Goal: Task Accomplishment & Management: Manage account settings

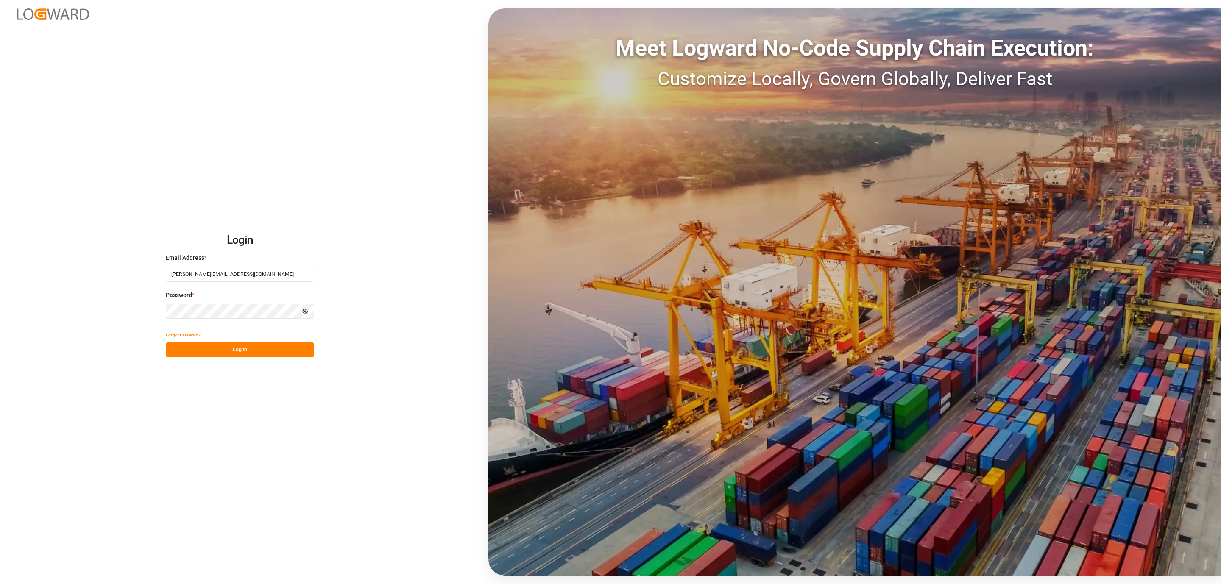
click at [241, 343] on button "Log In" at bounding box center [240, 350] width 148 height 15
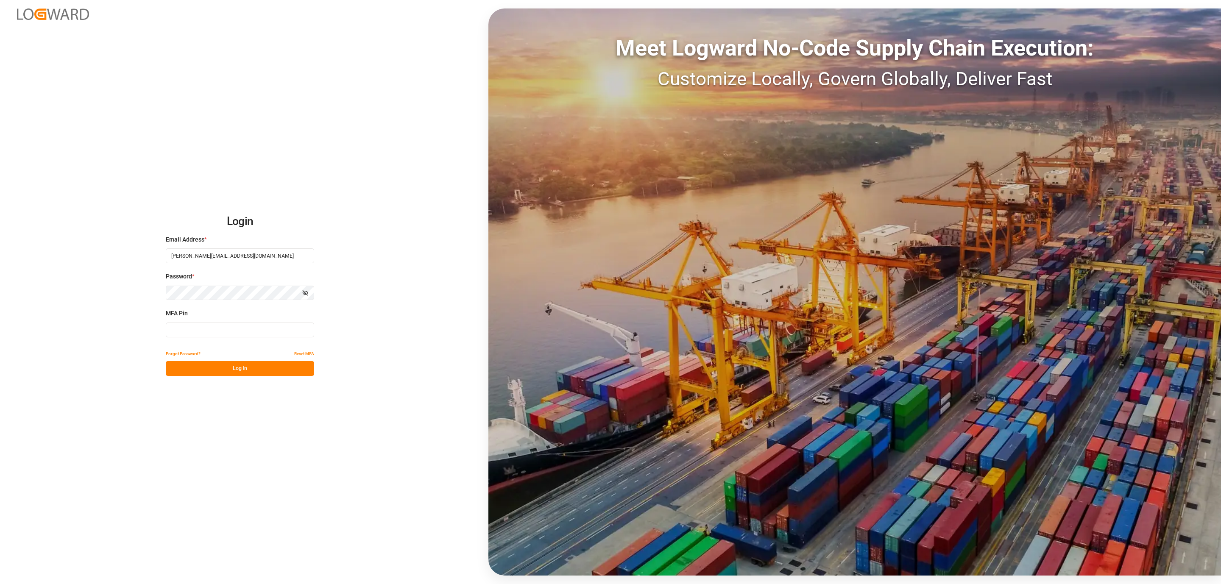
click at [235, 331] on input at bounding box center [240, 330] width 148 height 15
click at [224, 366] on button "Log In" at bounding box center [240, 368] width 148 height 15
drag, startPoint x: 181, startPoint y: 332, endPoint x: -14, endPoint y: 318, distance: 195.5
click at [0, 318] on html "Login Email Address * [PERSON_NAME][EMAIL_ADDRESS][DOMAIN_NAME] Password * Show…" at bounding box center [610, 292] width 1221 height 584
type input "617163"
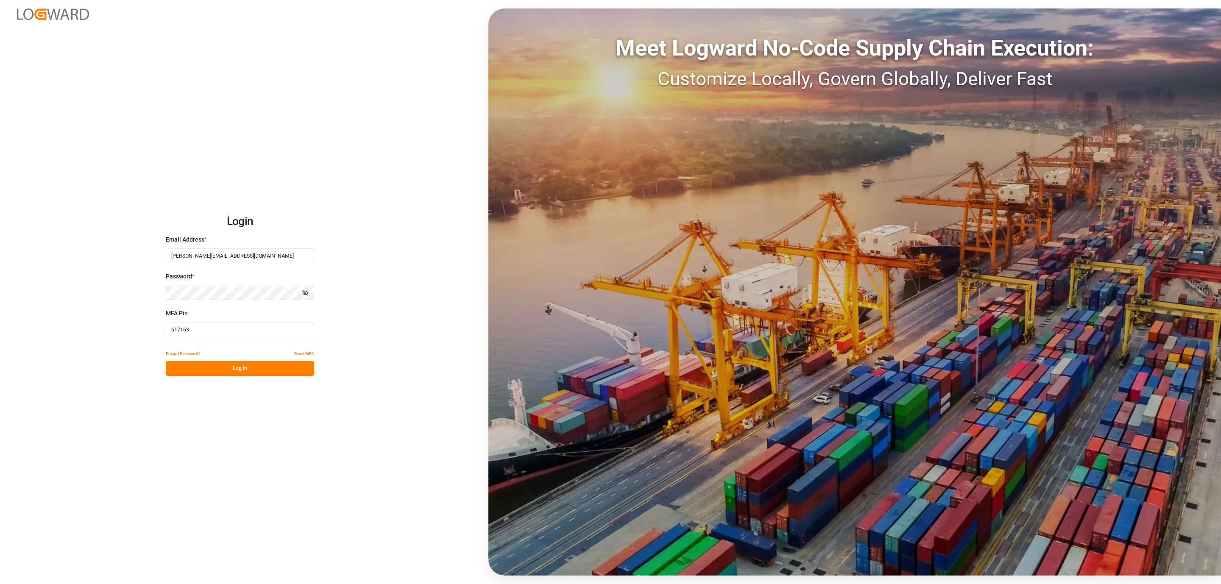
click at [181, 374] on button "Log In" at bounding box center [240, 368] width 148 height 15
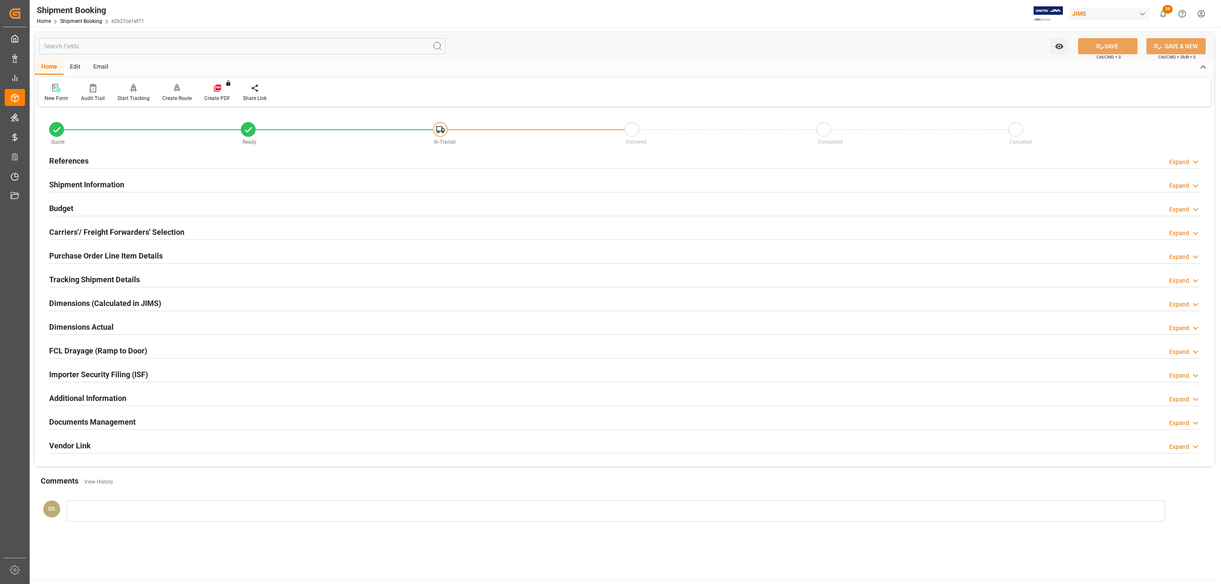
click at [97, 230] on h2 "Carriers'/ Freight Forwarders' Selection" at bounding box center [116, 231] width 135 height 11
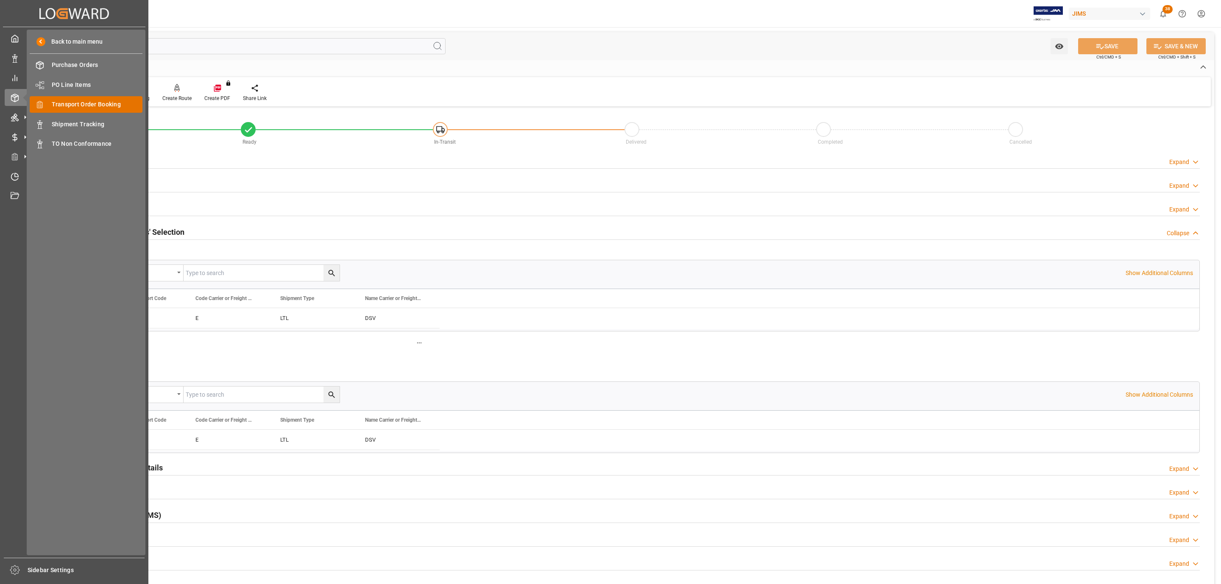
click at [98, 103] on span "Transport Order Booking" at bounding box center [97, 104] width 91 height 9
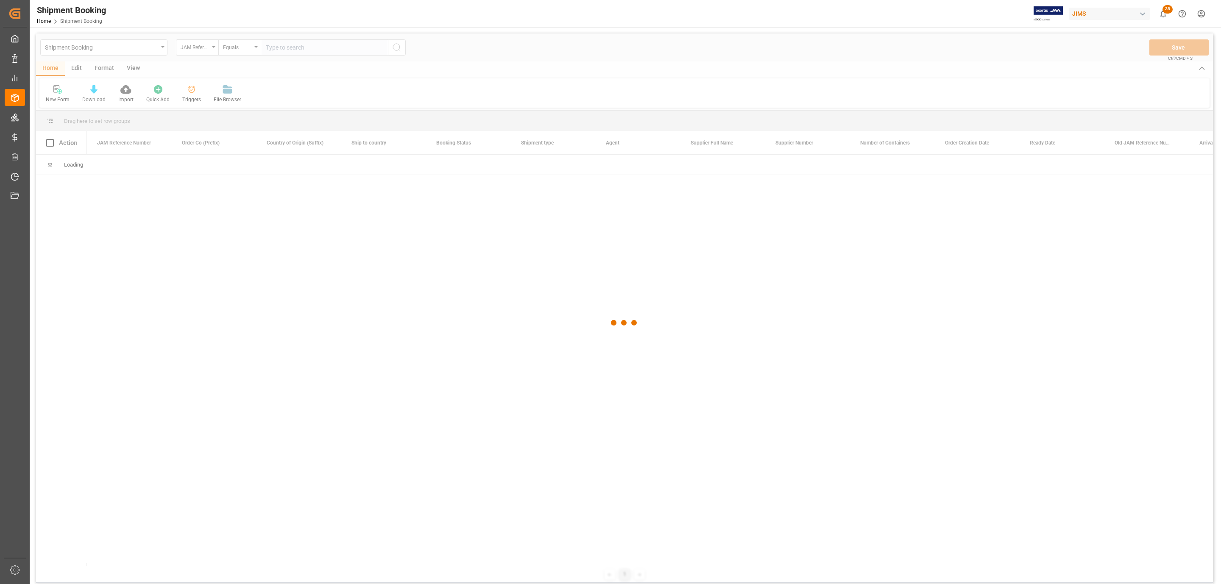
paste input "77-10518-[GEOGRAPHIC_DATA]"
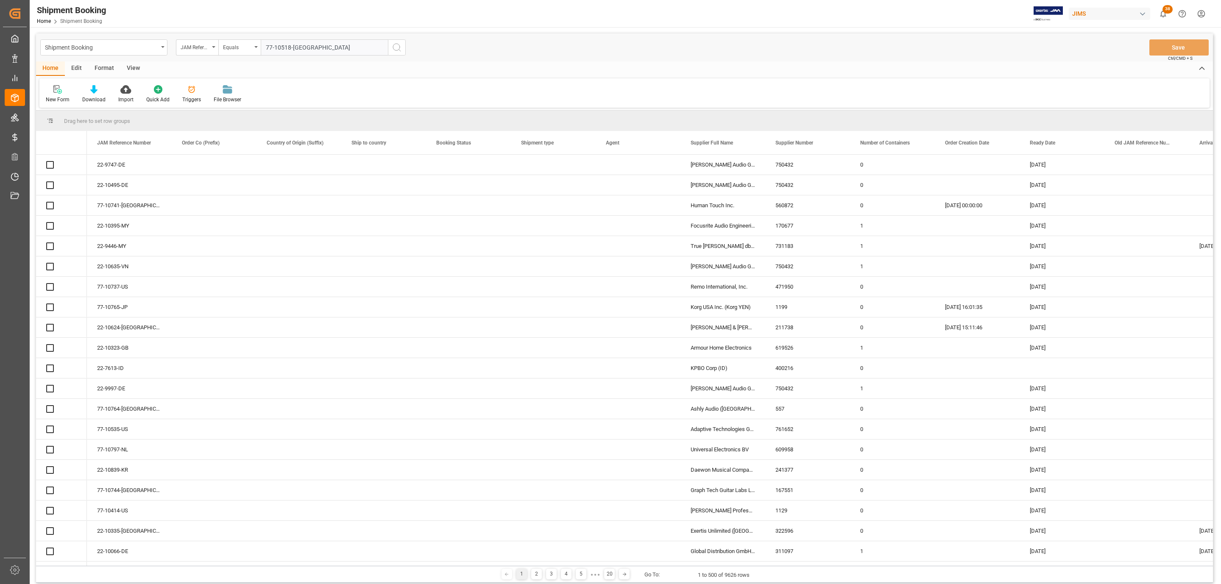
type input "77-10518-[GEOGRAPHIC_DATA]"
click at [397, 45] on icon "search button" at bounding box center [397, 47] width 10 height 10
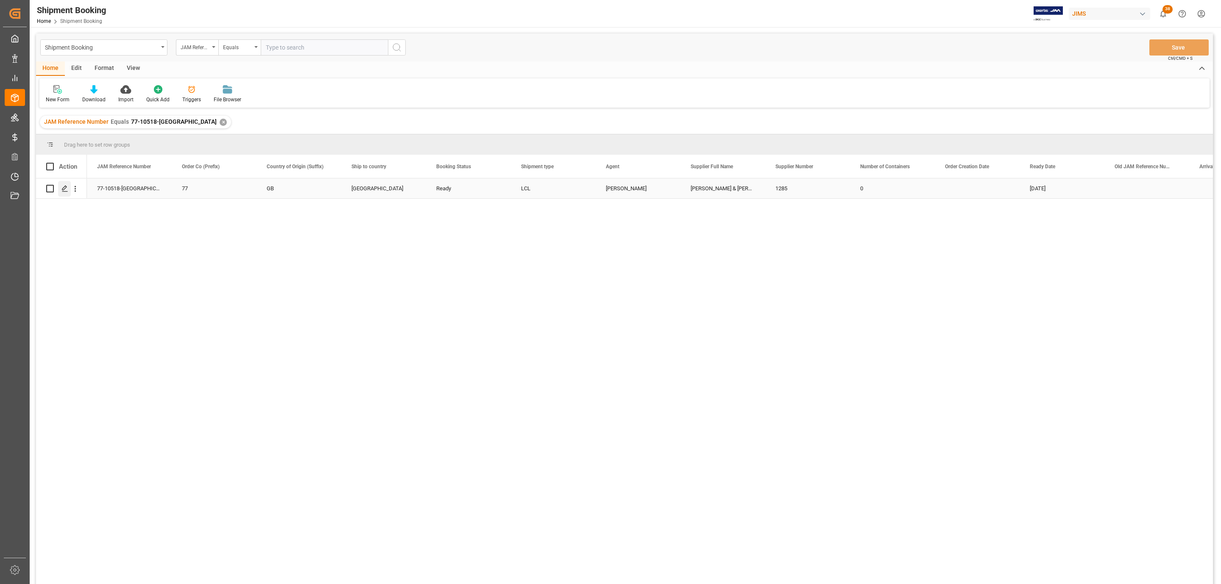
click at [62, 189] on icon "Press SPACE to select this row." at bounding box center [64, 188] width 7 height 7
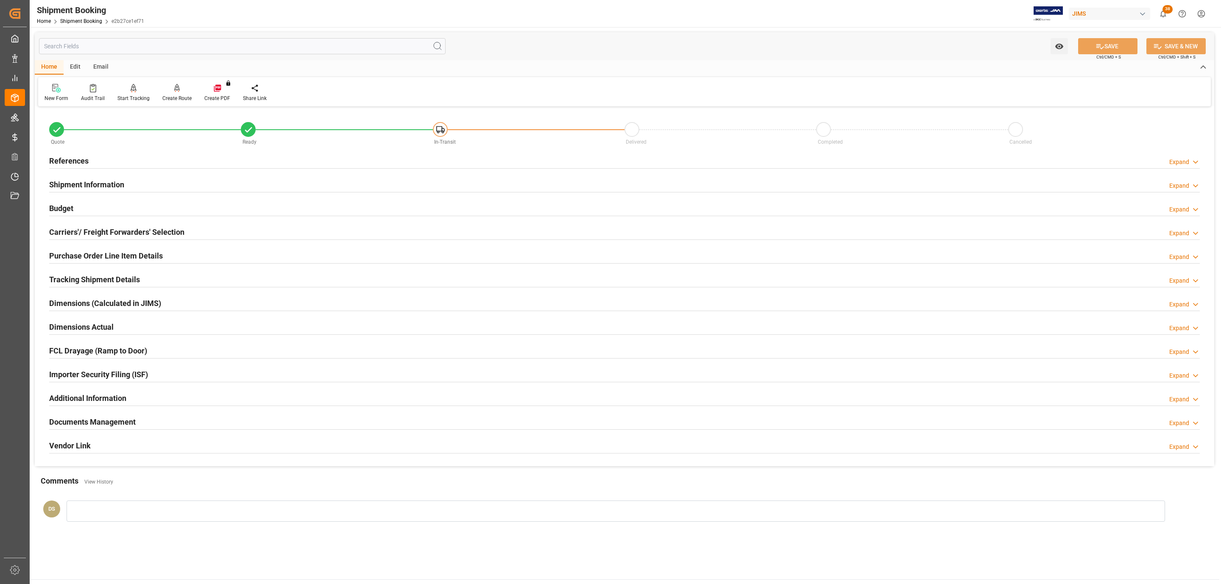
click at [79, 229] on h2 "Carriers'/ Freight Forwarders' Selection" at bounding box center [116, 231] width 135 height 11
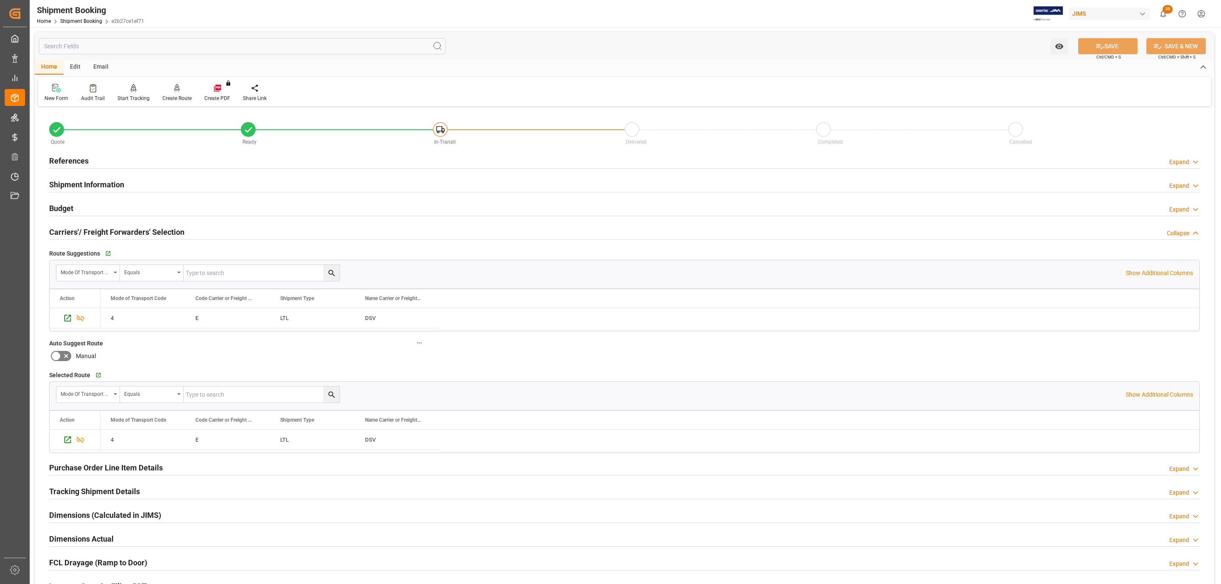
click at [117, 206] on div "Budget Expand" at bounding box center [624, 208] width 1151 height 16
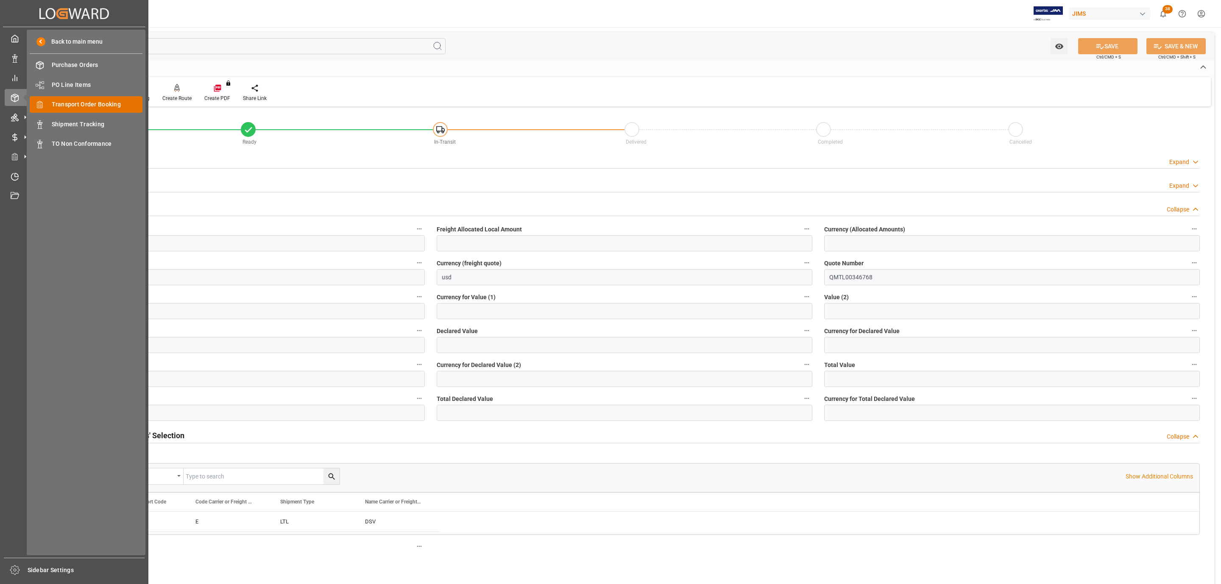
click at [116, 103] on span "Transport Order Booking" at bounding box center [97, 104] width 91 height 9
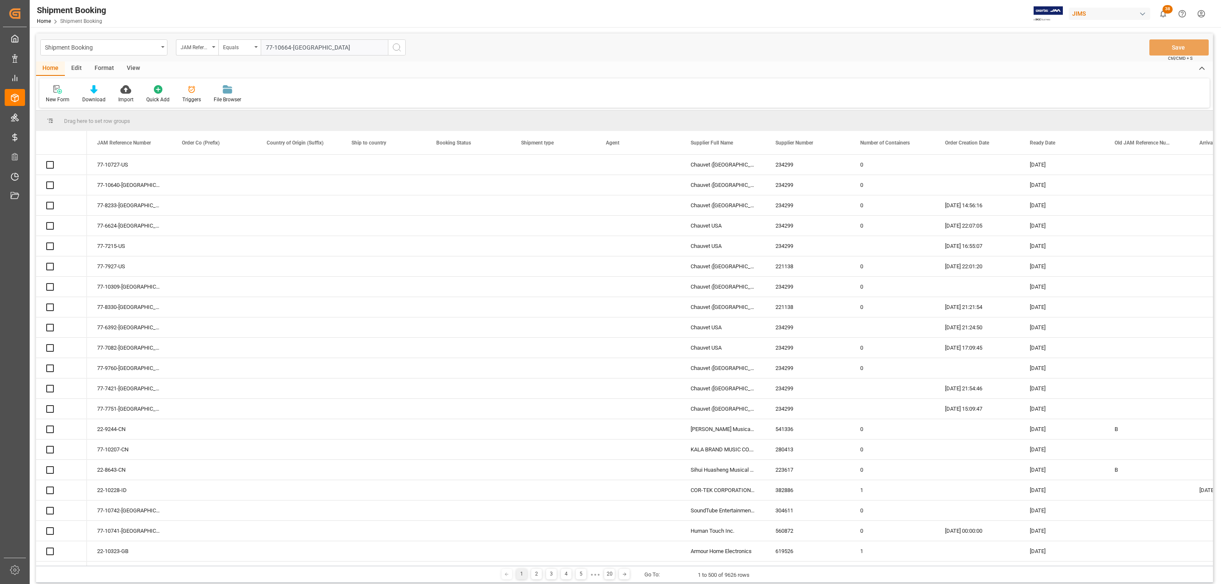
type input "77-10664-[GEOGRAPHIC_DATA]"
click at [397, 49] on icon "search button" at bounding box center [397, 47] width 10 height 10
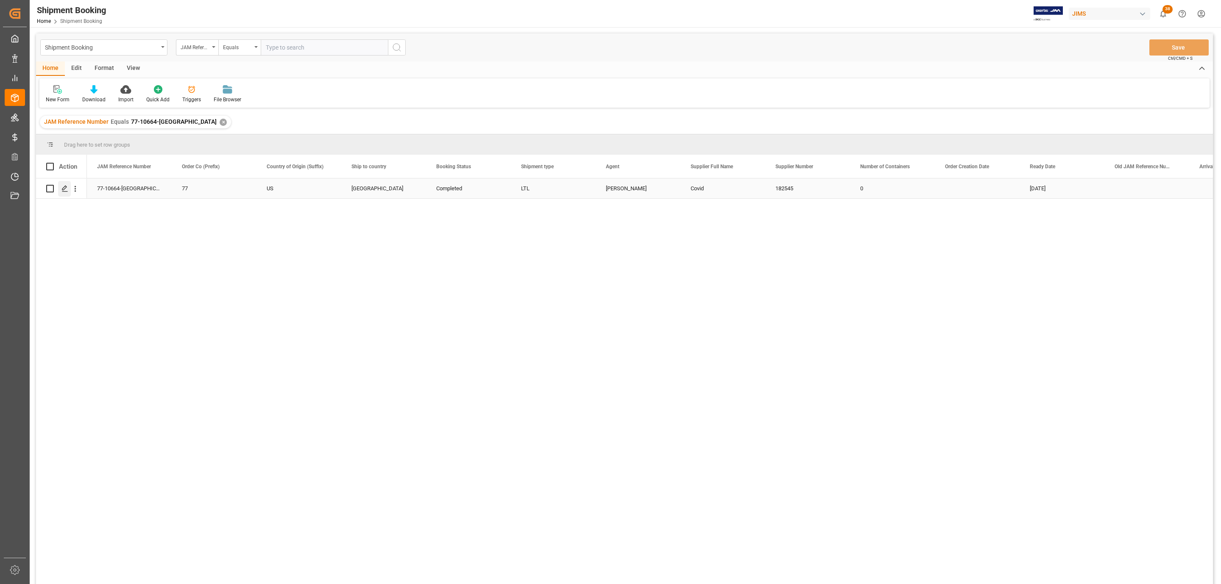
click at [64, 187] on icon "Press SPACE to select this row." at bounding box center [64, 188] width 7 height 7
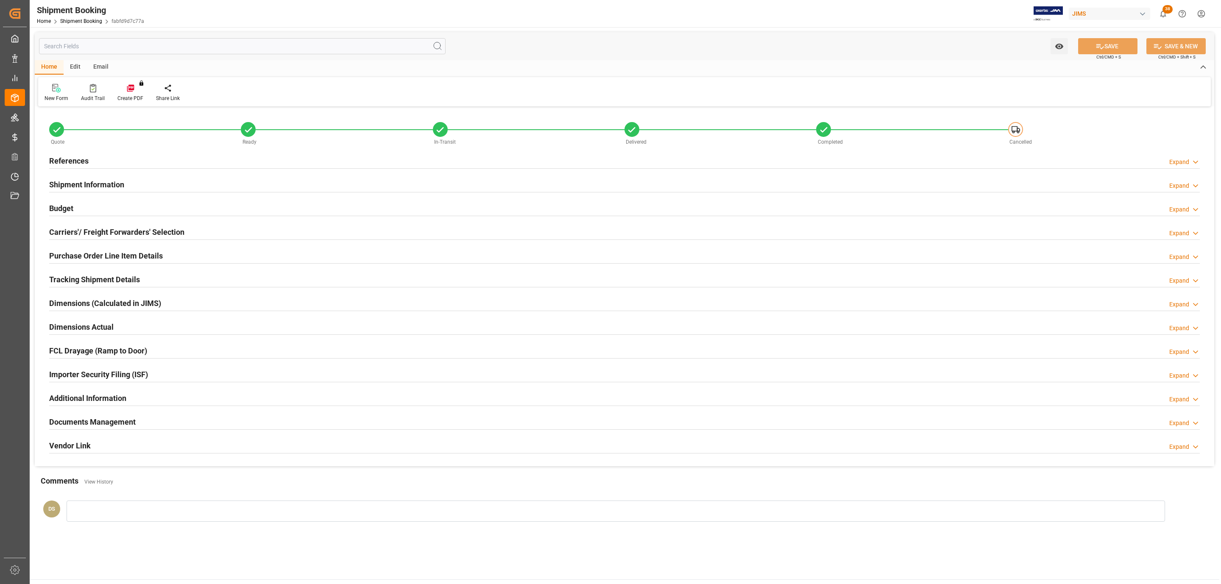
type input "0"
type input "85.1138"
type input "110"
type input "740.6"
click at [67, 206] on h2 "Budget" at bounding box center [61, 208] width 24 height 11
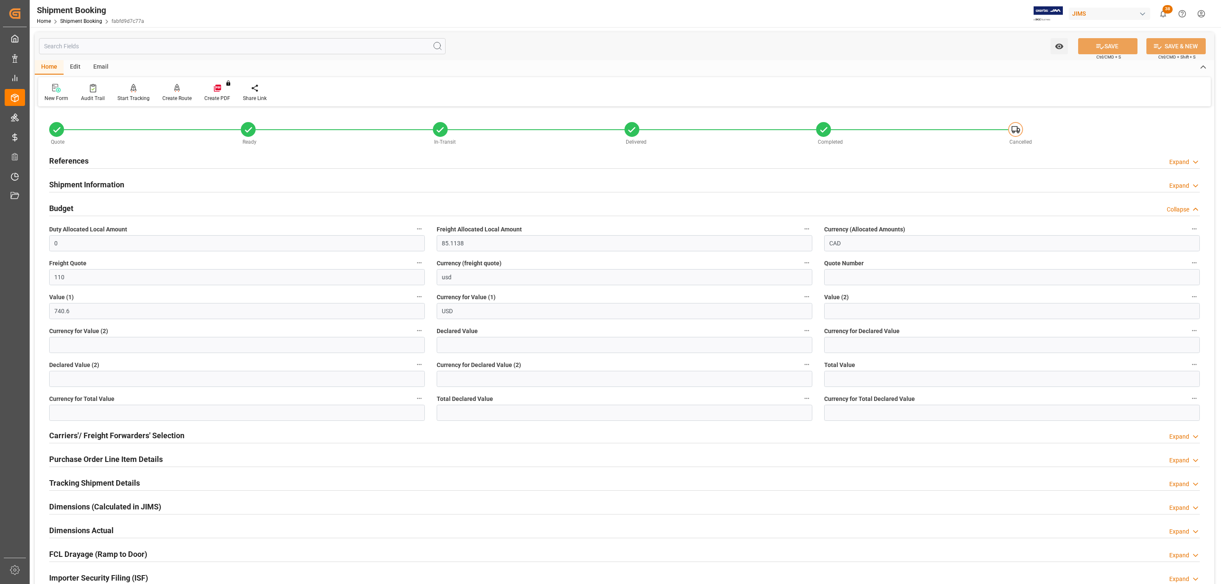
click at [89, 158] on div "References Expand" at bounding box center [624, 160] width 1151 height 16
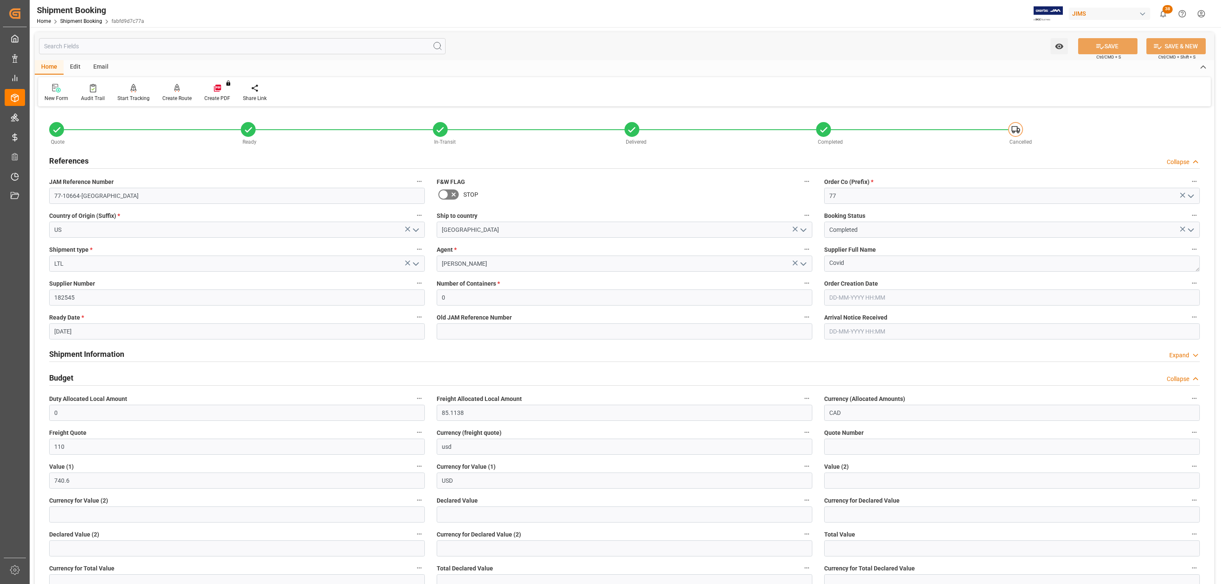
click at [89, 158] on div "References Collapse" at bounding box center [624, 160] width 1151 height 16
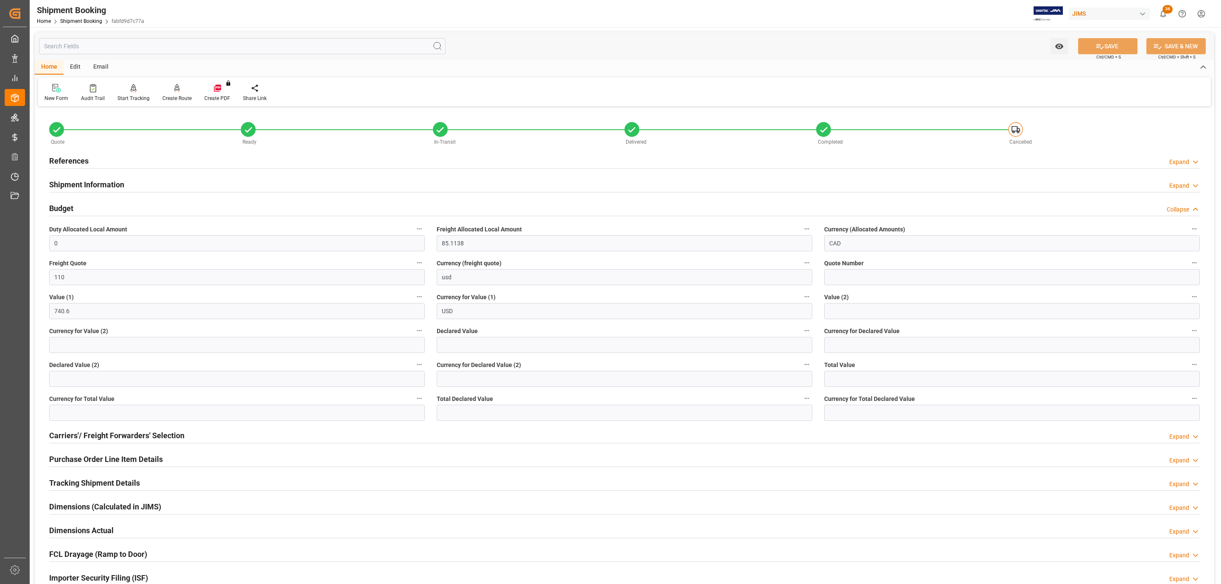
click at [124, 156] on div "References Expand" at bounding box center [624, 160] width 1151 height 16
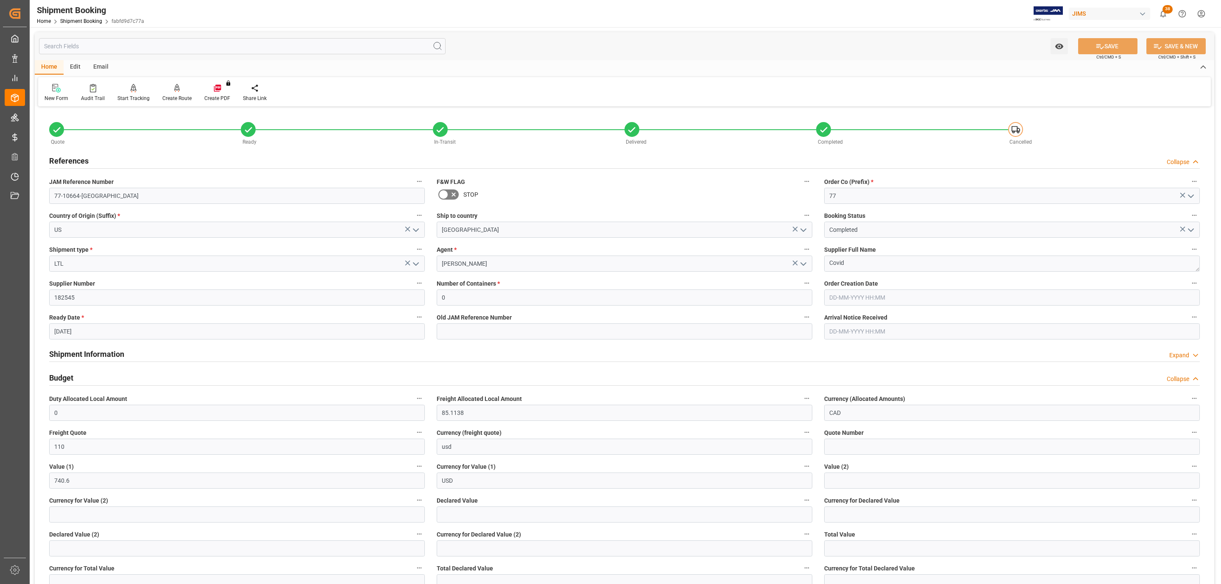
click at [124, 156] on div "References Collapse" at bounding box center [624, 160] width 1151 height 16
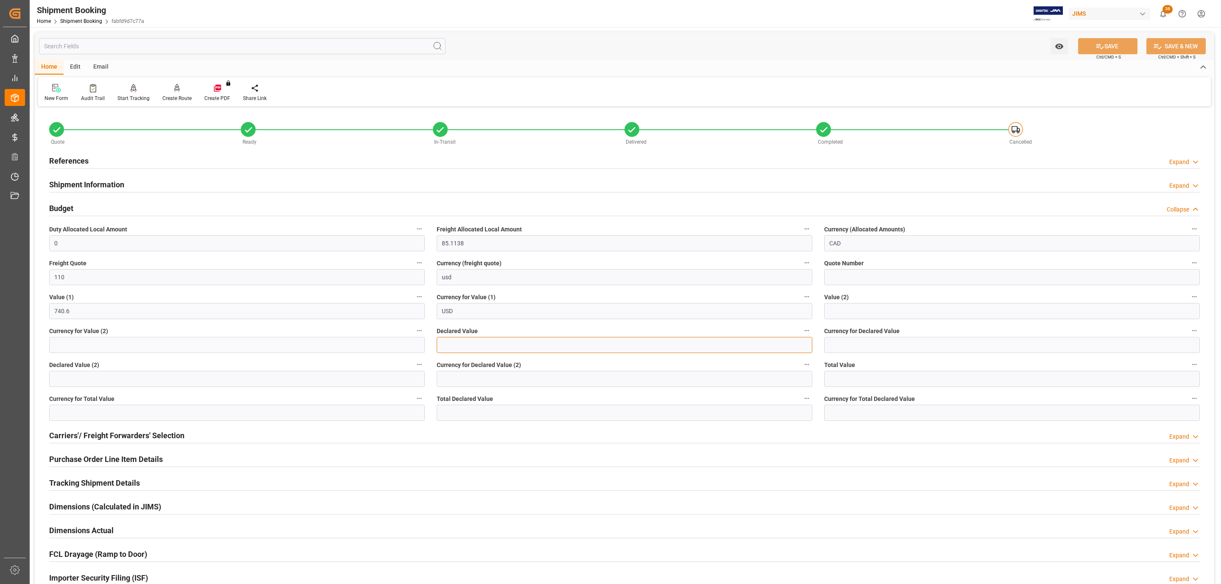
click at [449, 341] on input "text" at bounding box center [625, 345] width 376 height 16
type input "750.32"
type input "USD"
click at [1107, 49] on button "SAVE" at bounding box center [1107, 46] width 59 height 16
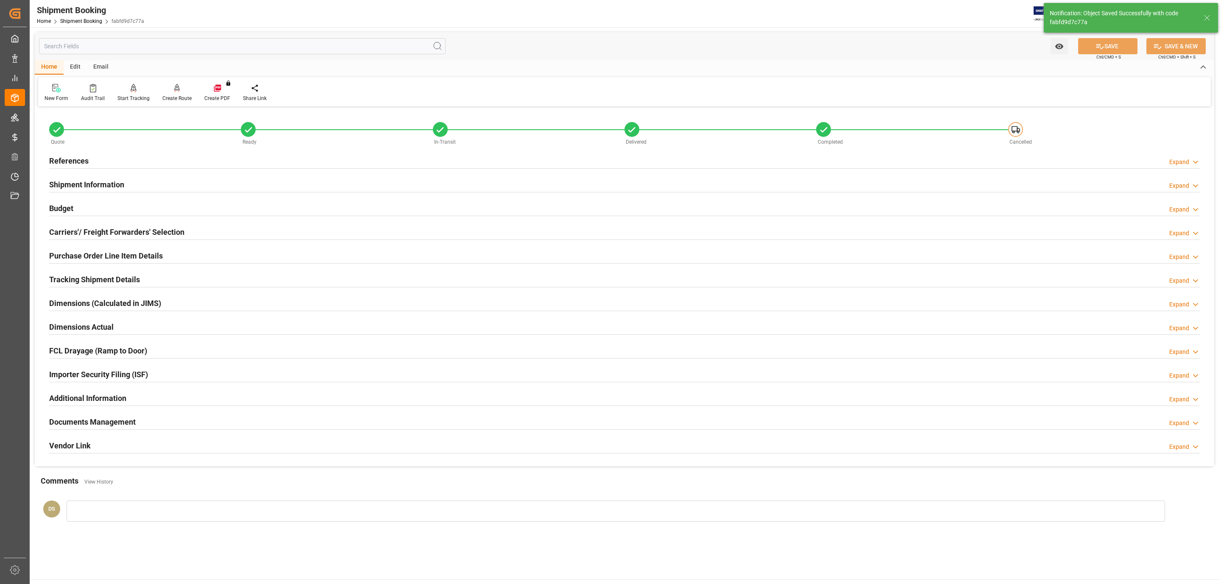
click at [117, 228] on h2 "Carriers'/ Freight Forwarders' Selection" at bounding box center [116, 231] width 135 height 11
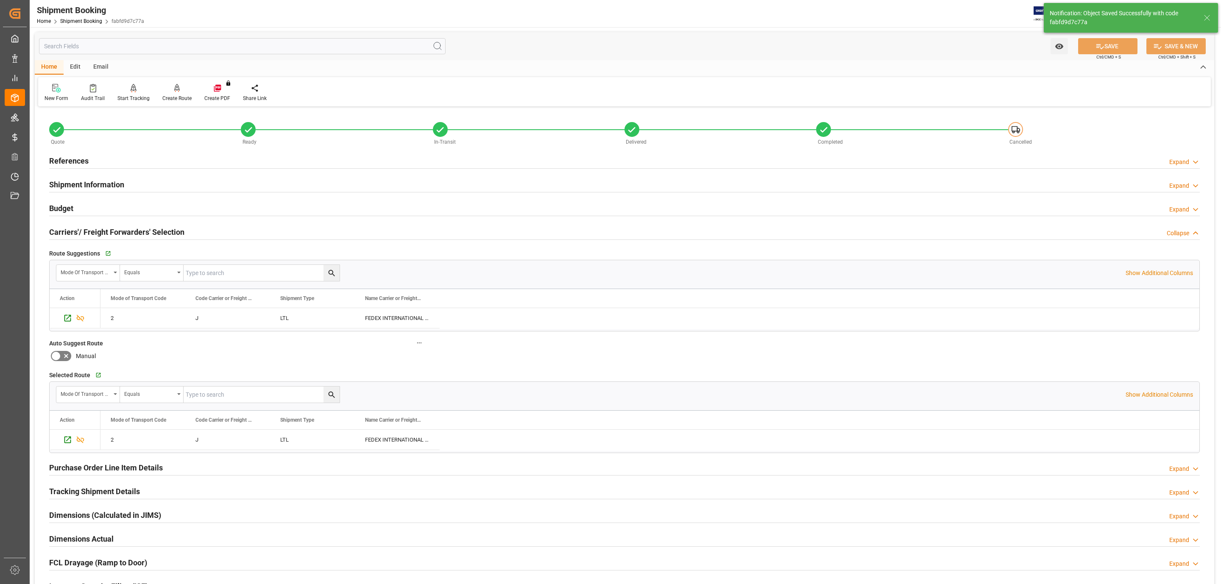
click at [117, 228] on h2 "Carriers'/ Freight Forwarders' Selection" at bounding box center [116, 231] width 135 height 11
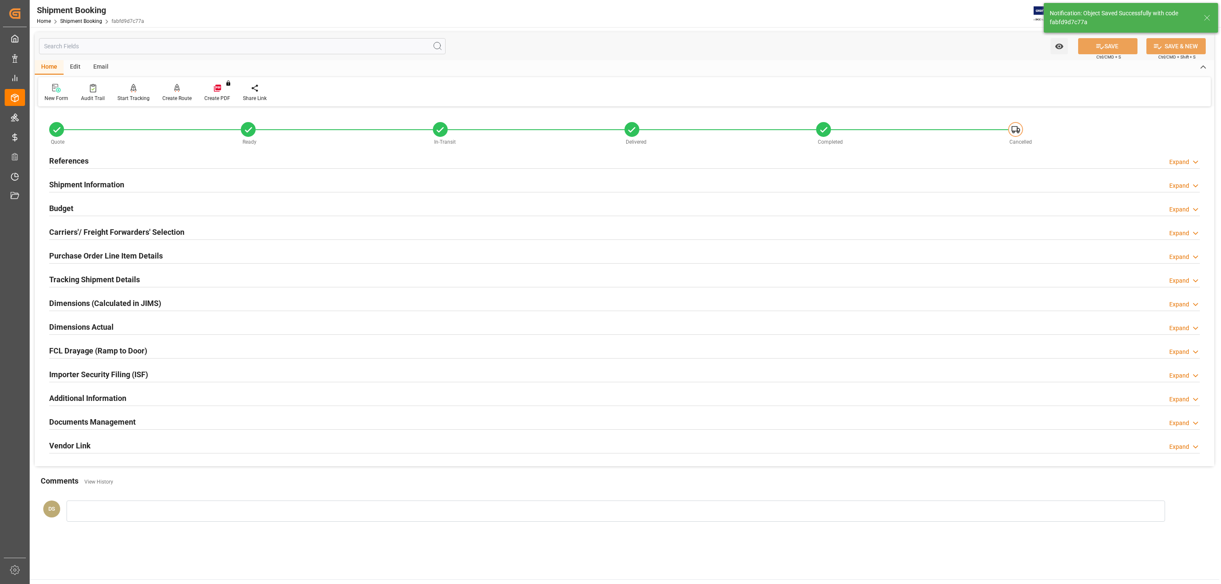
click at [92, 256] on h2 "Purchase Order Line Item Details" at bounding box center [106, 255] width 114 height 11
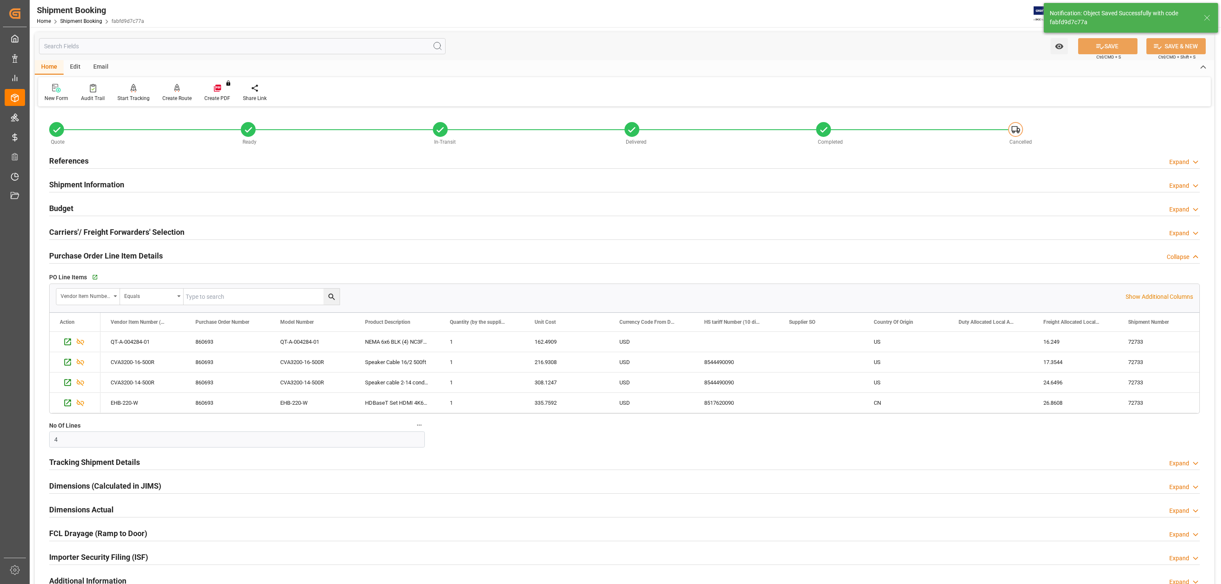
click at [92, 256] on h2 "Purchase Order Line Item Details" at bounding box center [106, 255] width 114 height 11
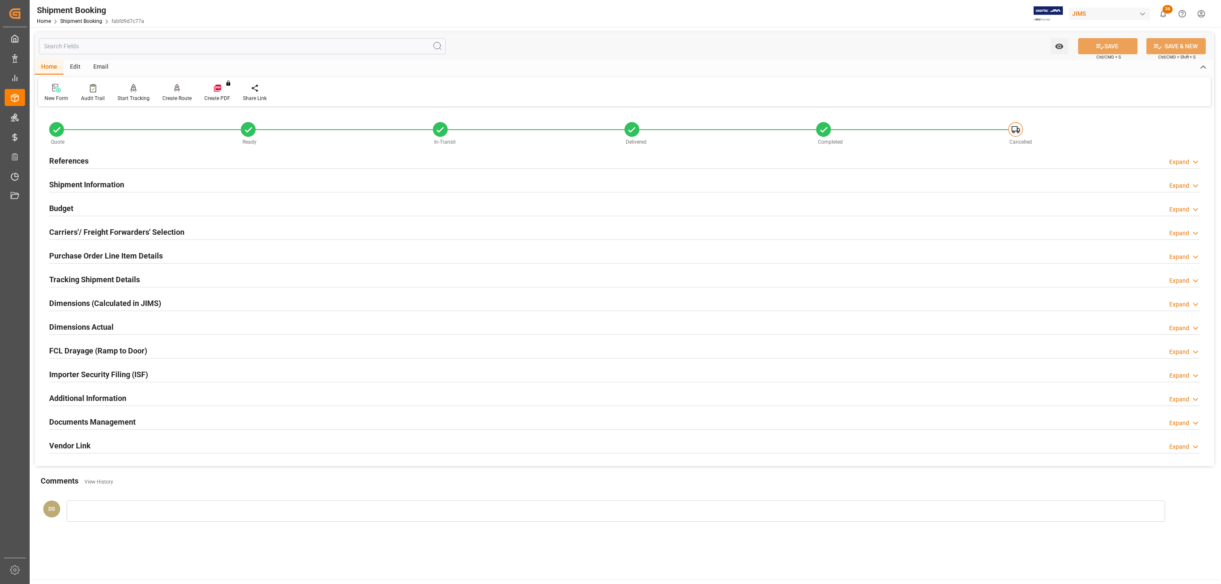
click at [96, 420] on h2 "Documents Management" at bounding box center [92, 421] width 86 height 11
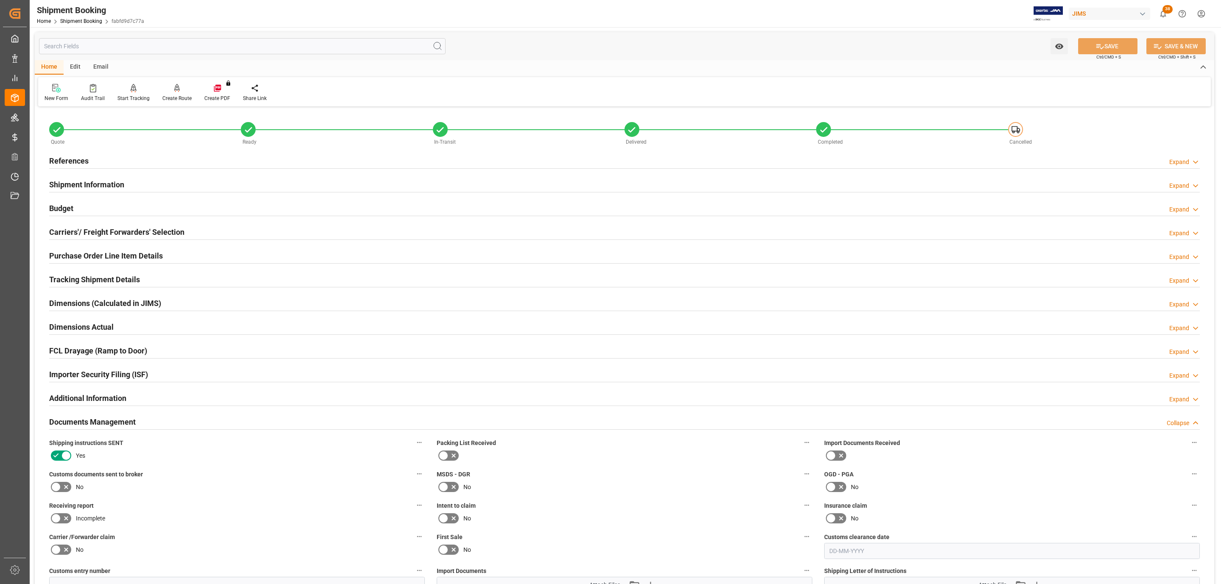
click at [84, 281] on h2 "Tracking Shipment Details" at bounding box center [94, 279] width 91 height 11
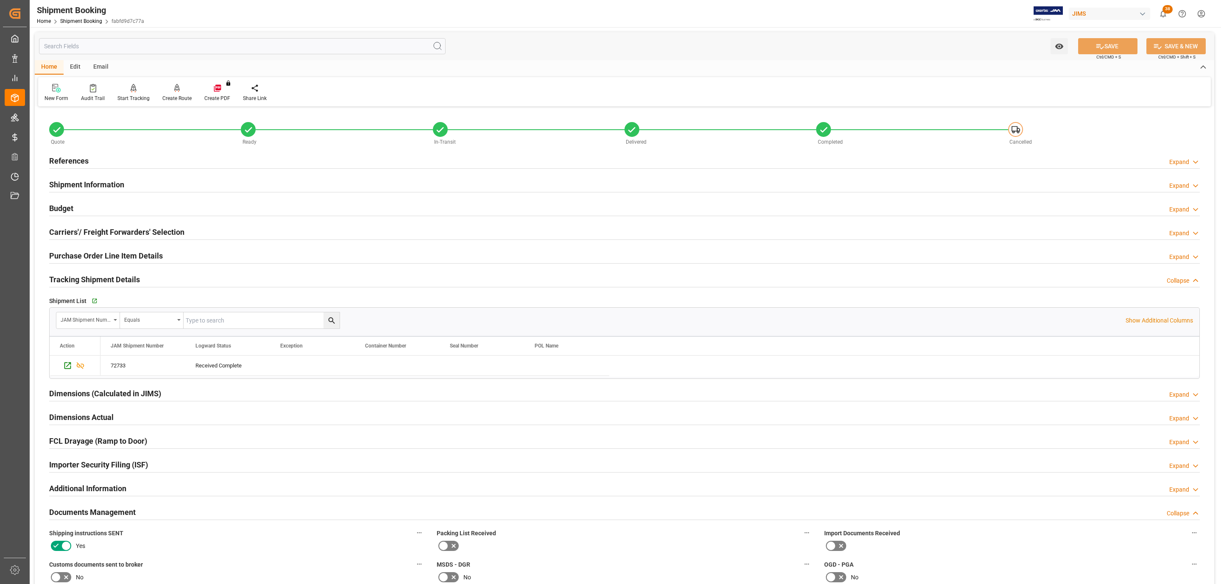
click at [129, 254] on h2 "Purchase Order Line Item Details" at bounding box center [106, 255] width 114 height 11
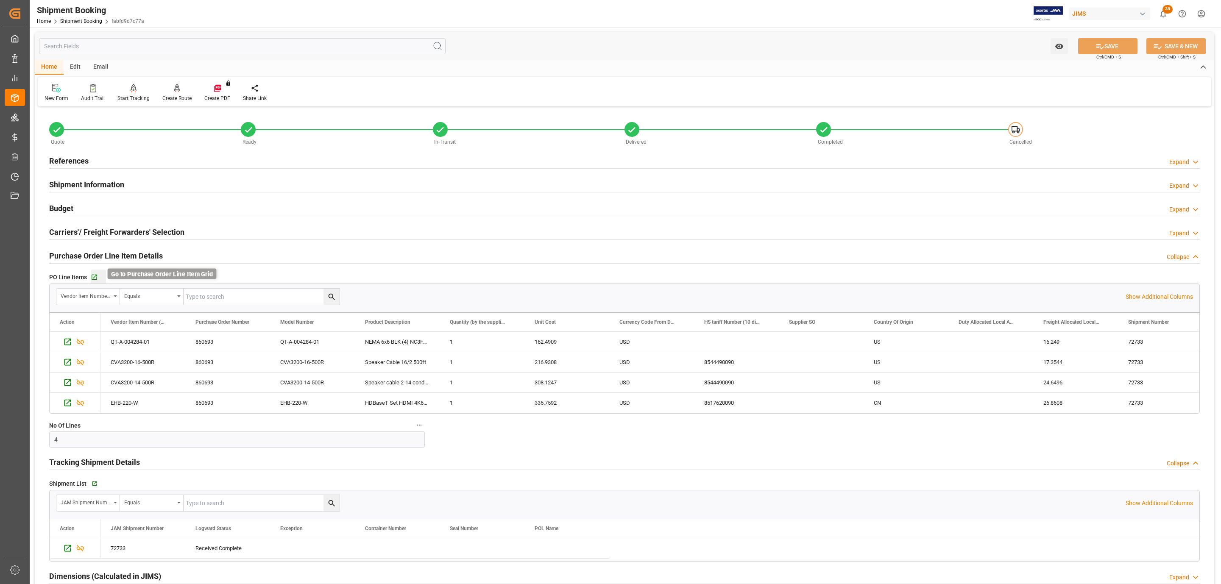
click at [92, 278] on icon "button" at bounding box center [94, 277] width 7 height 7
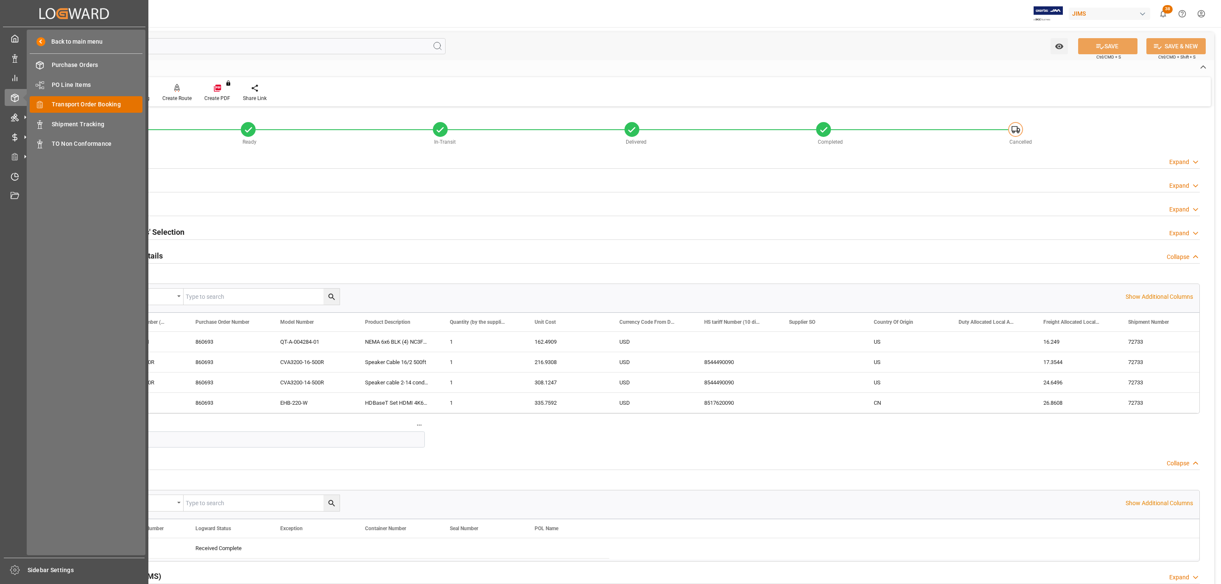
click at [108, 106] on span "Transport Order Booking" at bounding box center [97, 104] width 91 height 9
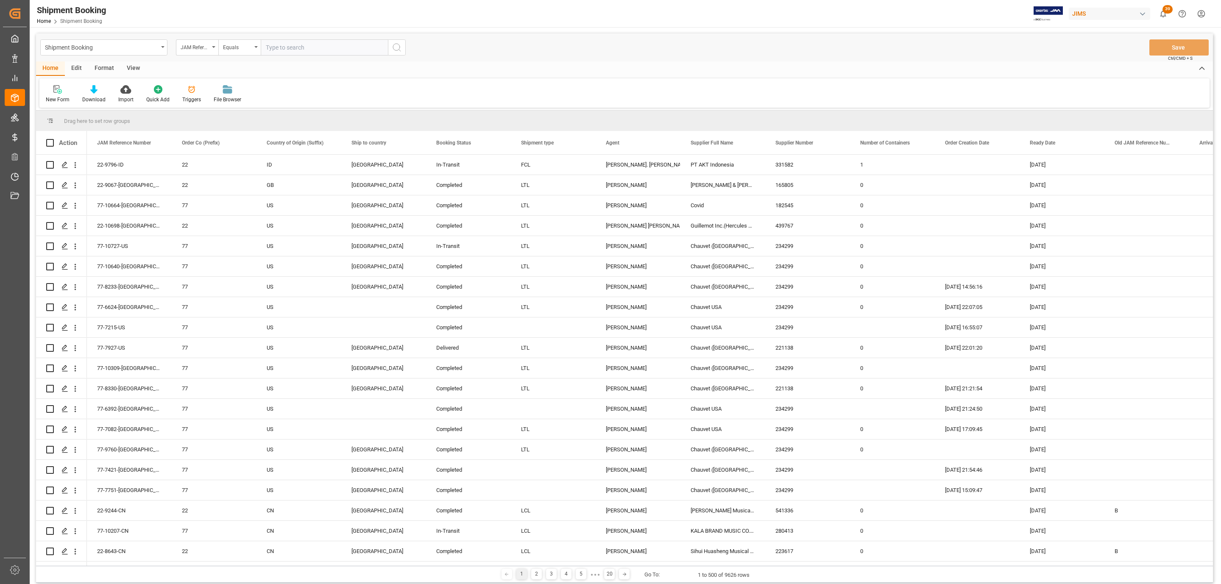
paste input "77-10446-CN"
type input "77-10446-CN"
click at [393, 54] on button "search button" at bounding box center [397, 47] width 18 height 16
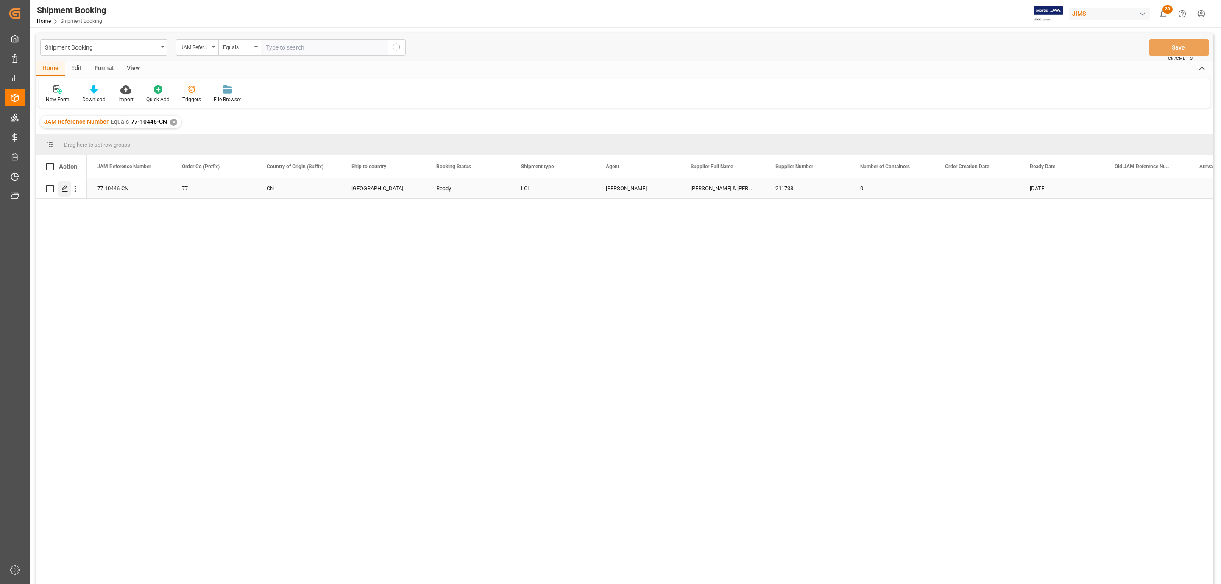
click at [65, 192] on div "Press SPACE to select this row." at bounding box center [64, 189] width 13 height 16
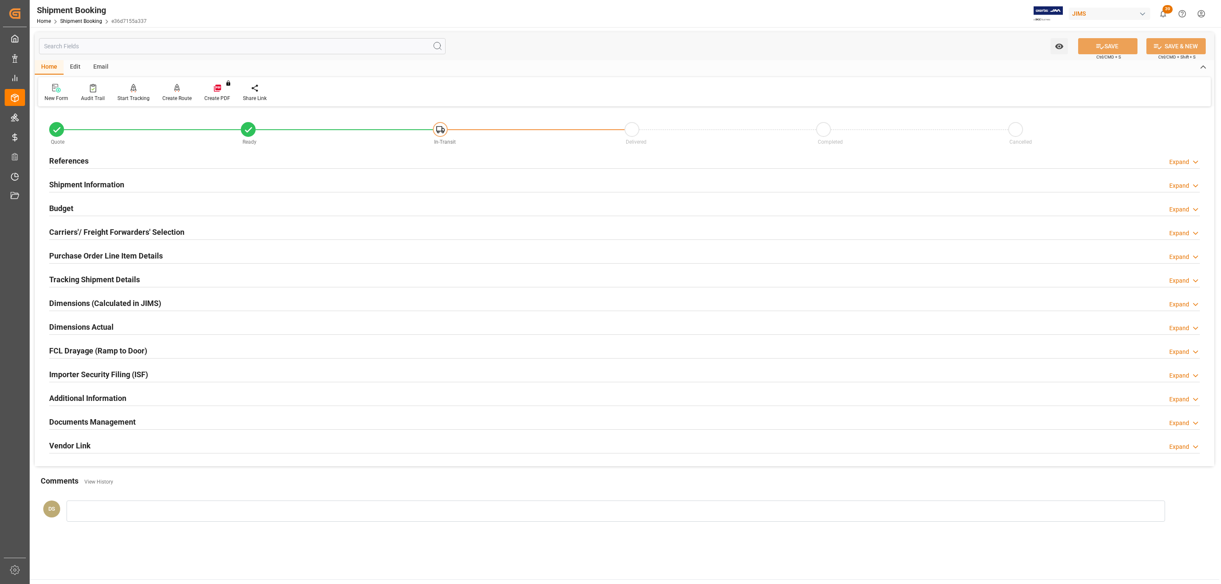
click at [74, 209] on div "Budget Expand" at bounding box center [624, 208] width 1151 height 16
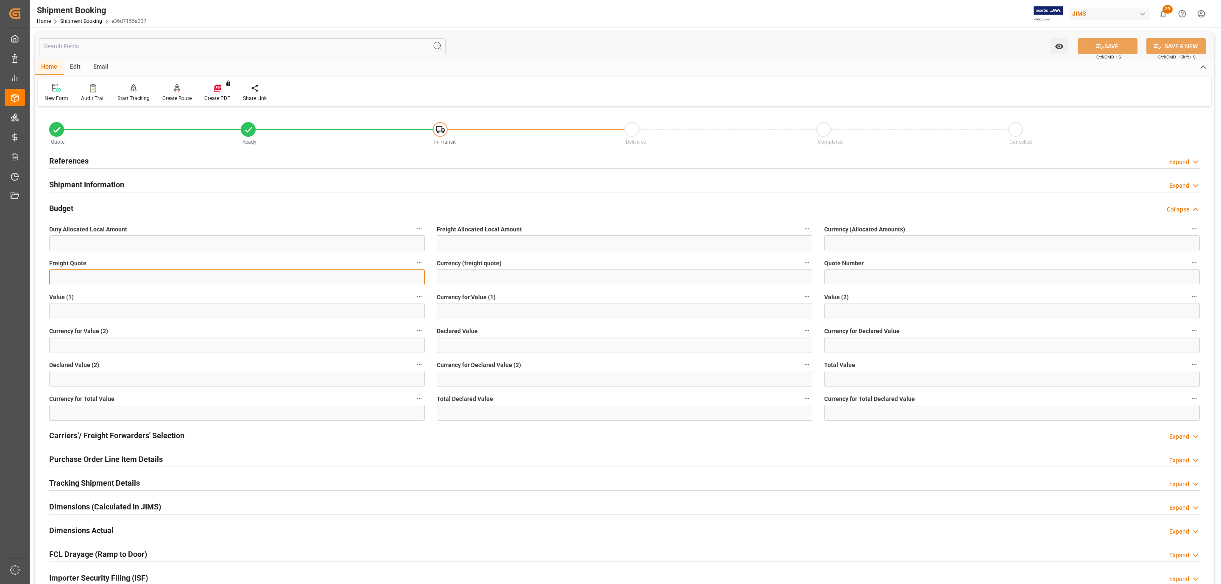
click at [72, 279] on input "text" at bounding box center [237, 277] width 376 height 16
type input "4750"
type input "usd"
click at [1112, 54] on span "Ctrl/CMD + S" at bounding box center [1108, 57] width 25 height 6
click at [1108, 50] on button "SAVE" at bounding box center [1107, 46] width 59 height 16
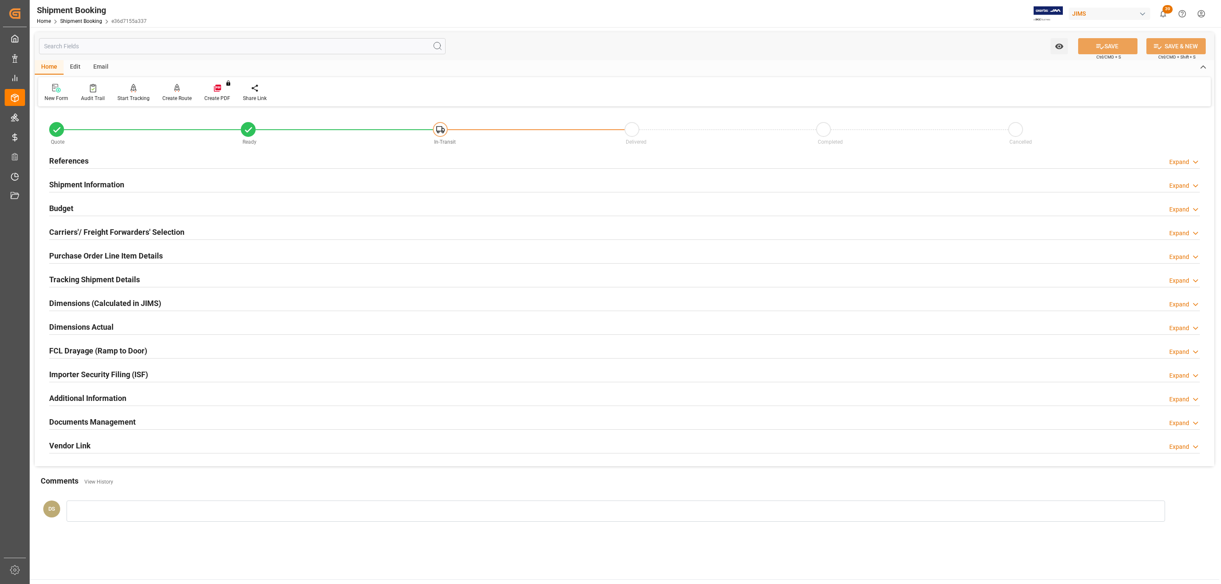
click at [176, 158] on div "References Expand" at bounding box center [624, 160] width 1151 height 16
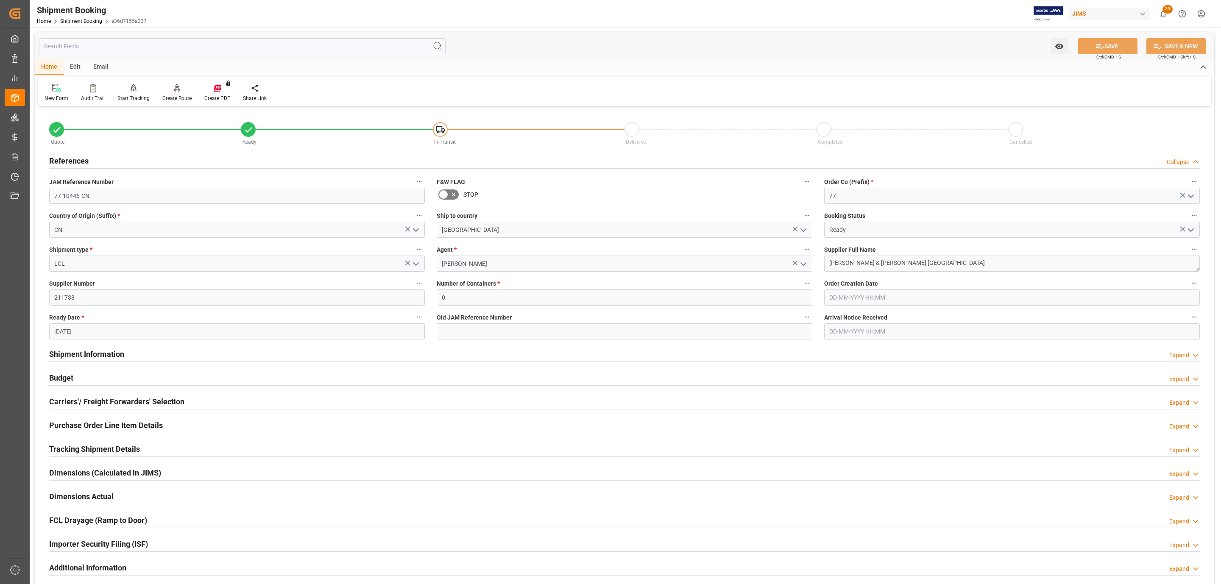
click at [112, 395] on div "Carriers'/ Freight Forwarders' Selection" at bounding box center [116, 401] width 135 height 16
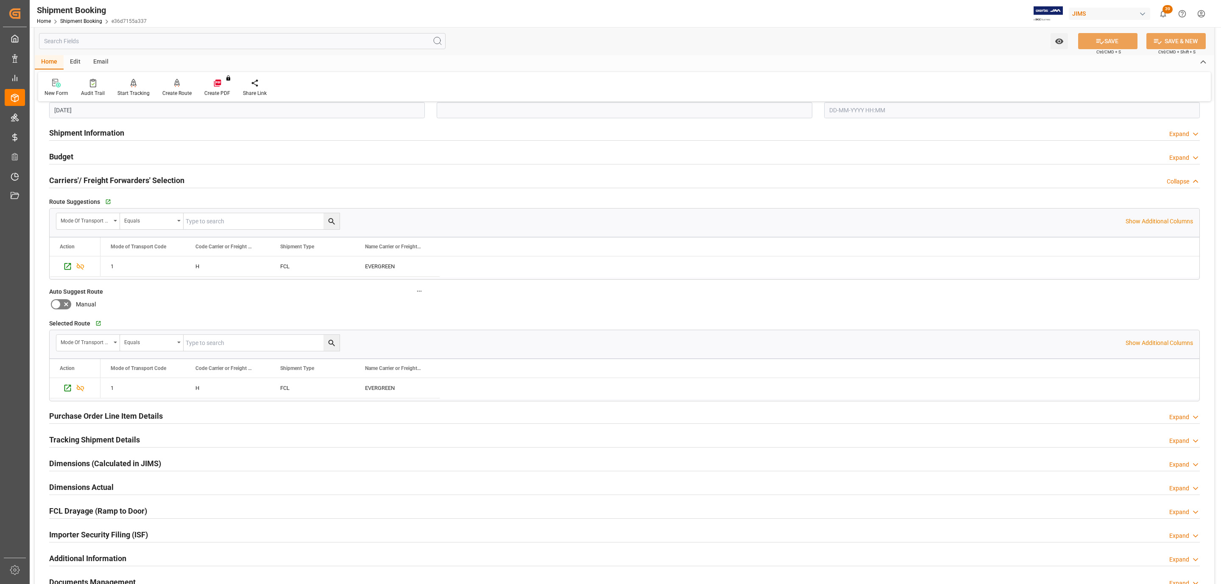
scroll to position [254, 0]
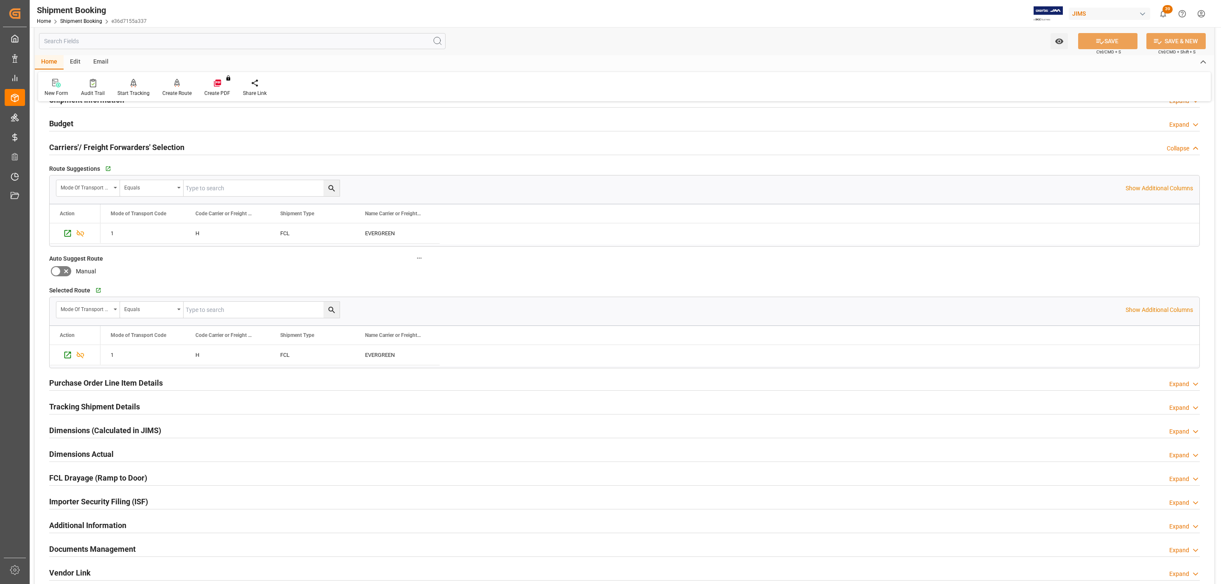
click at [70, 123] on h2 "Budget" at bounding box center [61, 123] width 24 height 11
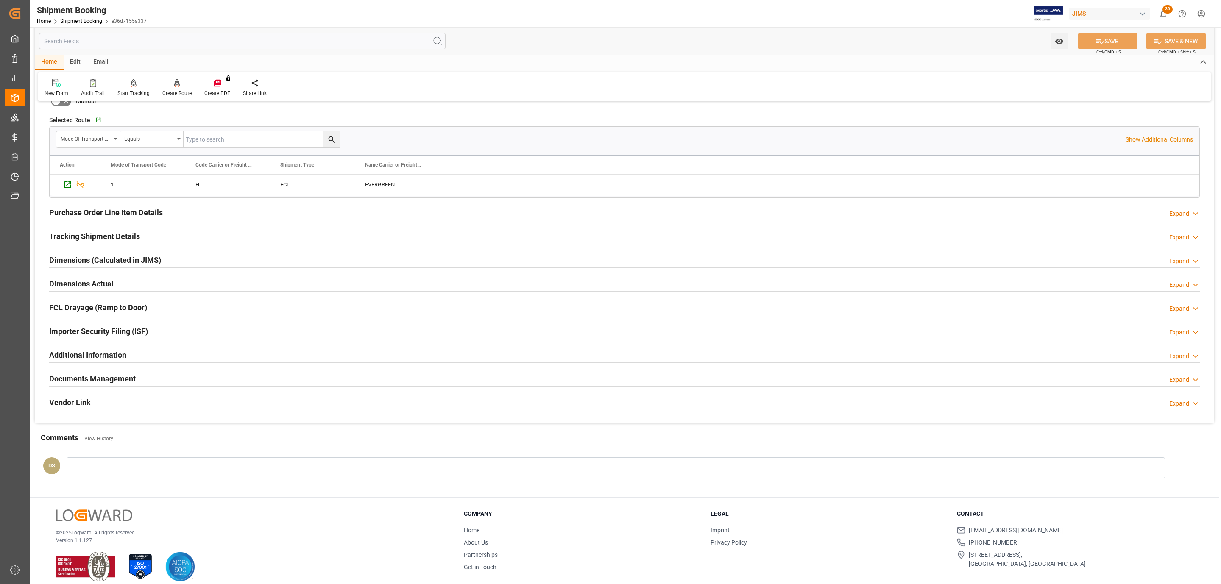
scroll to position [641, 0]
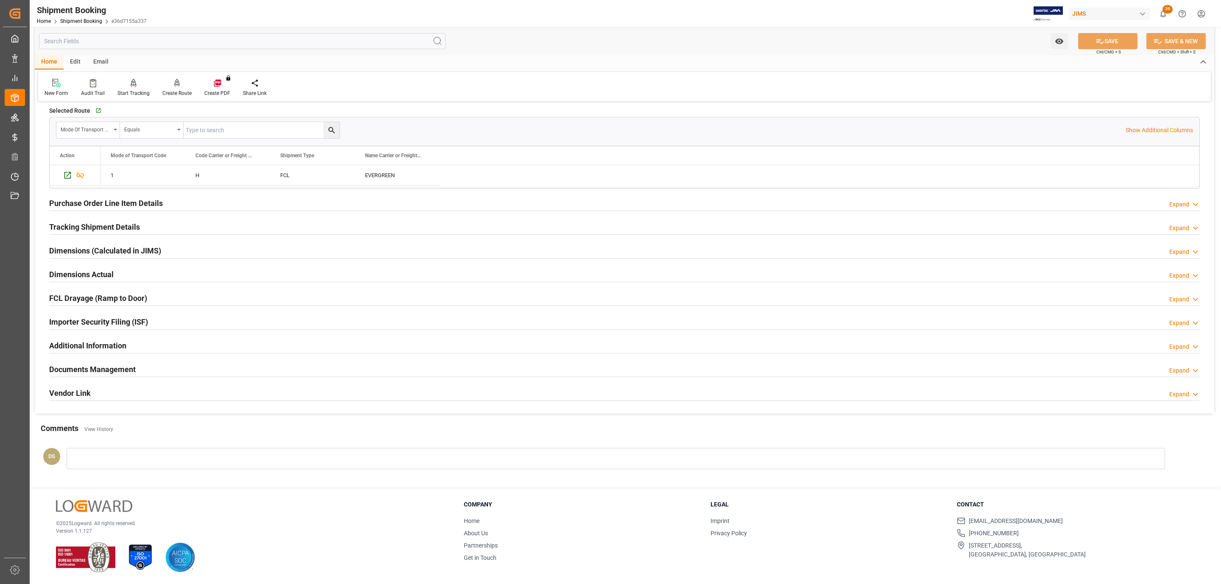
click at [117, 369] on h2 "Documents Management" at bounding box center [92, 369] width 86 height 11
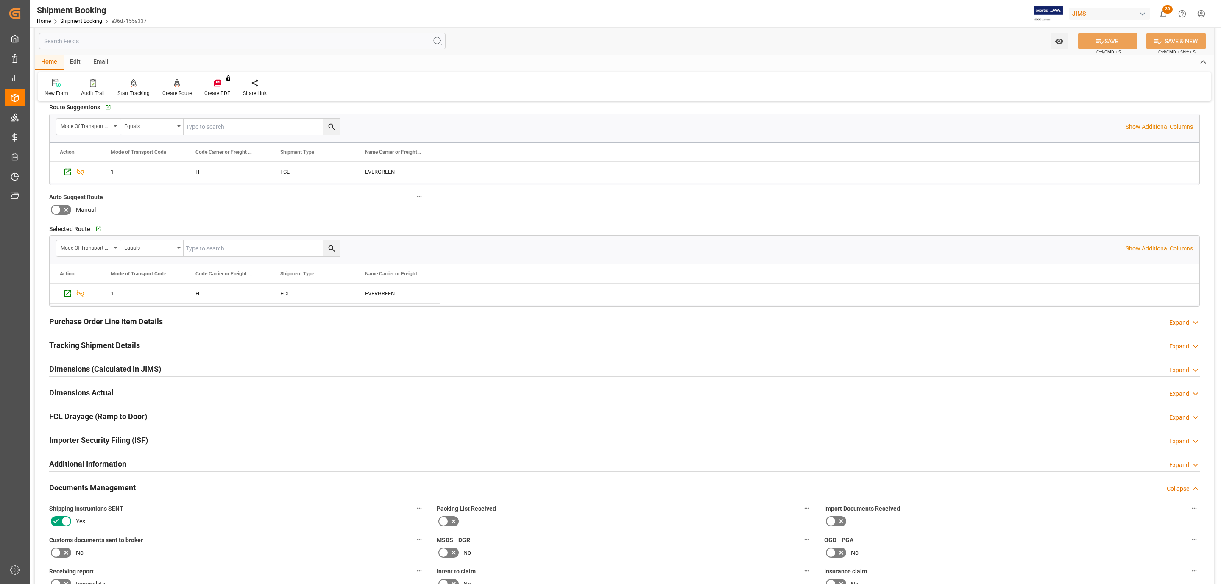
scroll to position [514, 0]
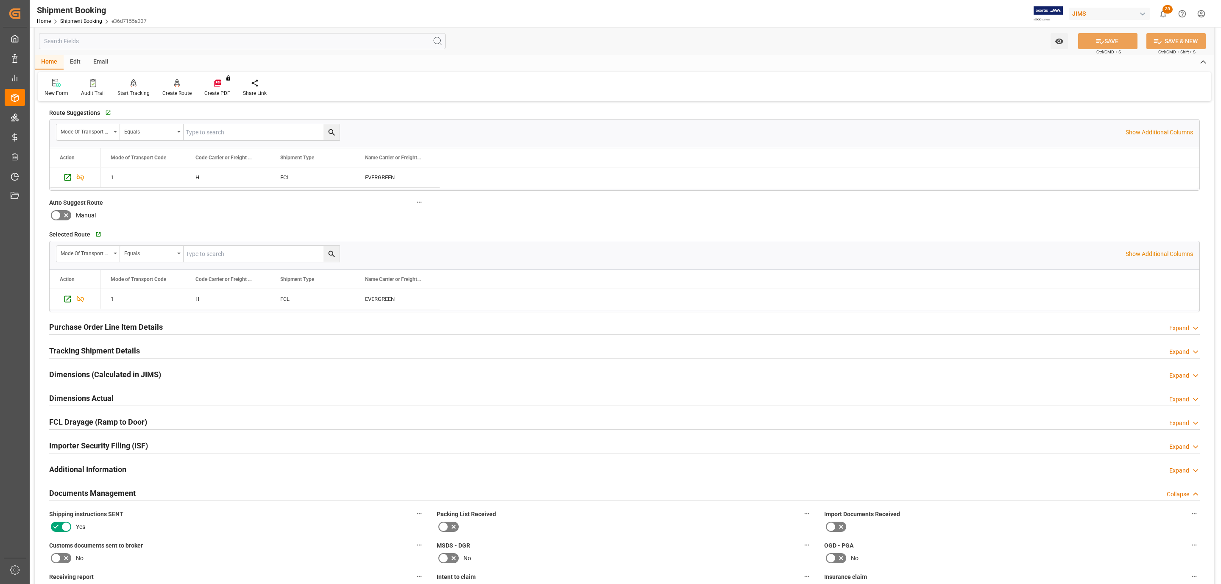
click at [121, 349] on h2 "Tracking Shipment Details" at bounding box center [94, 350] width 91 height 11
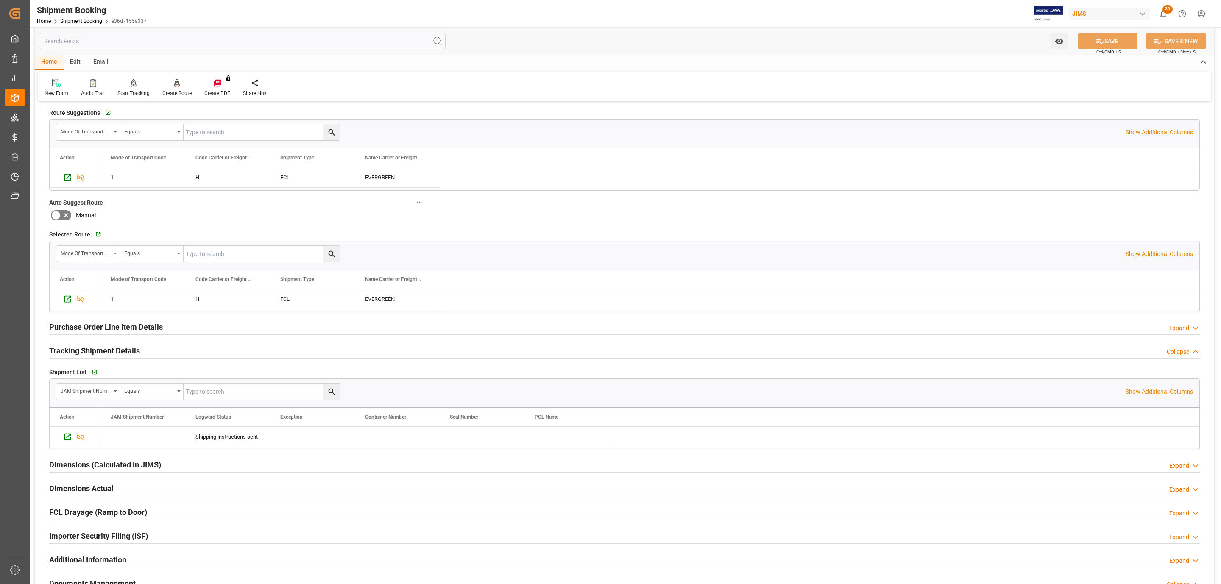
click at [105, 332] on h2 "Purchase Order Line Item Details" at bounding box center [106, 326] width 114 height 11
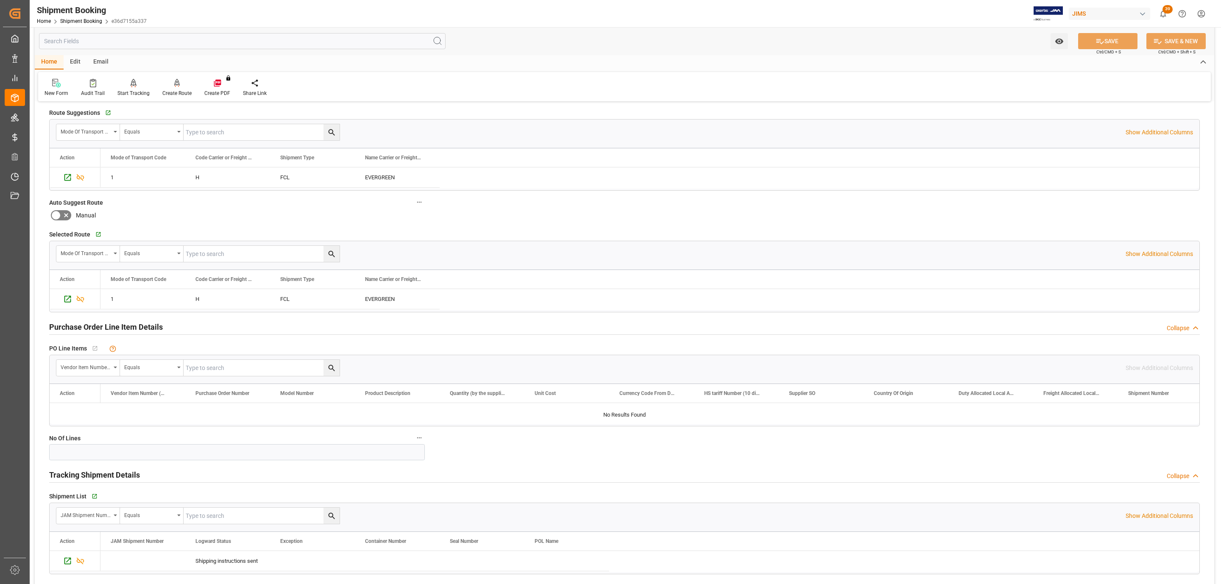
click at [105, 332] on h2 "Purchase Order Line Item Details" at bounding box center [106, 326] width 114 height 11
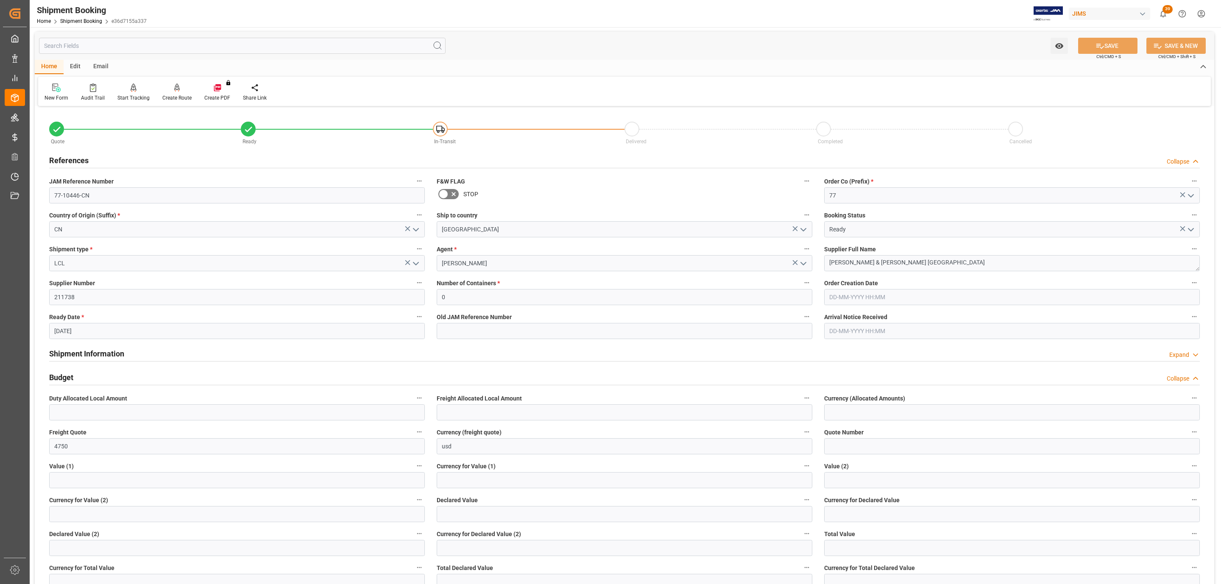
scroll to position [0, 0]
drag, startPoint x: 86, startPoint y: 363, endPoint x: 87, endPoint y: 356, distance: 6.9
click at [86, 362] on div "Shipment Information Expand" at bounding box center [624, 355] width 1162 height 24
click at [87, 355] on h2 "Shipment Information" at bounding box center [86, 353] width 75 height 11
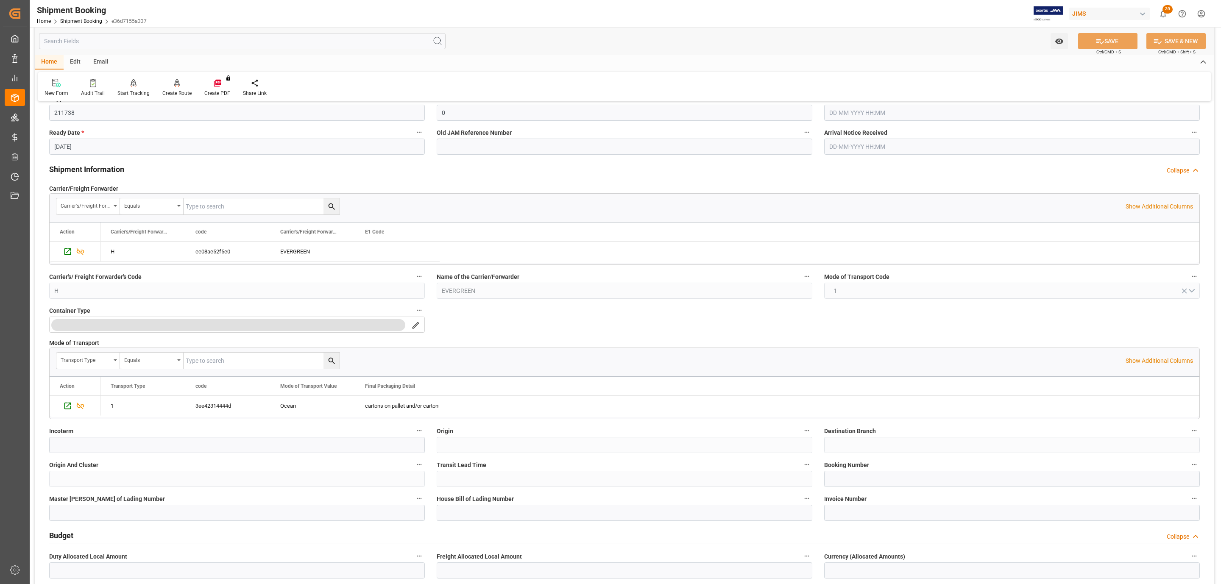
scroll to position [191, 0]
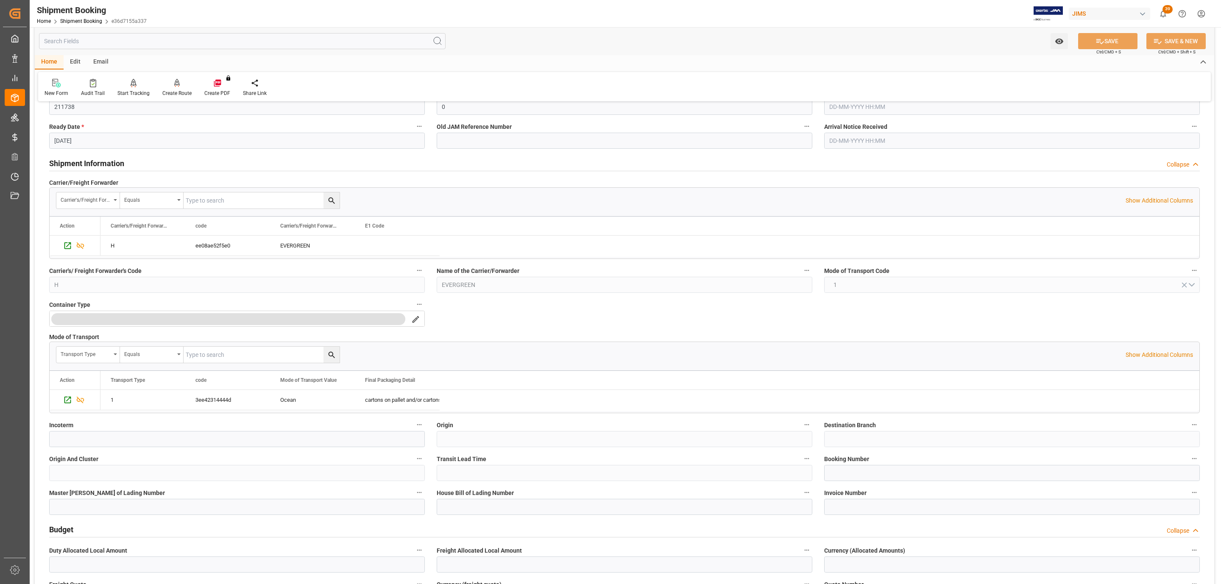
click at [89, 431] on label "Incoterm" at bounding box center [237, 425] width 376 height 12
click at [414, 430] on button "Incoterm" at bounding box center [419, 424] width 11 height 11
click at [85, 442] on div at bounding box center [610, 292] width 1221 height 584
click at [70, 446] on input at bounding box center [237, 439] width 376 height 16
paste input "FCA SHENZHEN PORT"
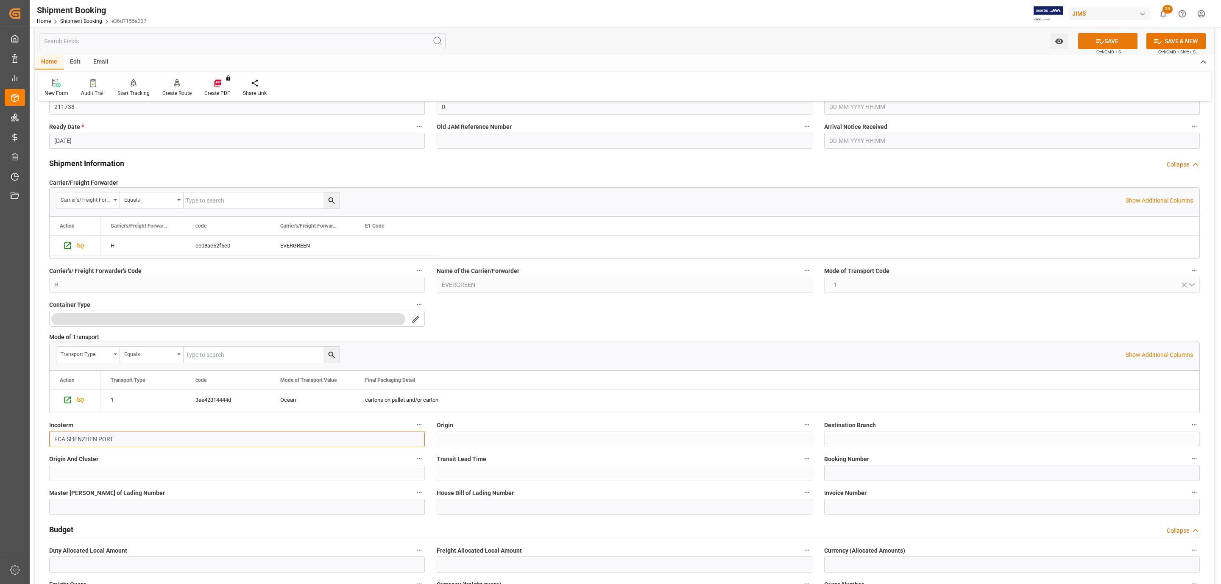
type input "FCA SHENZHEN PORT"
click at [1087, 33] on button "SAVE" at bounding box center [1107, 41] width 59 height 16
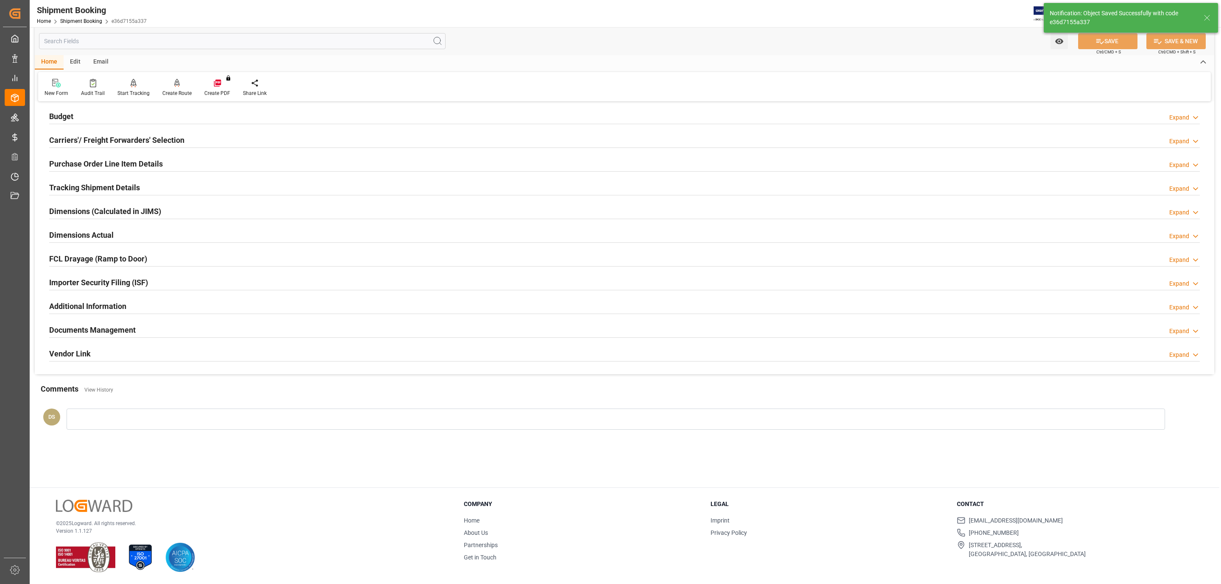
scroll to position [22, 0]
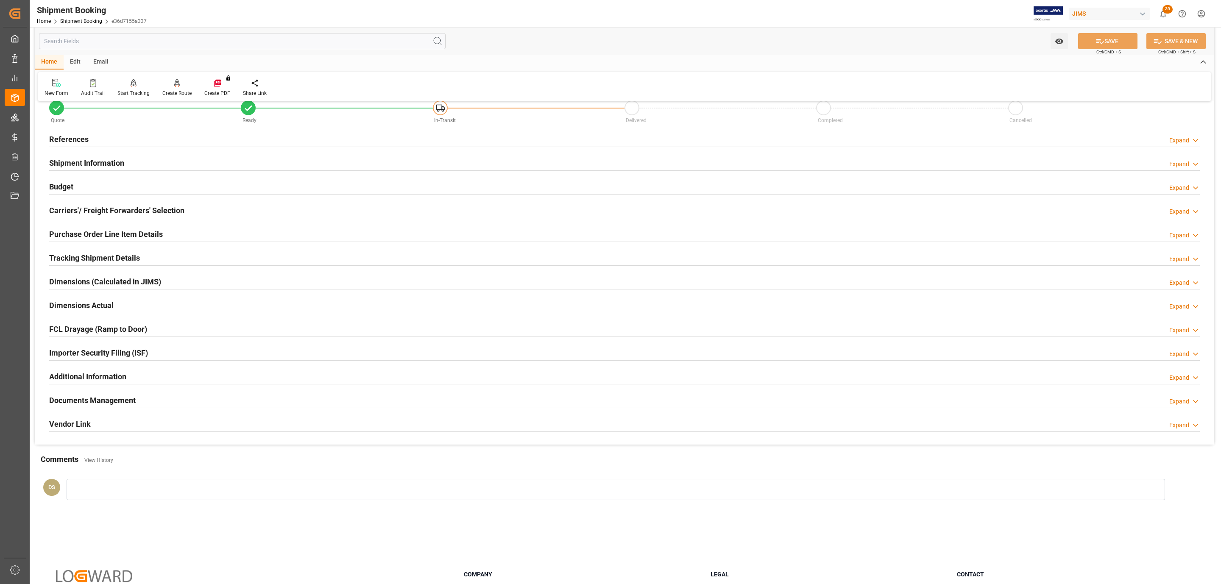
click at [145, 136] on div "References Expand" at bounding box center [624, 139] width 1151 height 16
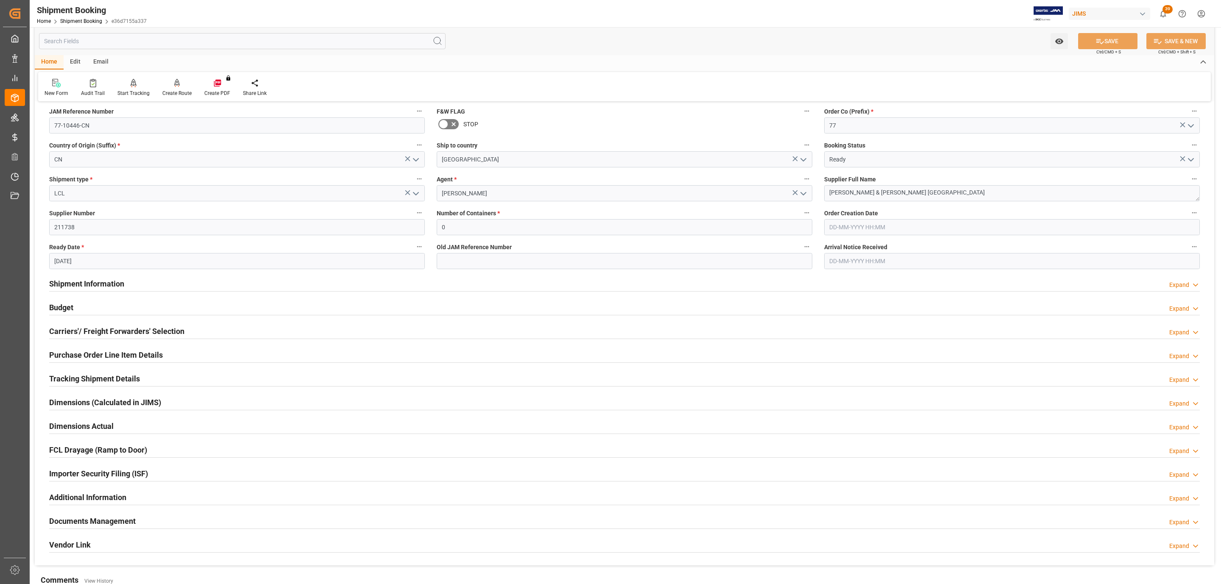
scroll to position [0, 0]
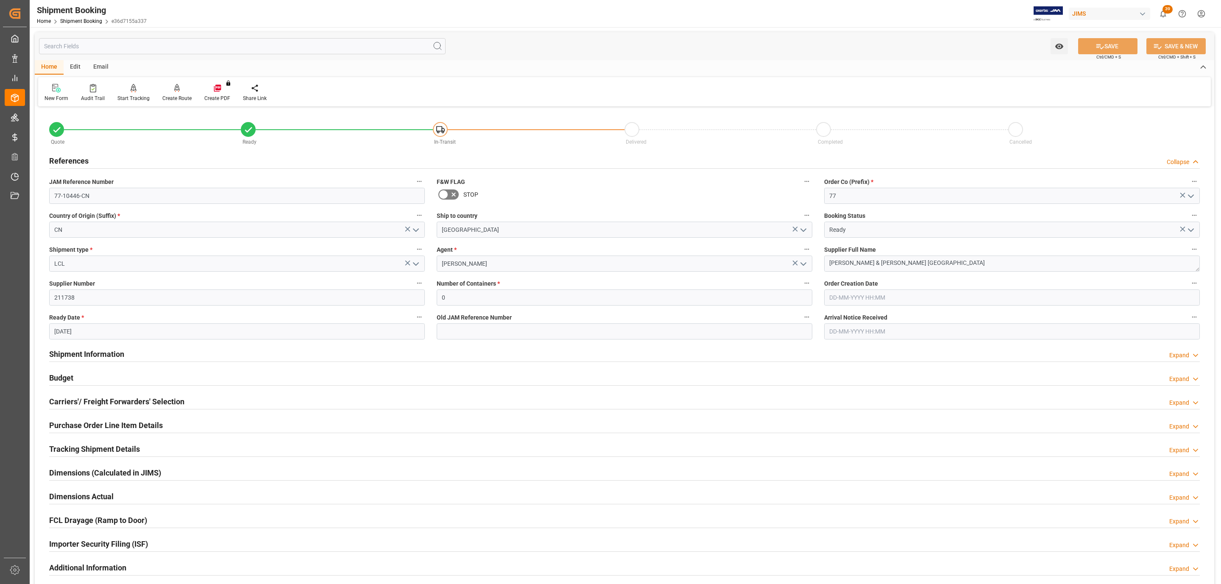
click at [97, 449] on h2 "Tracking Shipment Details" at bounding box center [94, 448] width 91 height 11
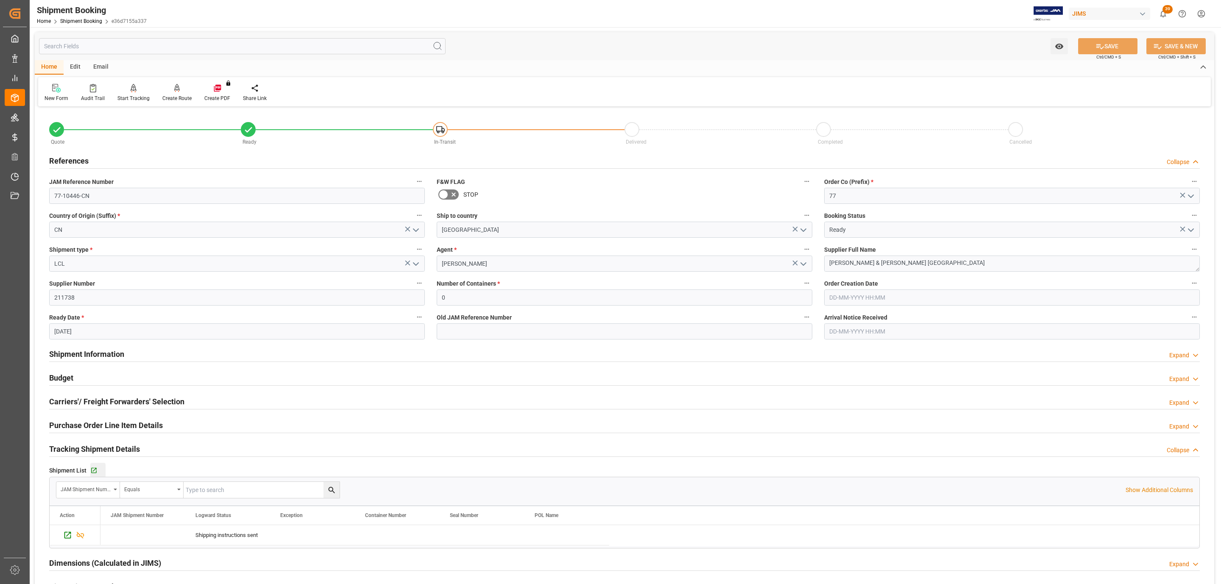
click at [97, 472] on div "Go to Shipment Tracking Grid" at bounding box center [97, 470] width 15 height 7
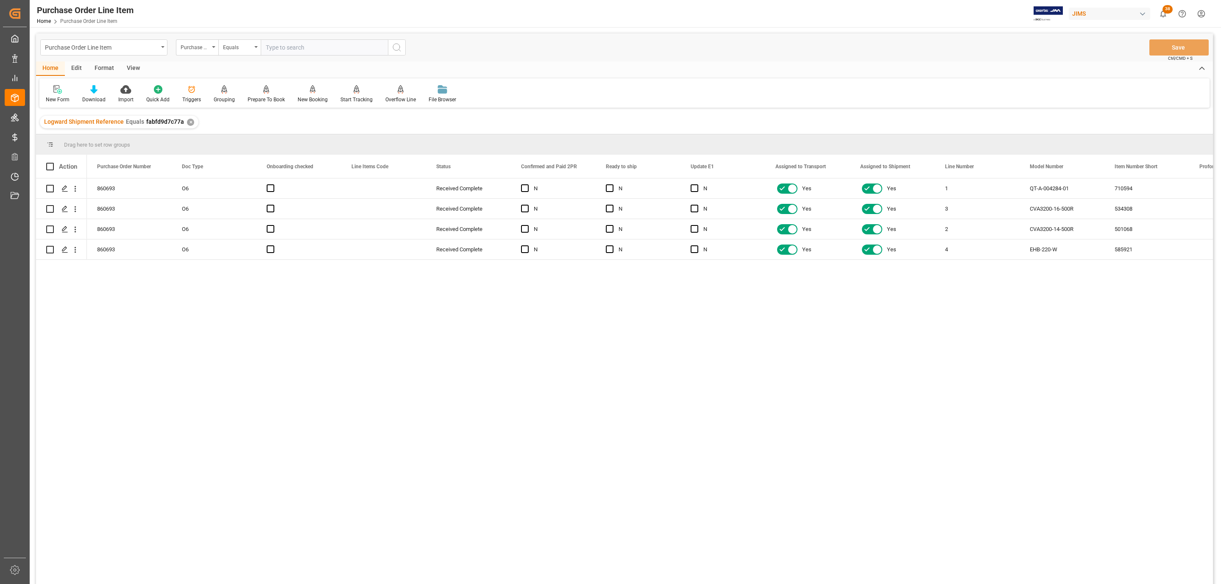
click at [135, 67] on div "View" at bounding box center [133, 68] width 26 height 14
click at [94, 88] on icon at bounding box center [96, 89] width 8 height 8
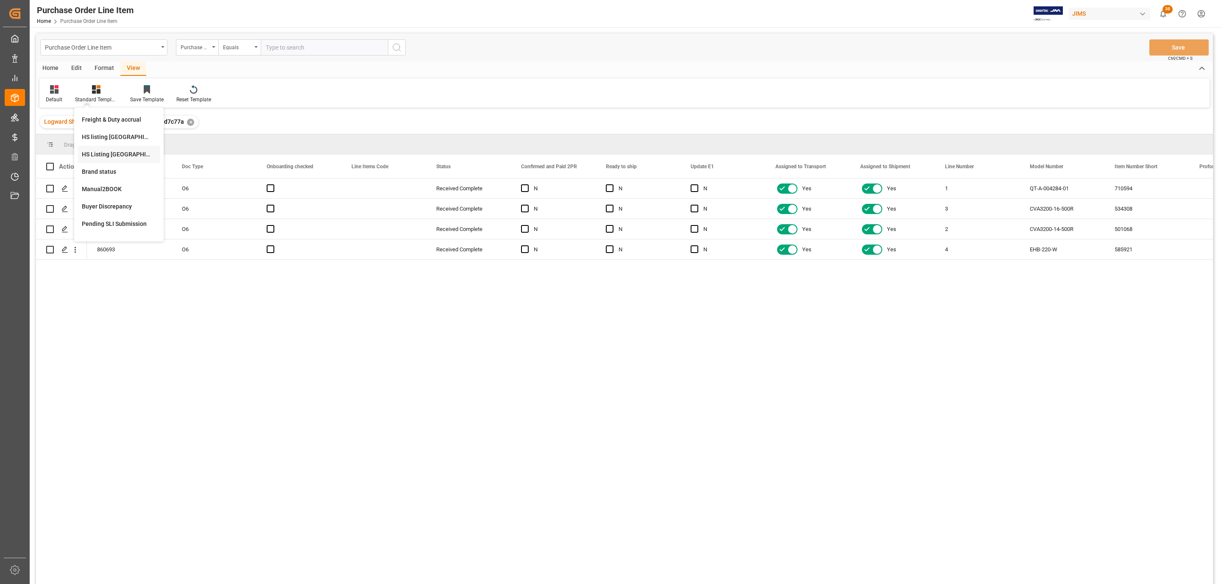
click at [126, 153] on div "HS Listing CANADA" at bounding box center [119, 154] width 74 height 9
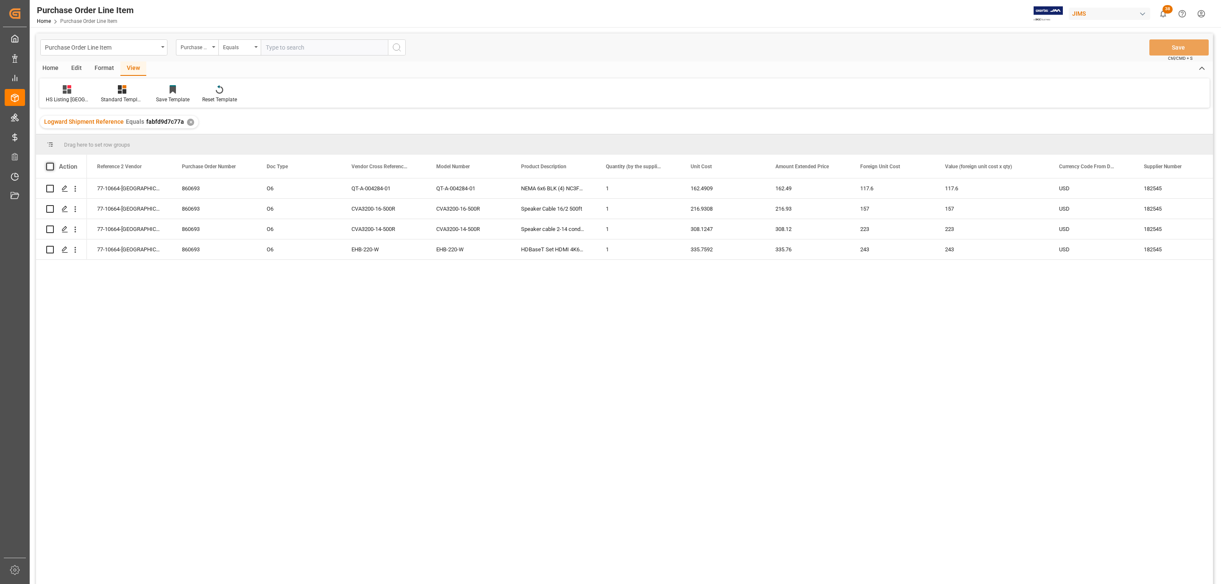
click at [47, 167] on span at bounding box center [50, 167] width 8 height 8
click at [53, 163] on input "checkbox" at bounding box center [53, 163] width 0 height 0
checkbox input "true"
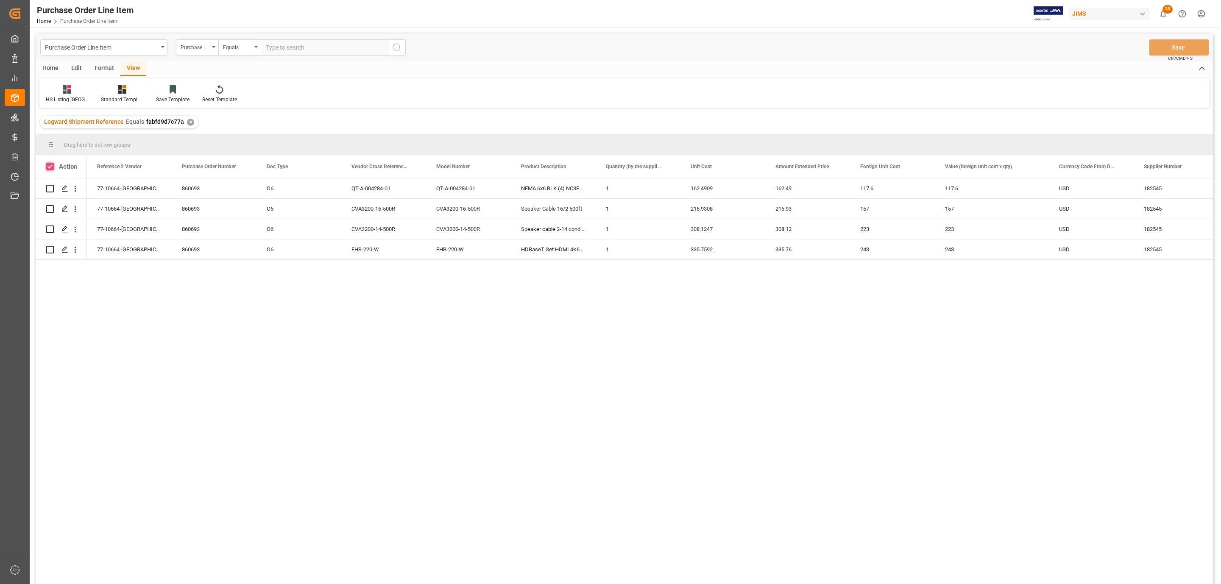
checkbox input "true"
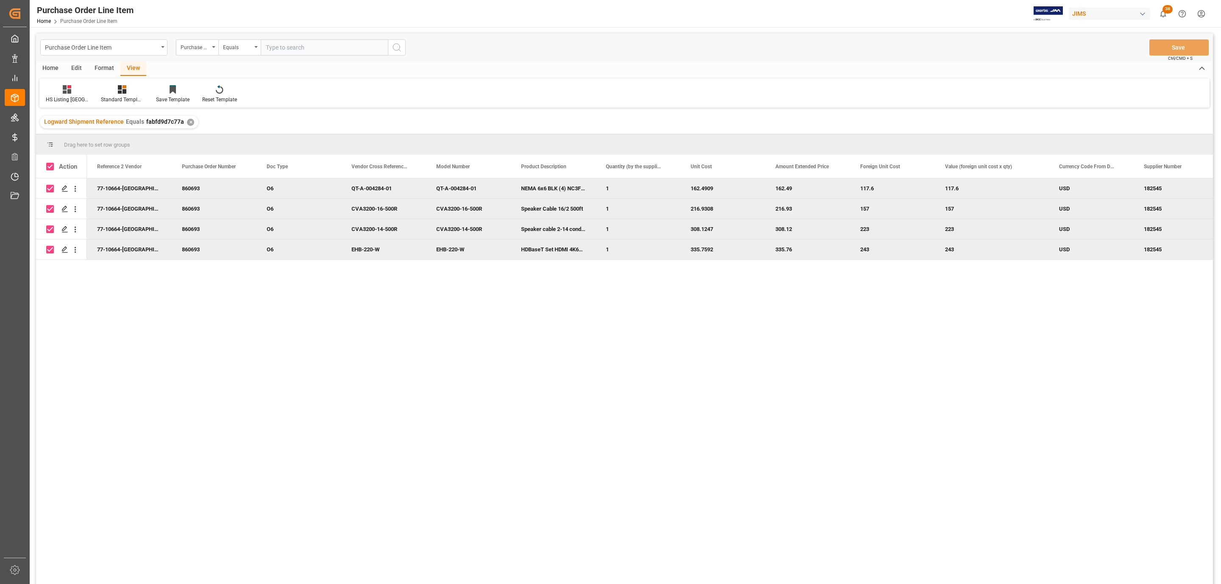
click at [47, 65] on div "Home" at bounding box center [50, 68] width 29 height 14
click at [90, 85] on div at bounding box center [93, 89] width 23 height 9
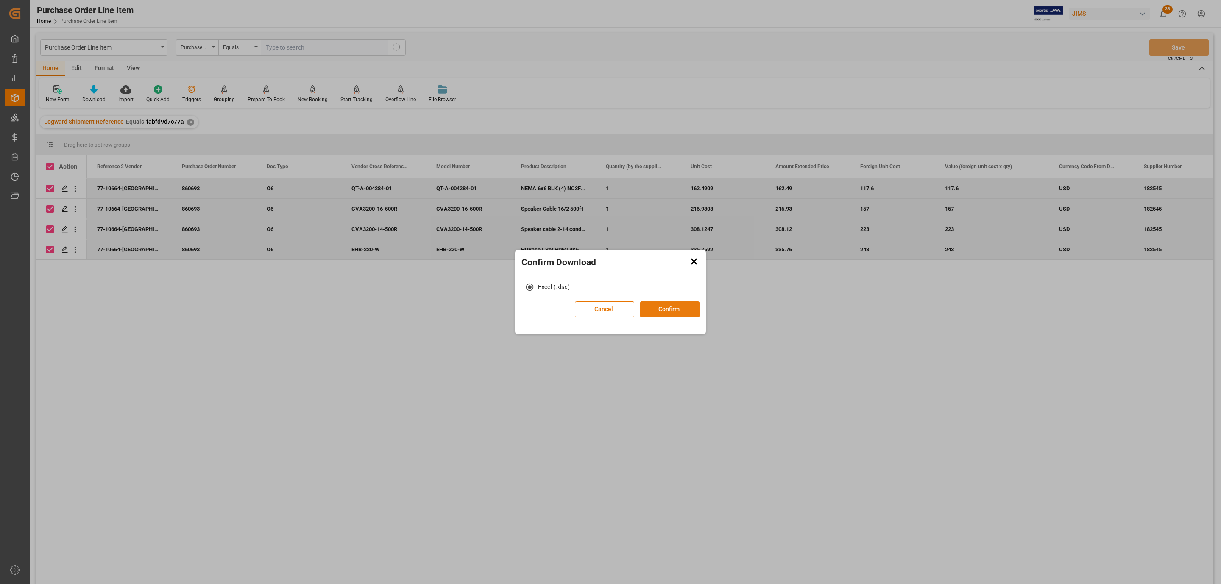
click at [680, 305] on button "Confirm" at bounding box center [669, 309] width 59 height 16
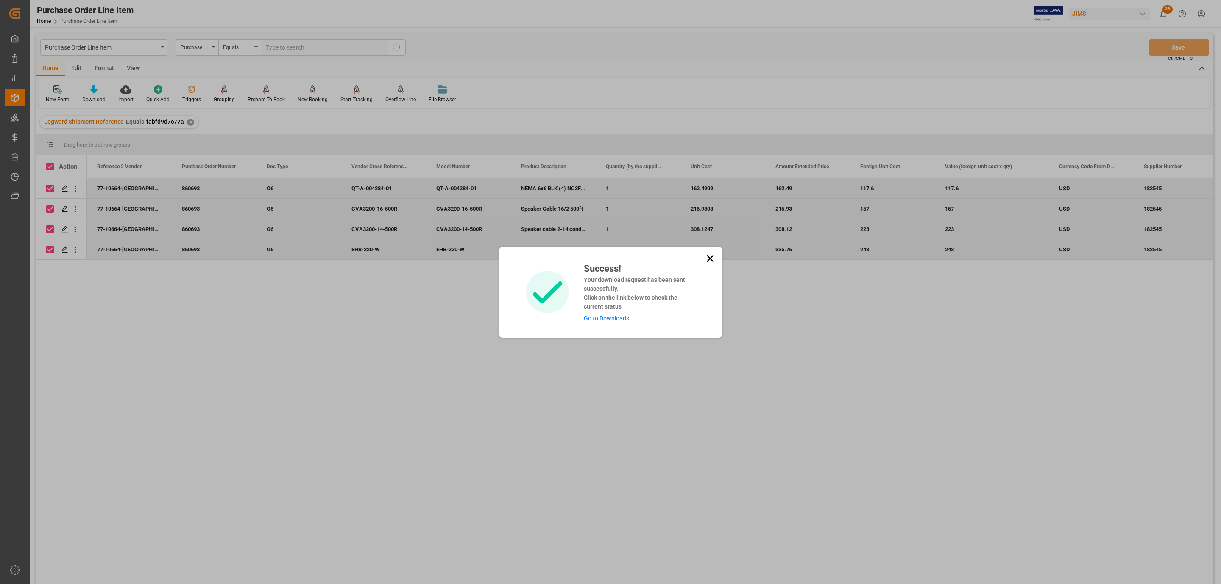
click at [616, 319] on link "Go to Downloads" at bounding box center [606, 318] width 45 height 7
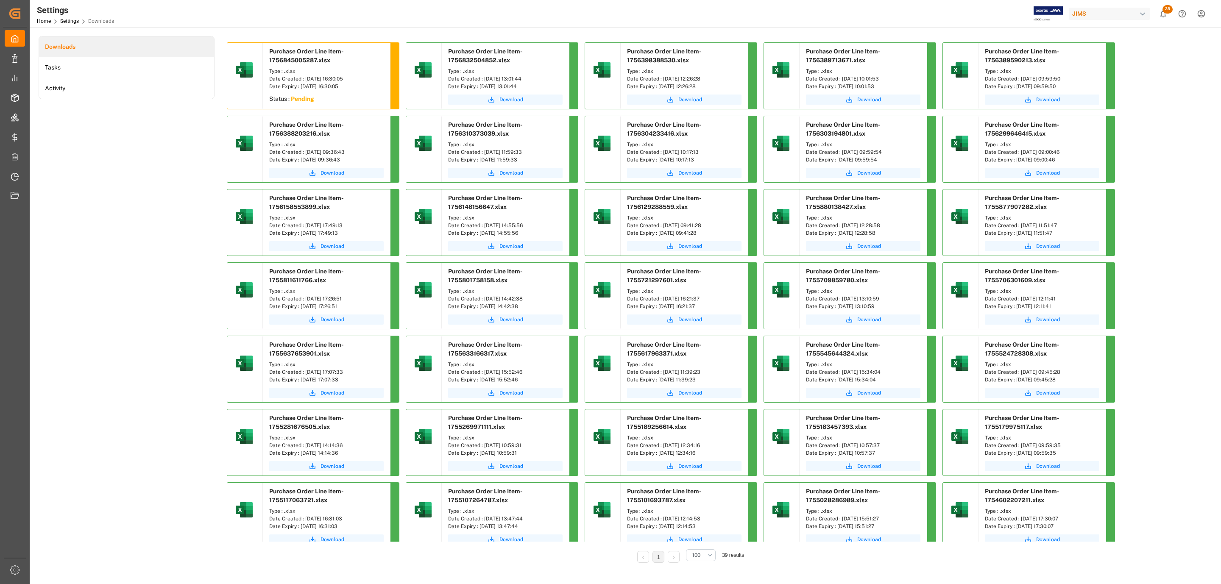
click at [116, 220] on div "Downloads Tasks Activity" at bounding box center [127, 305] width 176 height 539
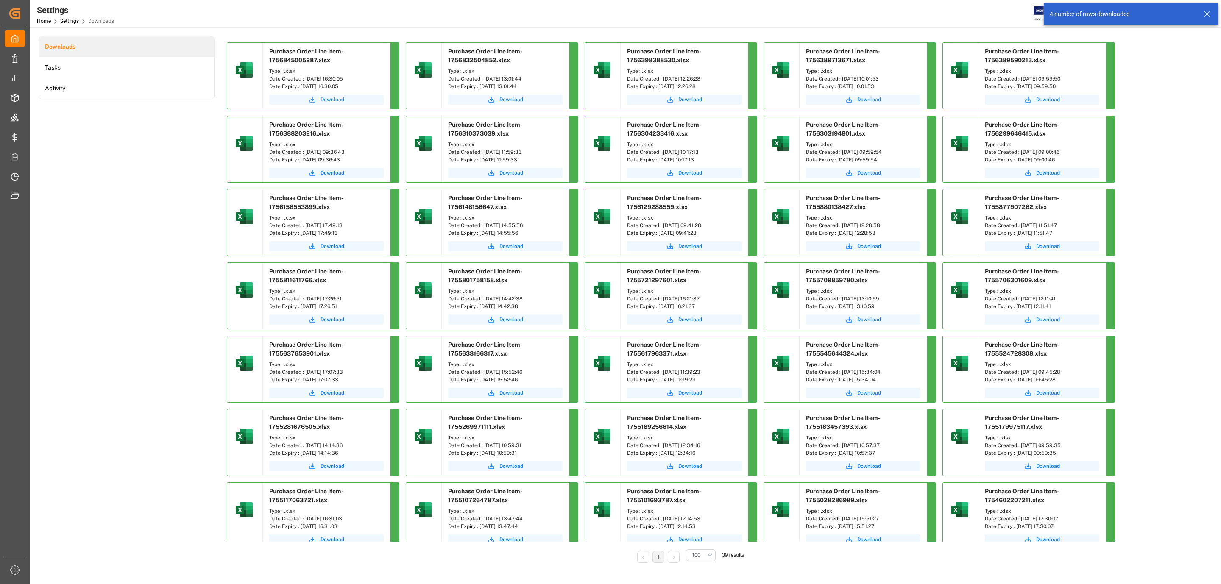
click at [338, 97] on span "Download" at bounding box center [332, 100] width 24 height 8
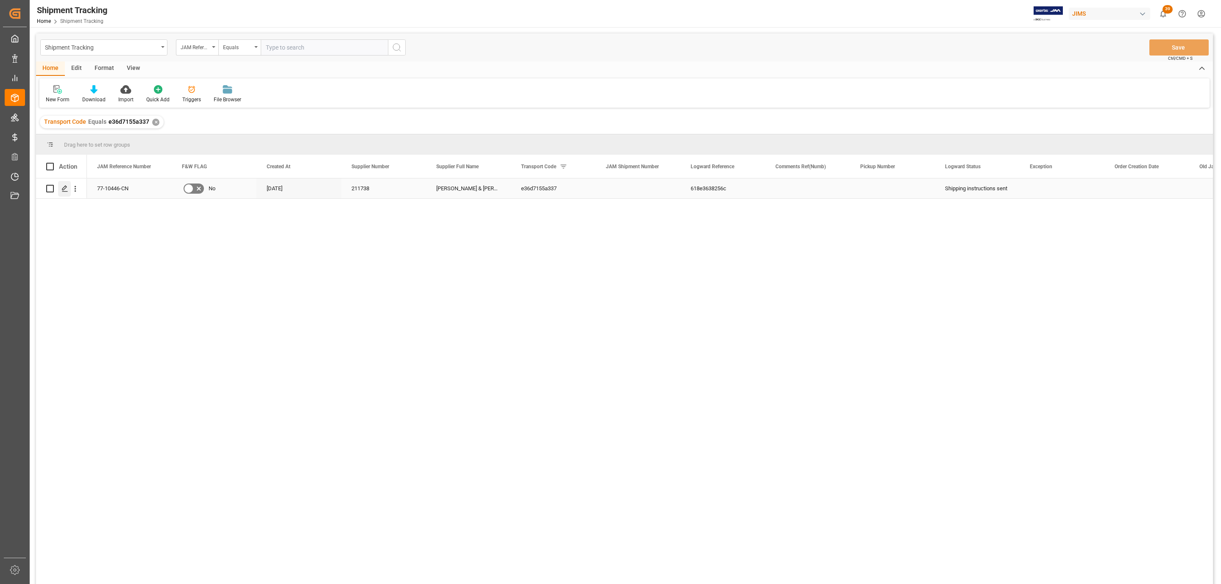
click at [60, 193] on div "Press SPACE to select this row." at bounding box center [64, 189] width 13 height 16
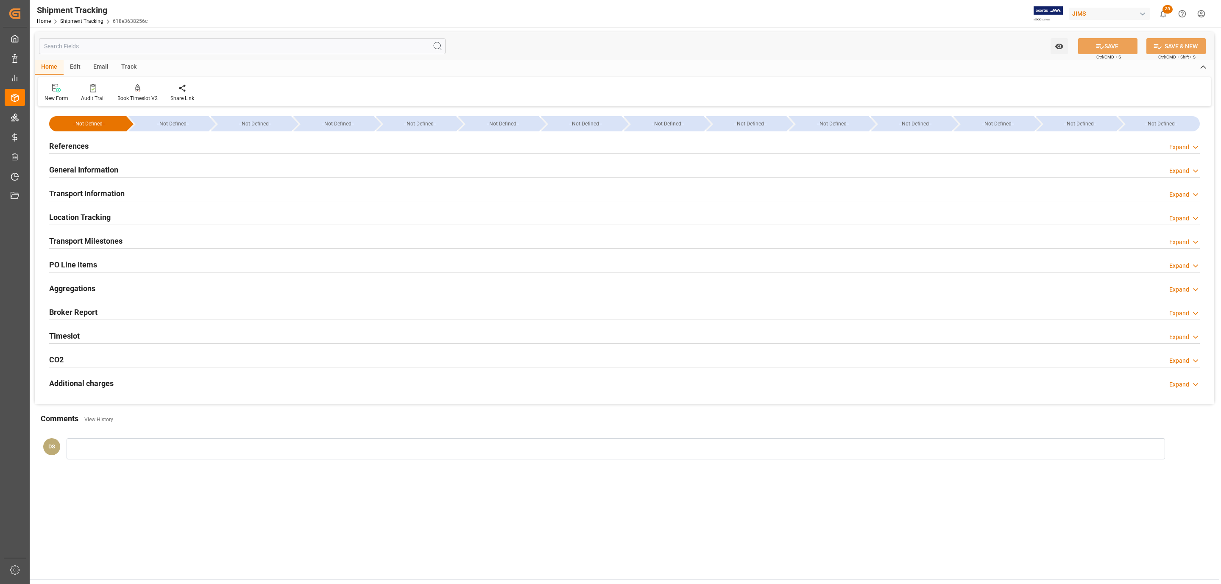
drag, startPoint x: 97, startPoint y: 140, endPoint x: 92, endPoint y: 158, distance: 18.9
click at [97, 140] on div "References Expand" at bounding box center [624, 145] width 1151 height 16
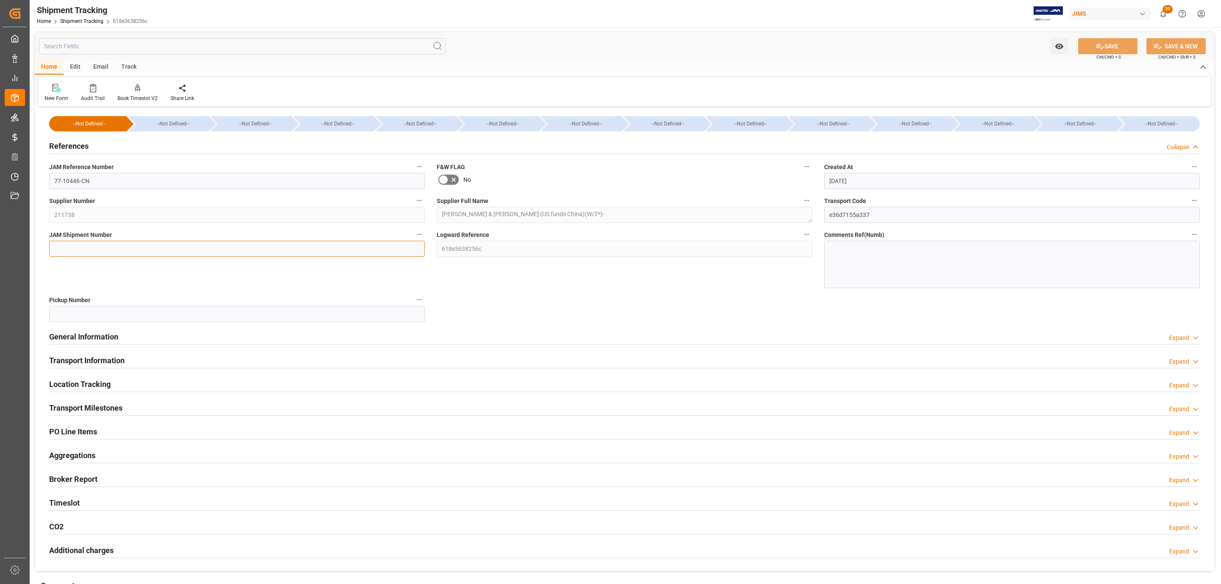
click at [76, 243] on input at bounding box center [237, 249] width 376 height 16
paste input "72834"
type input "72834"
click at [1080, 40] on button "SAVE" at bounding box center [1107, 46] width 59 height 16
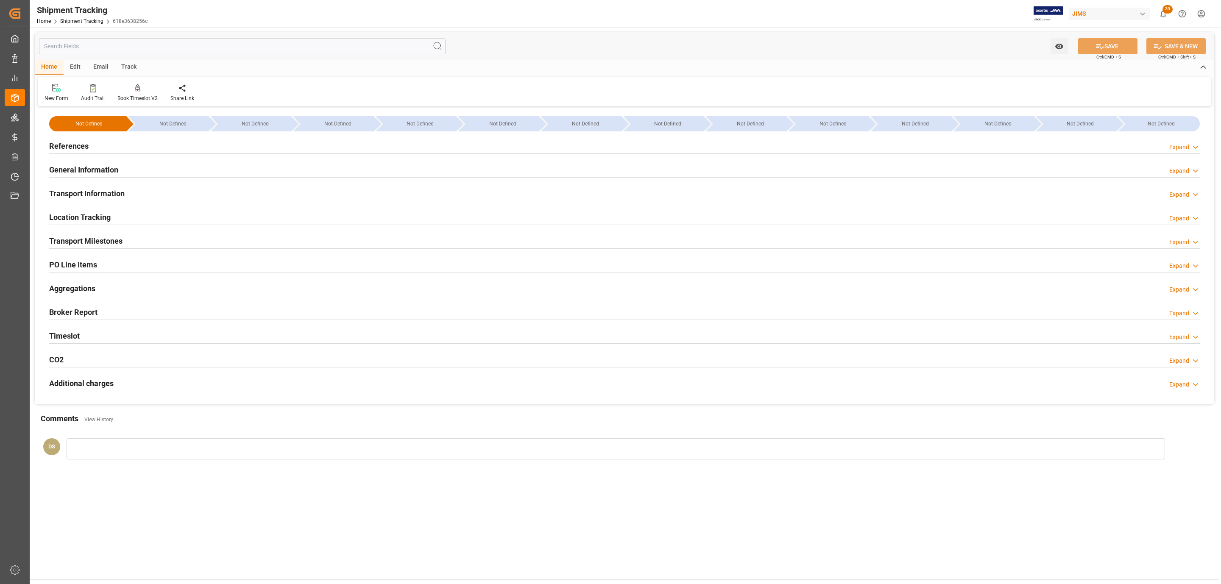
click at [127, 140] on div "References Expand" at bounding box center [624, 145] width 1151 height 16
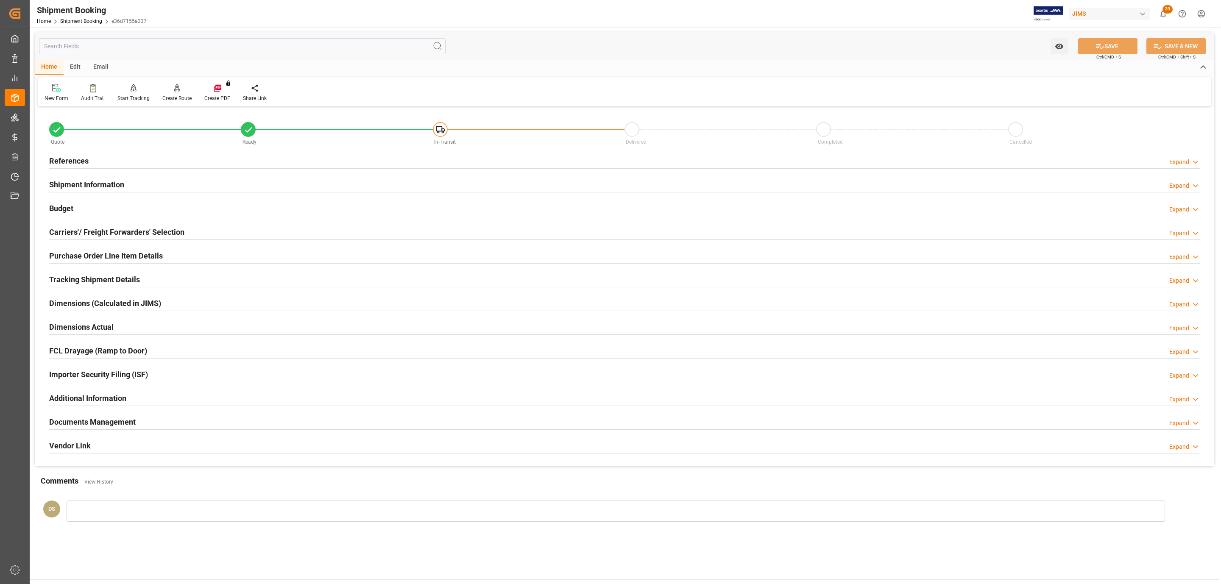
click at [126, 162] on div "References Expand" at bounding box center [624, 160] width 1151 height 16
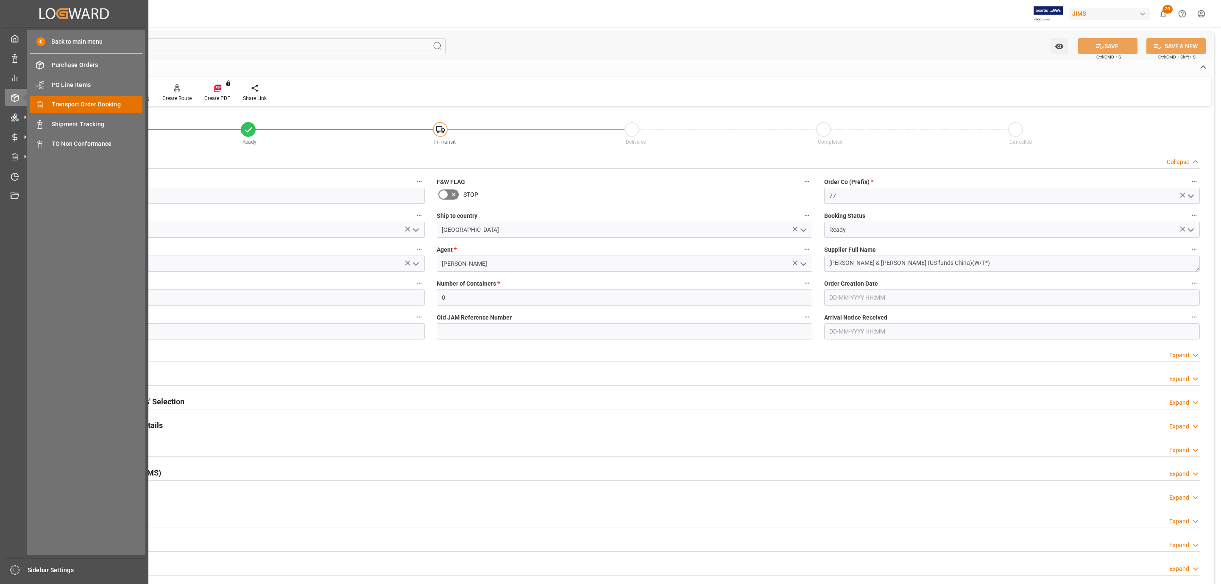
click at [104, 102] on span "Transport Order Booking" at bounding box center [97, 104] width 91 height 9
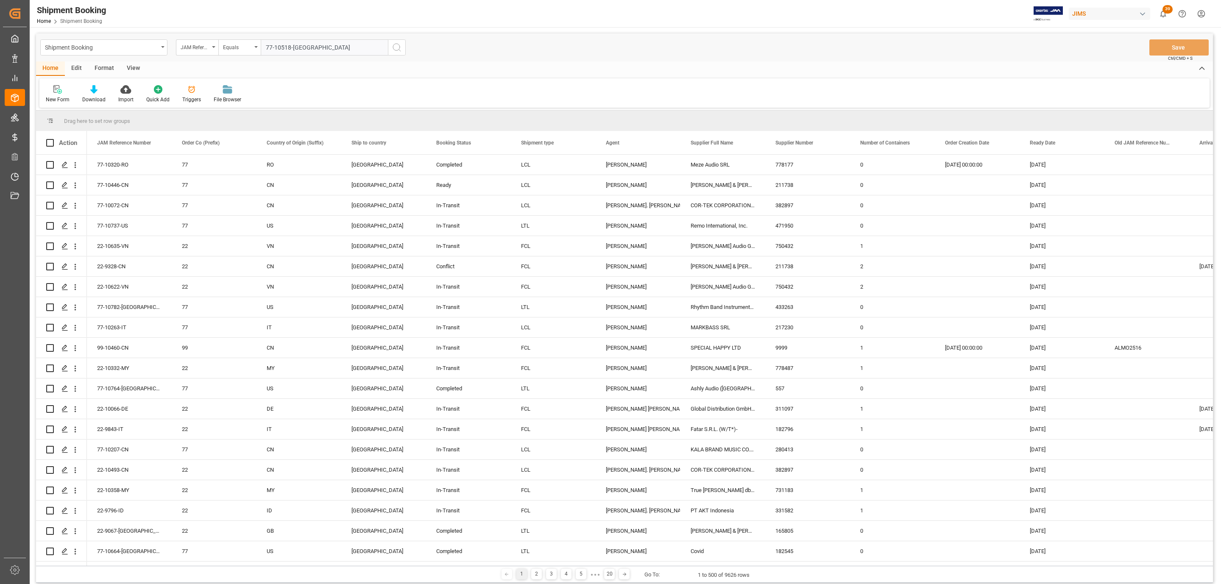
type input "77-10518-[GEOGRAPHIC_DATA]"
click at [397, 51] on icon "search button" at bounding box center [397, 47] width 10 height 10
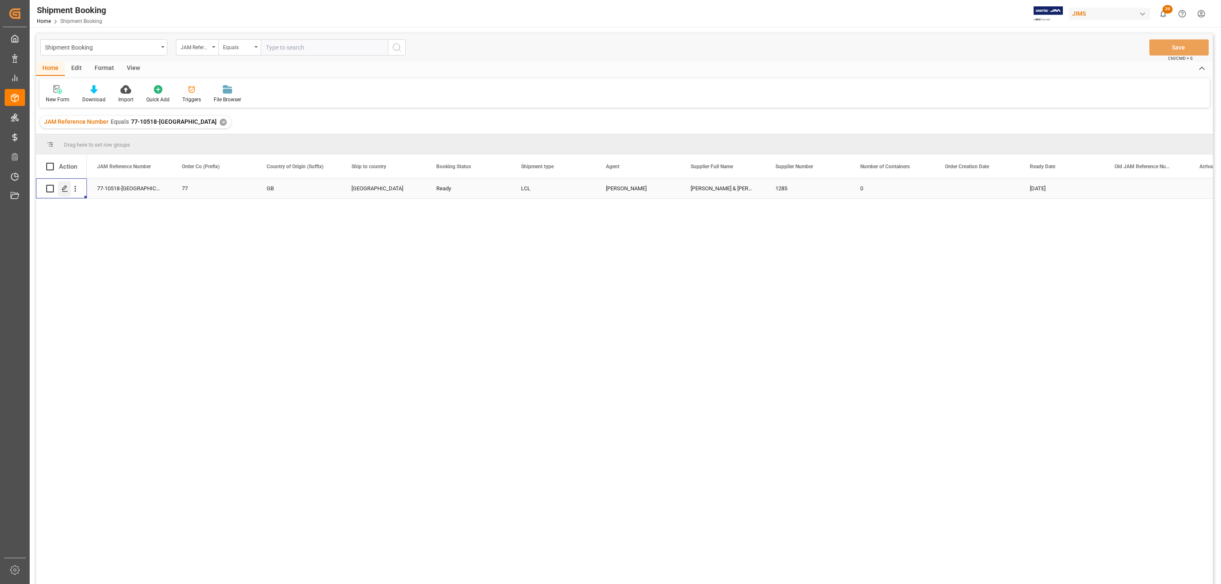
click at [60, 189] on div "Press SPACE to select this row." at bounding box center [64, 189] width 13 height 16
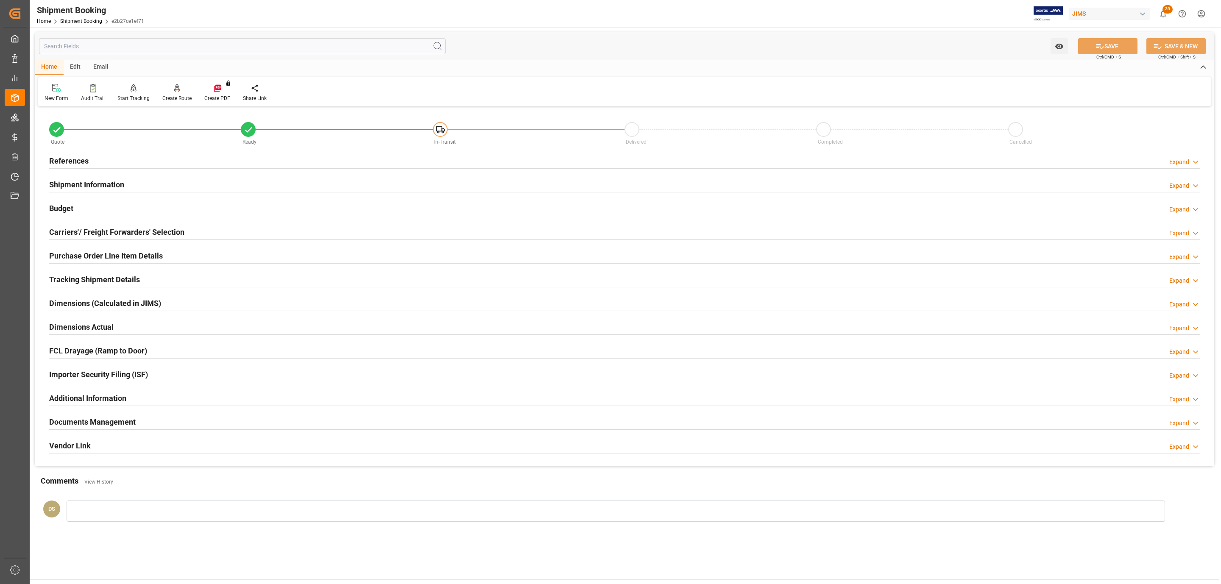
click at [104, 241] on div "Carriers'/ Freight Forwarders' Selection Expand" at bounding box center [624, 232] width 1162 height 24
click at [105, 237] on h2 "Carriers'/ Freight Forwarders' Selection" at bounding box center [116, 231] width 135 height 11
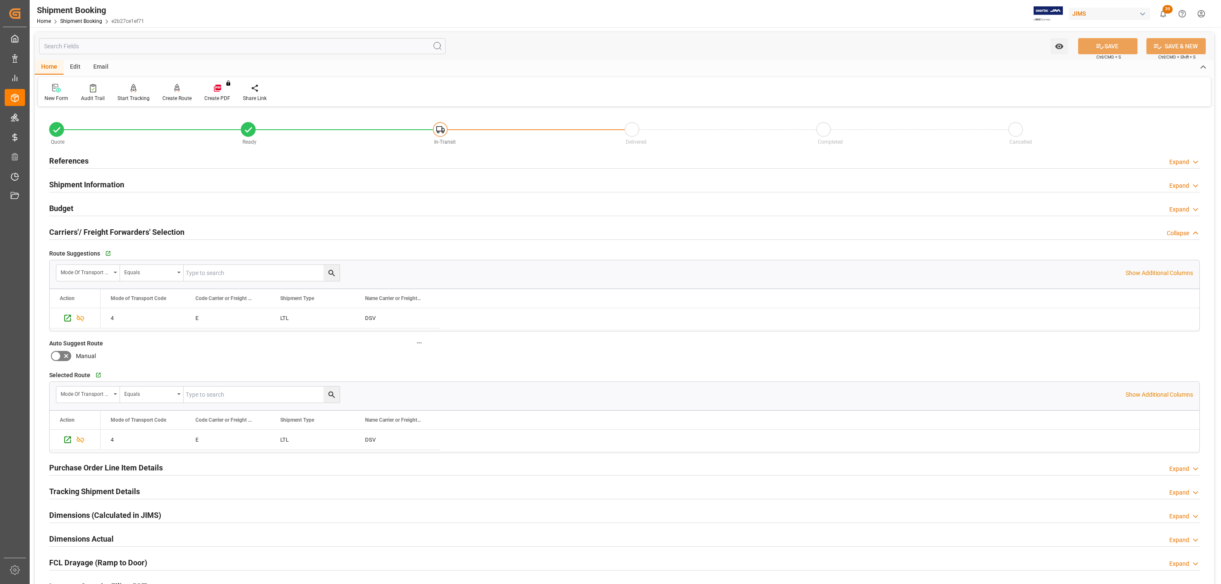
click at [72, 156] on h2 "References" at bounding box center [68, 160] width 39 height 11
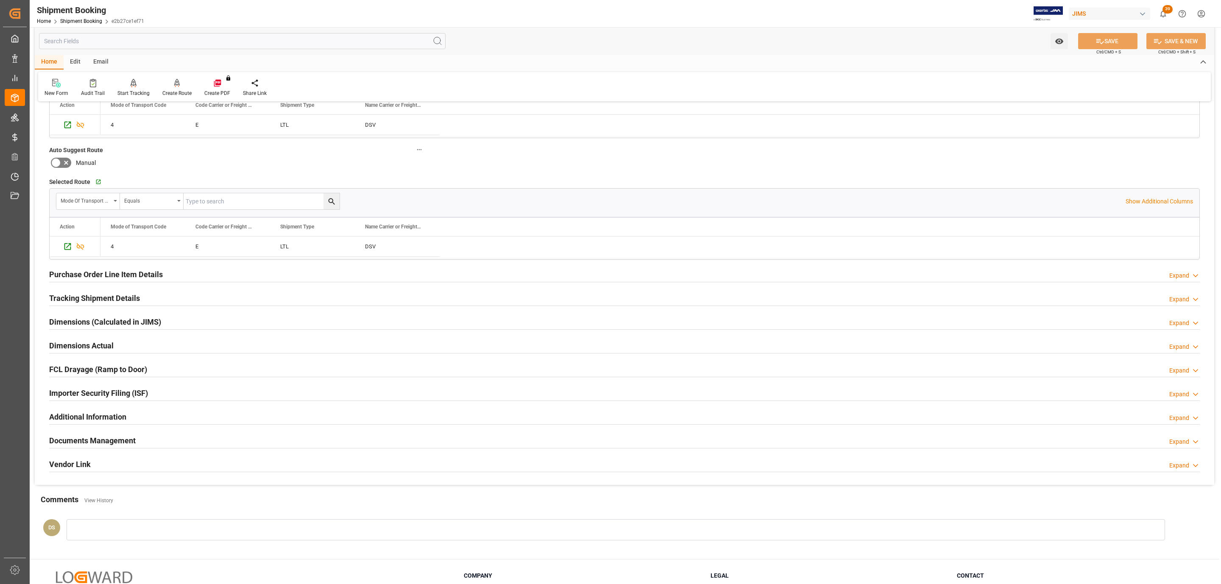
scroll to position [437, 0]
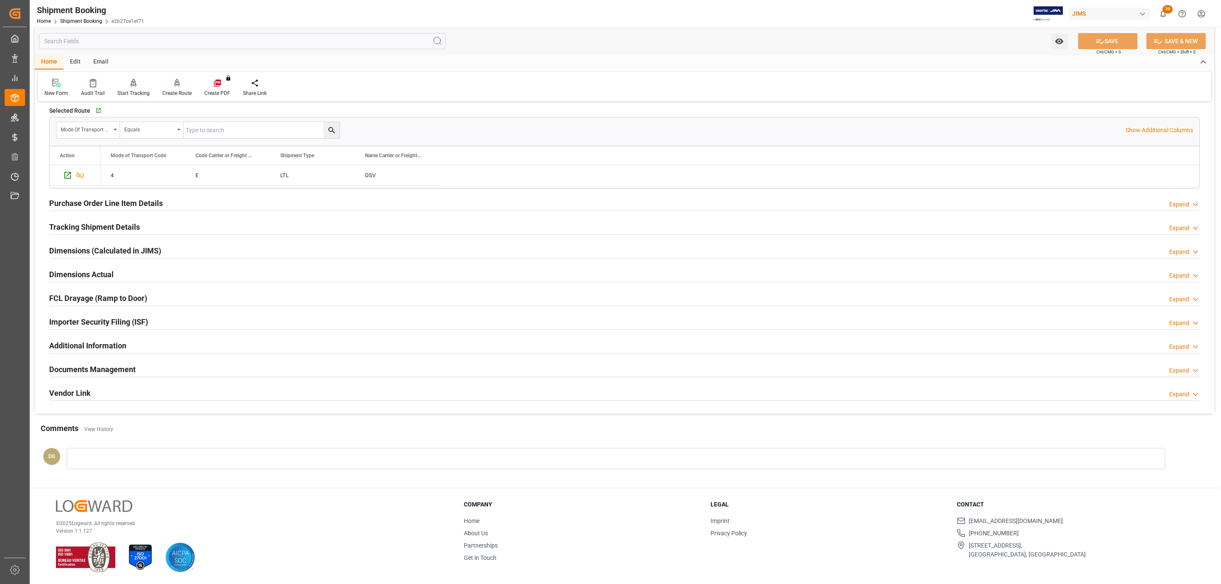
click at [131, 369] on h2 "Documents Management" at bounding box center [92, 369] width 86 height 11
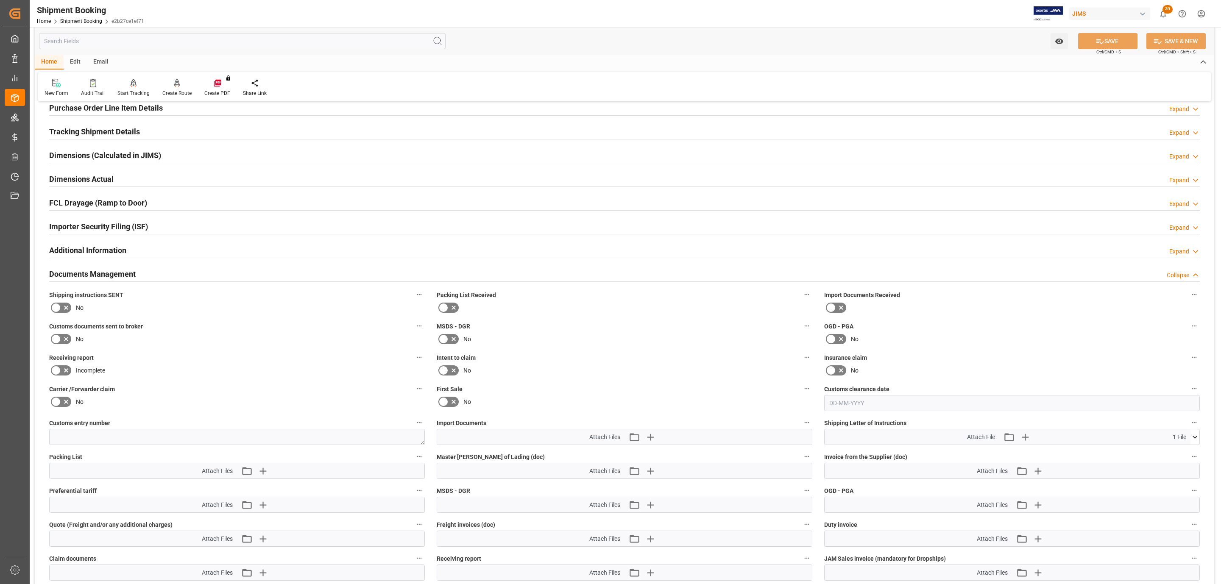
scroll to position [628, 0]
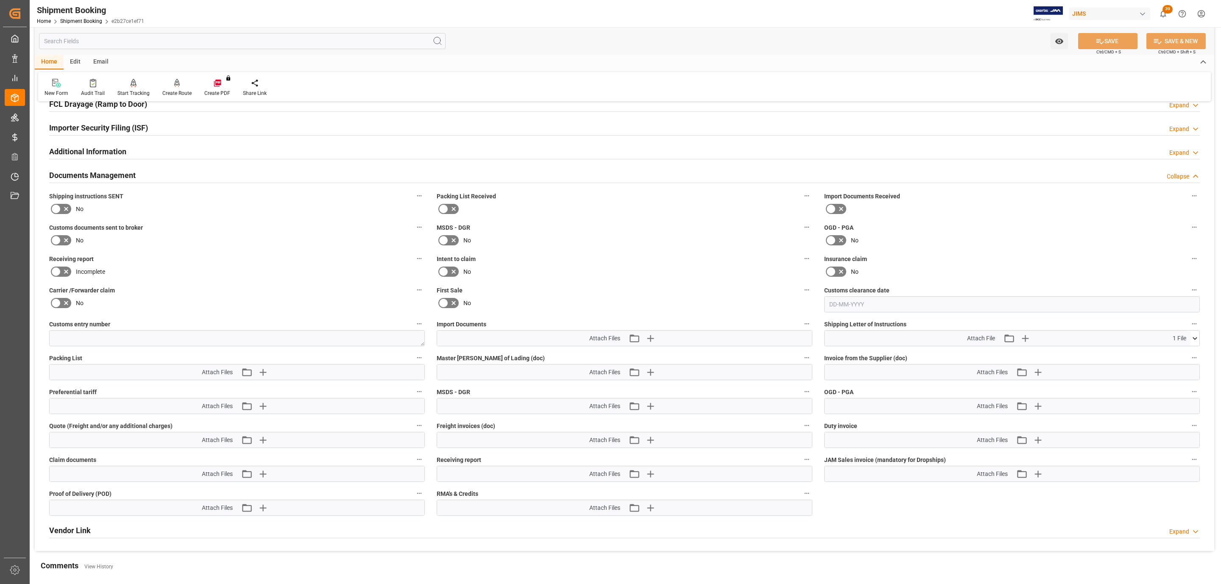
click at [1195, 340] on icon at bounding box center [1194, 338] width 5 height 3
click at [1169, 359] on icon at bounding box center [1172, 354] width 9 height 9
click at [64, 212] on icon at bounding box center [66, 209] width 4 height 4
click at [0, 0] on input "checkbox" at bounding box center [0, 0] width 0 height 0
click at [1090, 37] on button "SAVE" at bounding box center [1107, 41] width 59 height 16
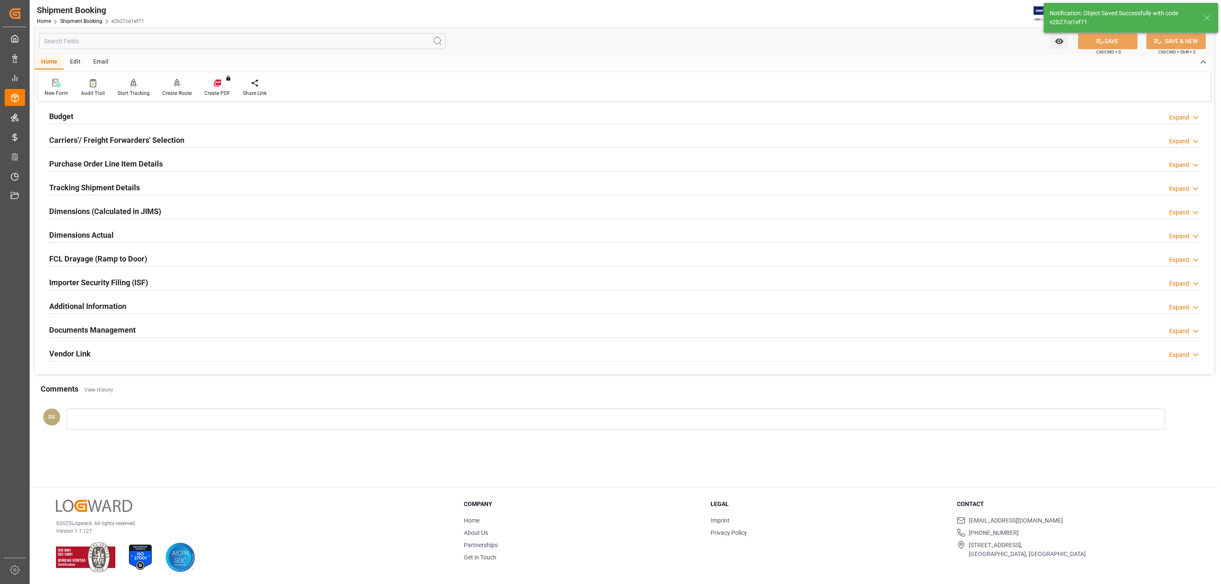
scroll to position [92, 0]
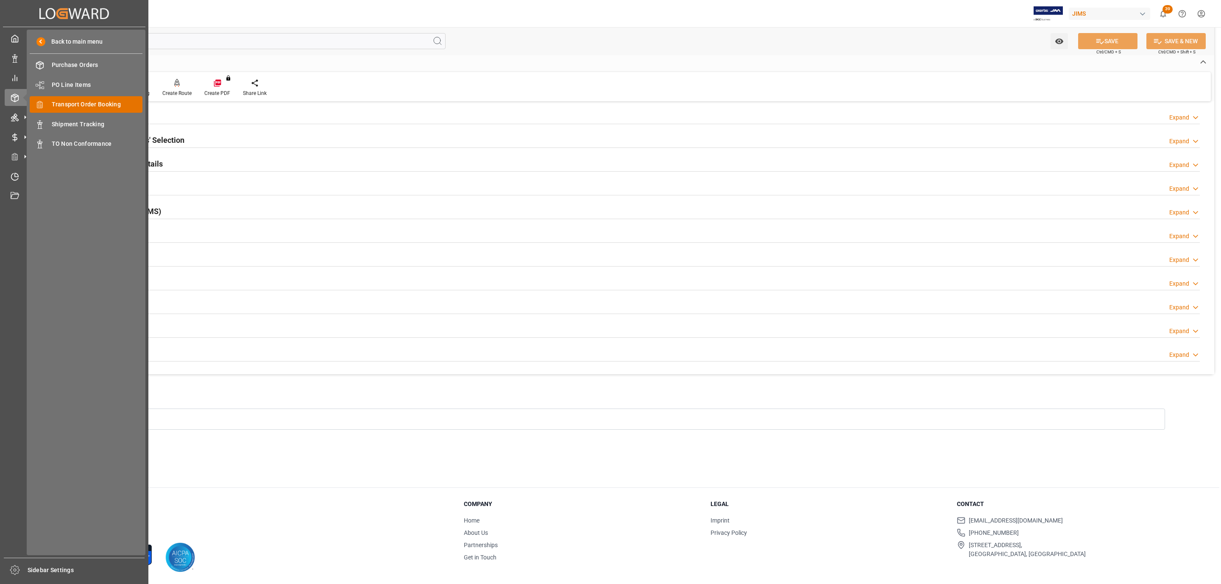
click at [123, 105] on span "Transport Order Booking" at bounding box center [97, 104] width 91 height 9
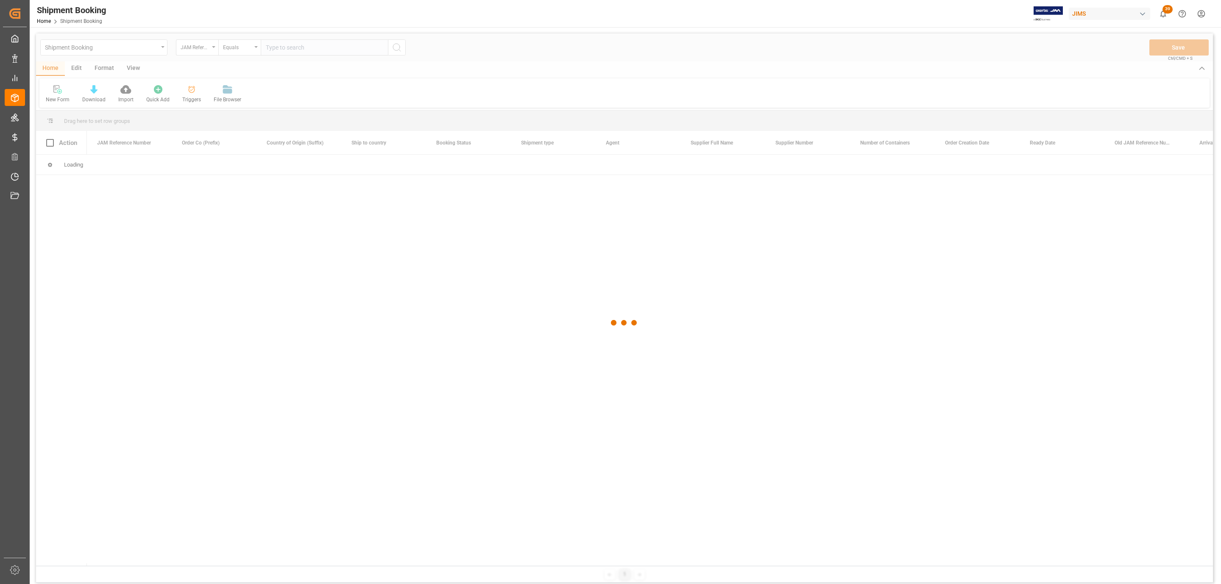
click at [284, 49] on div at bounding box center [624, 322] width 1177 height 579
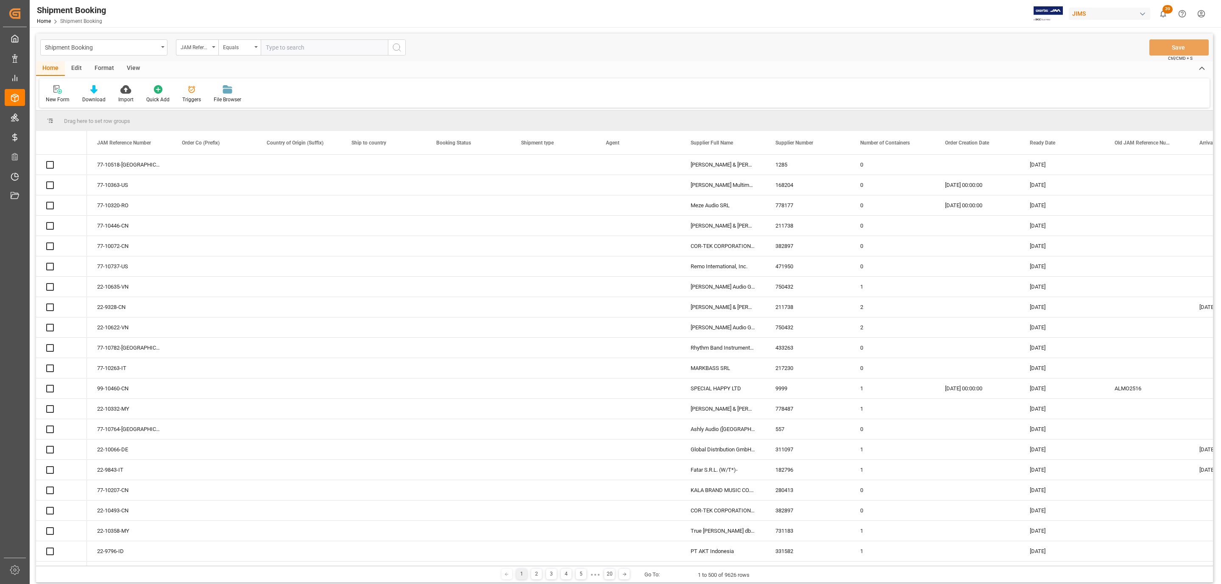
click at [284, 49] on input "text" at bounding box center [324, 47] width 127 height 16
paste input "77-10442-[GEOGRAPHIC_DATA]"
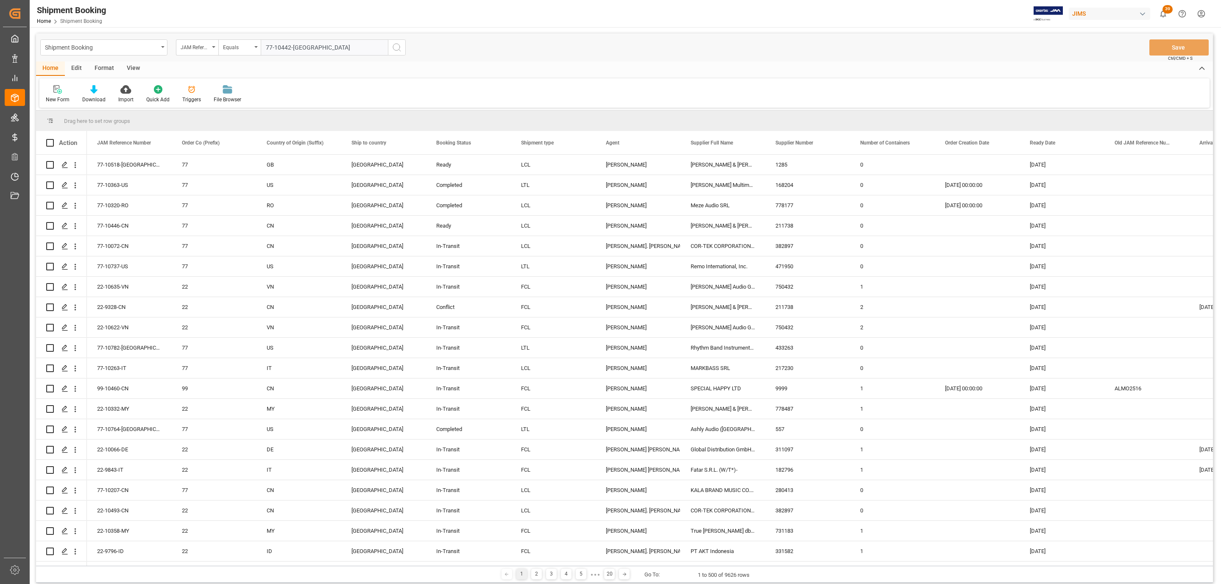
type input "77-10442-[GEOGRAPHIC_DATA]"
click at [397, 51] on icon "search button" at bounding box center [397, 47] width 10 height 10
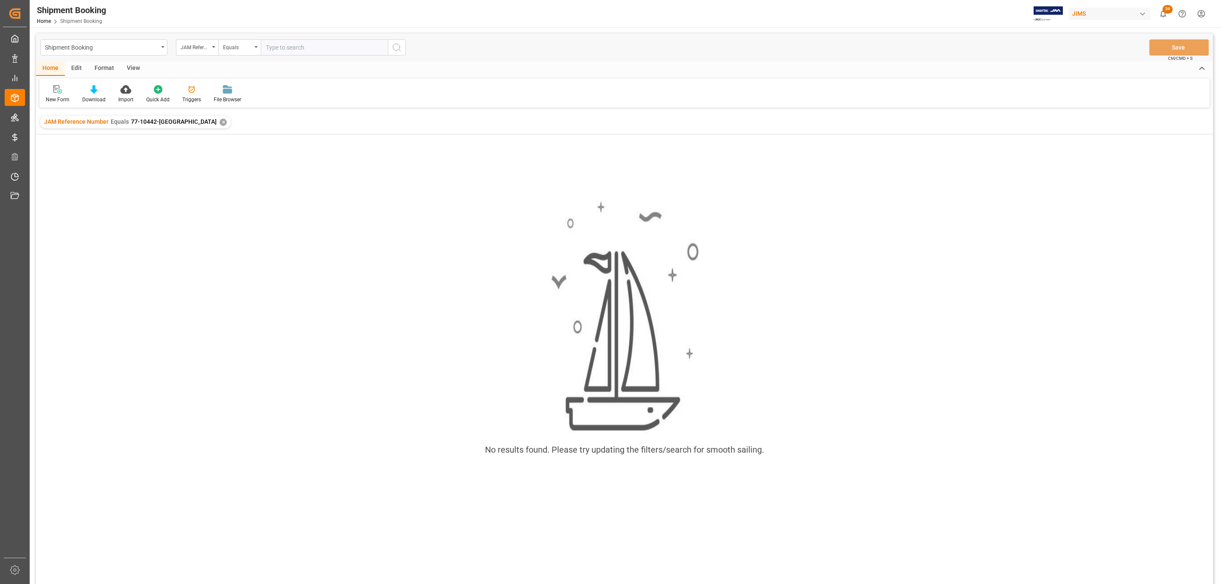
click at [220, 121] on div "✕" at bounding box center [223, 122] width 7 height 7
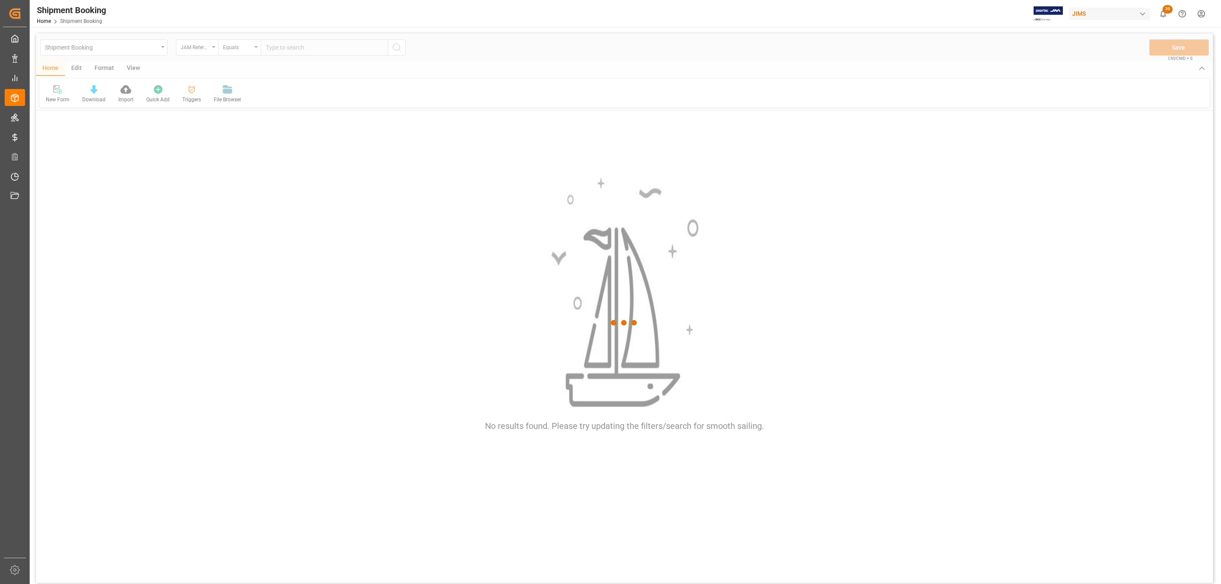
click at [298, 53] on div at bounding box center [624, 322] width 1177 height 579
click at [284, 49] on div at bounding box center [624, 322] width 1177 height 579
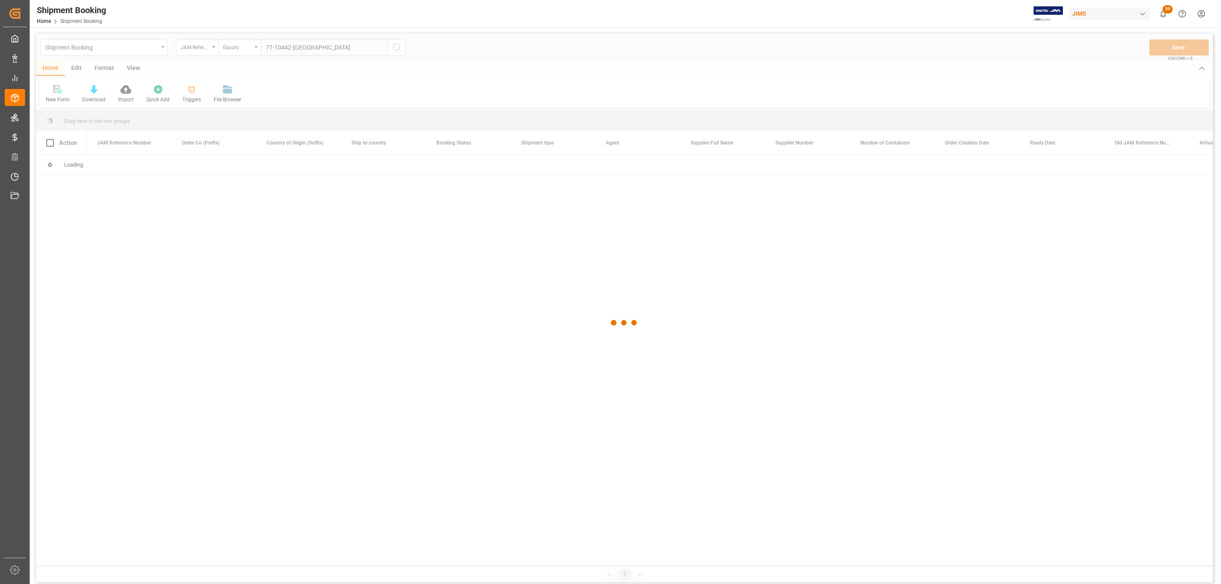
type input "77-10442-[GEOGRAPHIC_DATA]"
click at [398, 47] on div at bounding box center [624, 322] width 1177 height 579
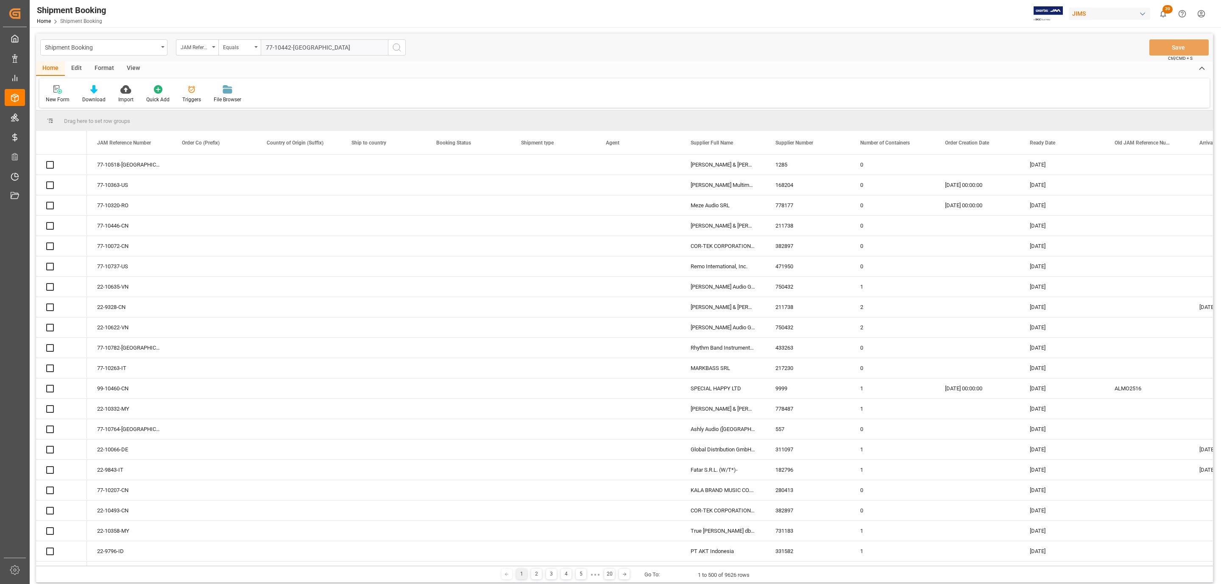
click at [398, 47] on icon "search button" at bounding box center [397, 47] width 10 height 10
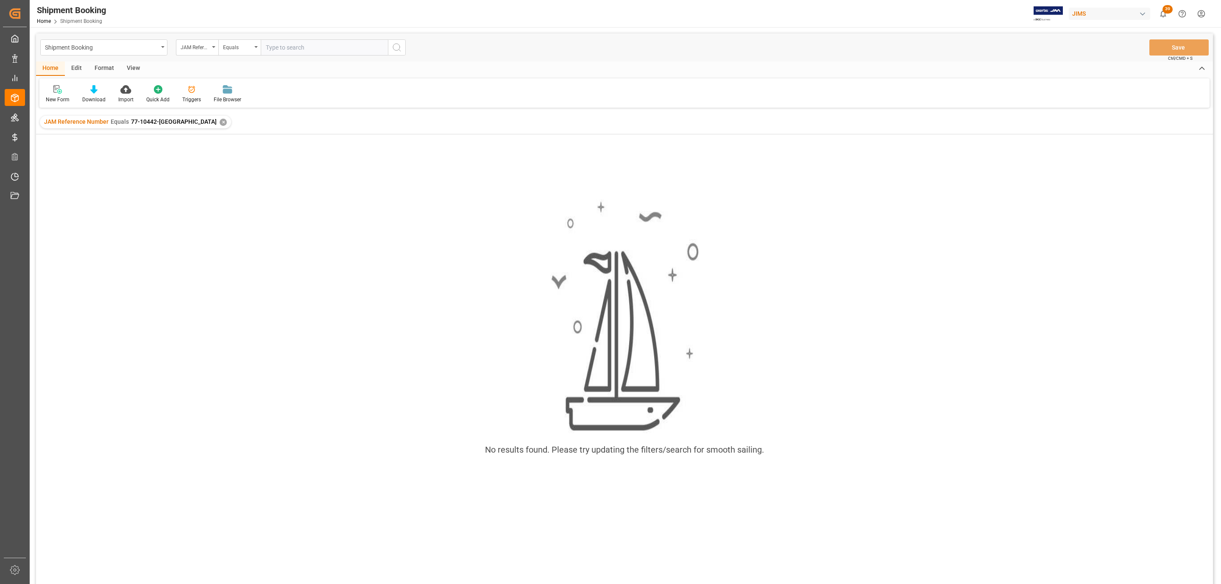
click at [220, 124] on div "✕" at bounding box center [223, 122] width 7 height 7
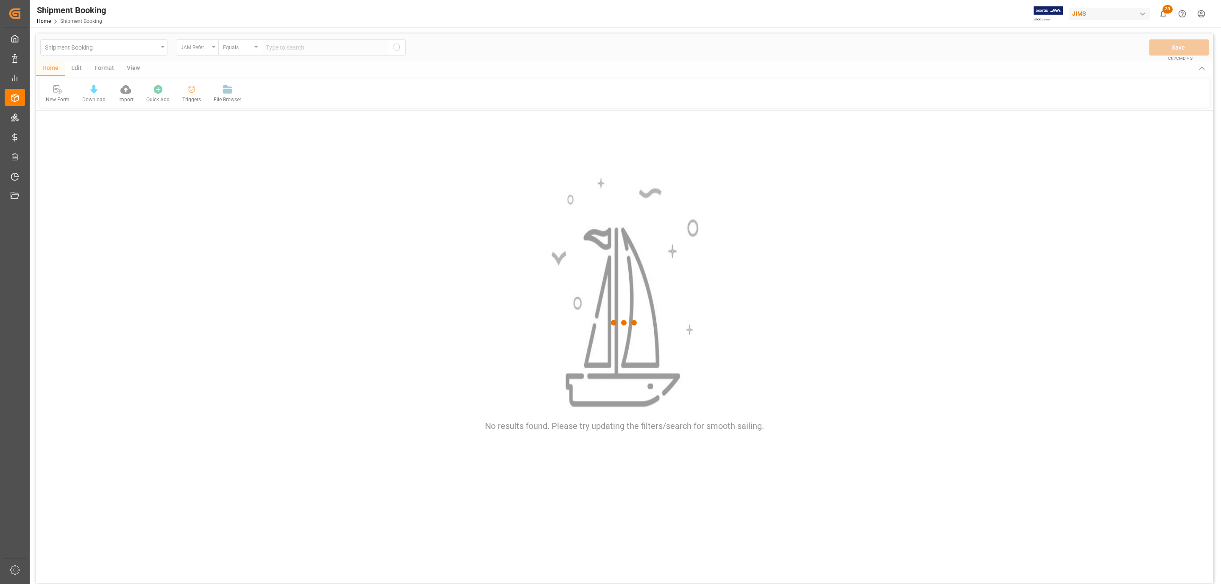
click at [279, 45] on div at bounding box center [624, 322] width 1177 height 579
click at [304, 47] on div at bounding box center [624, 322] width 1177 height 579
click at [289, 47] on div at bounding box center [624, 322] width 1177 height 579
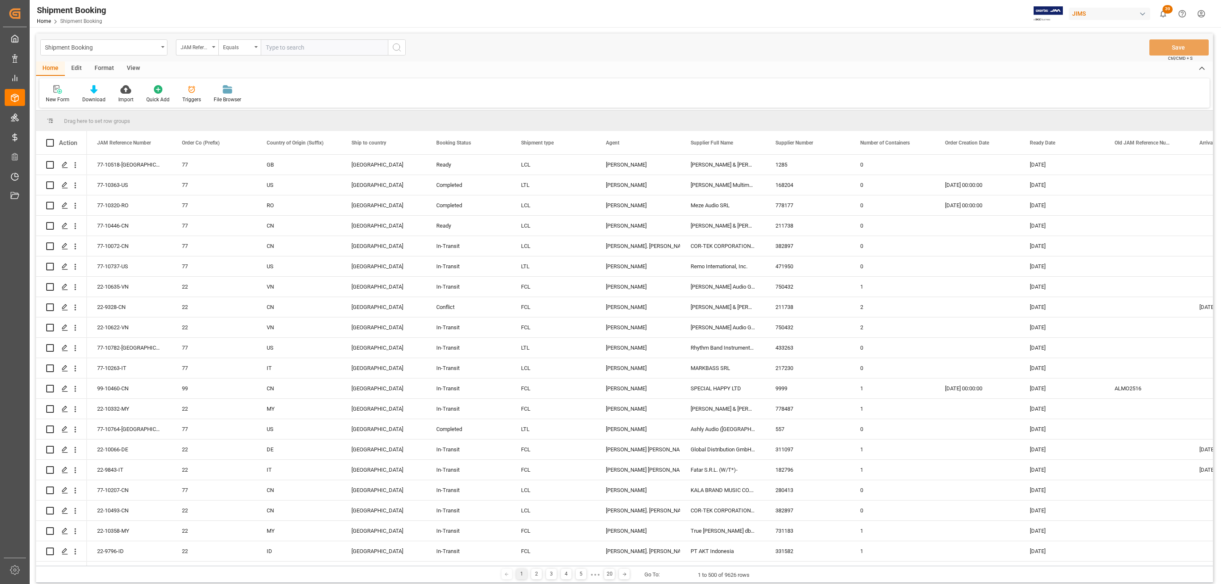
click at [297, 49] on input "text" at bounding box center [324, 47] width 127 height 16
paste input "77-10442-[GEOGRAPHIC_DATA]"
type input "77-10442-[GEOGRAPHIC_DATA]"
click at [396, 44] on icon "search button" at bounding box center [397, 47] width 10 height 10
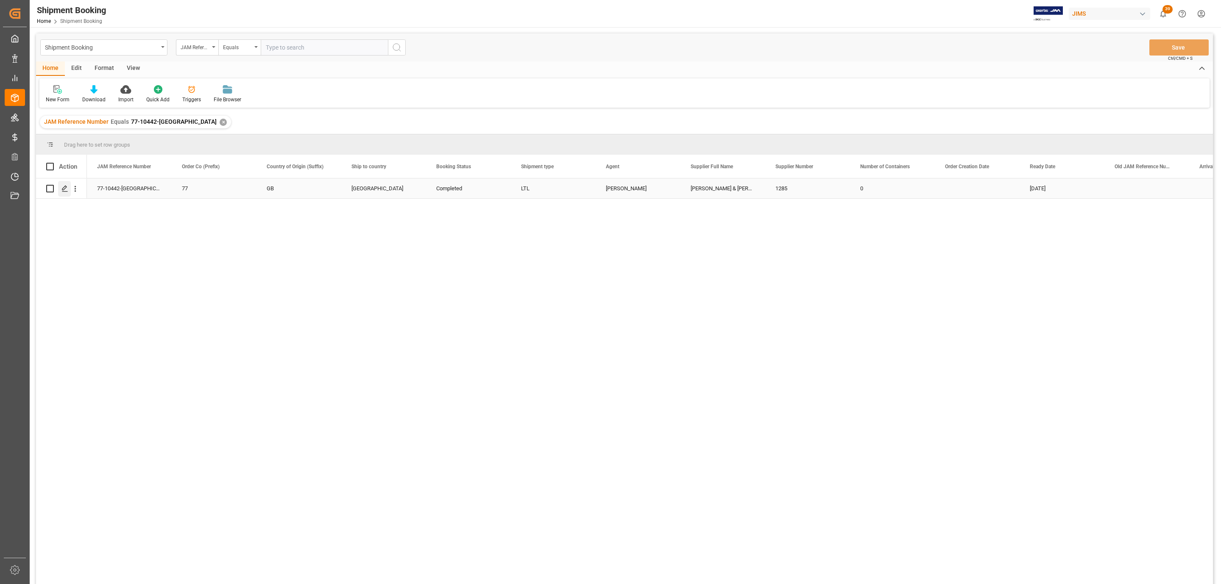
click at [63, 187] on icon "Press SPACE to select this row." at bounding box center [64, 188] width 7 height 7
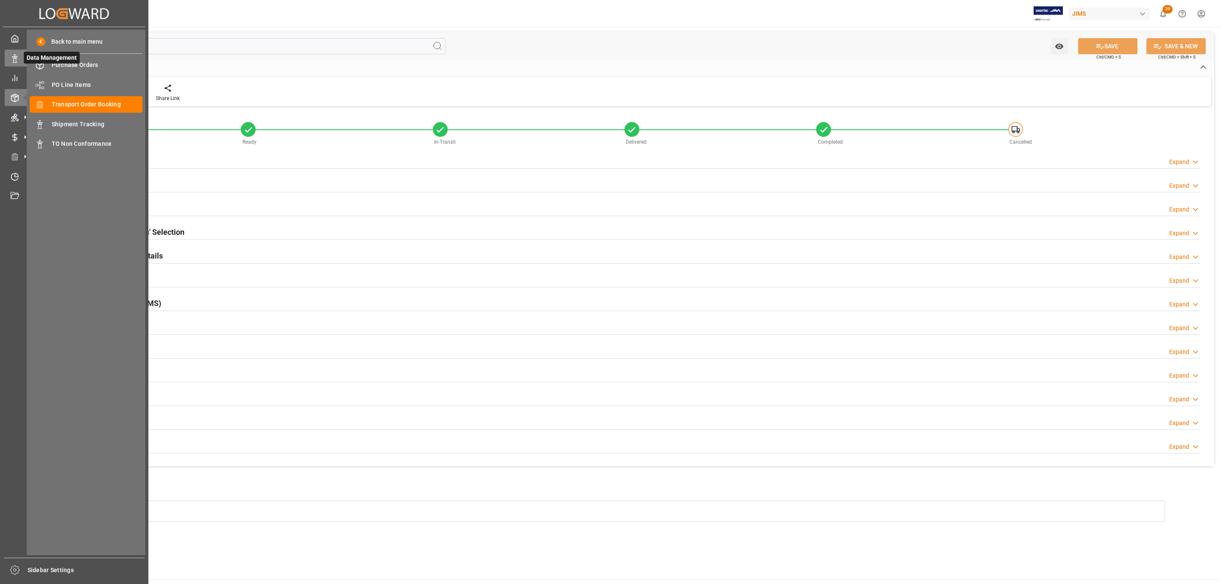
type input "143.2576"
type input "61.1025"
type input "940.67"
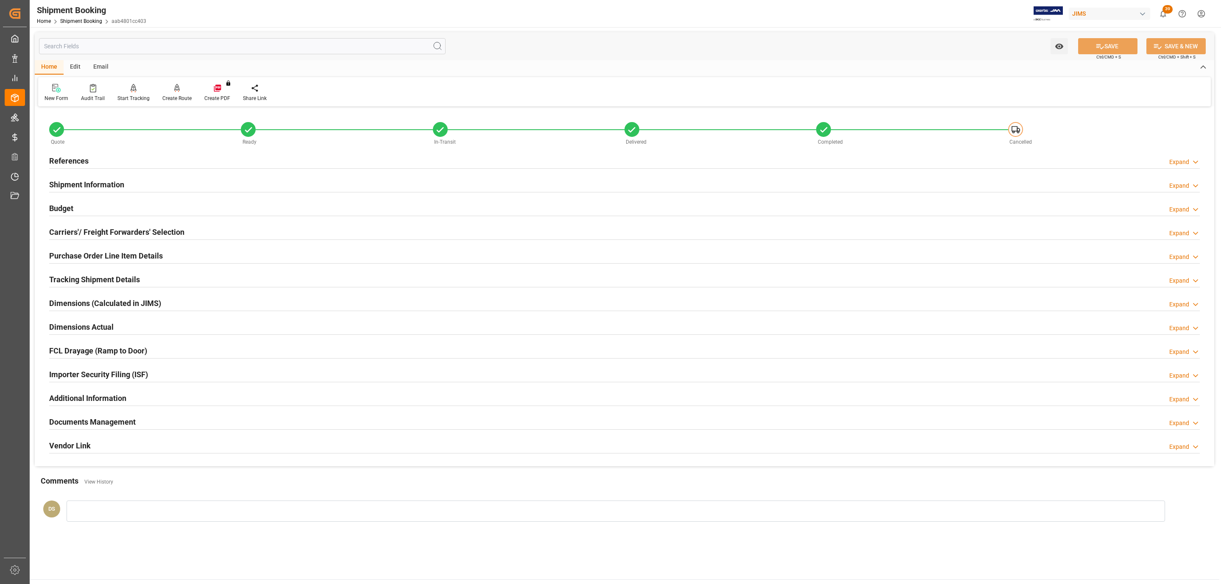
click at [139, 198] on div "Budget Expand" at bounding box center [624, 209] width 1162 height 24
click at [139, 202] on div "Budget Expand" at bounding box center [624, 208] width 1151 height 16
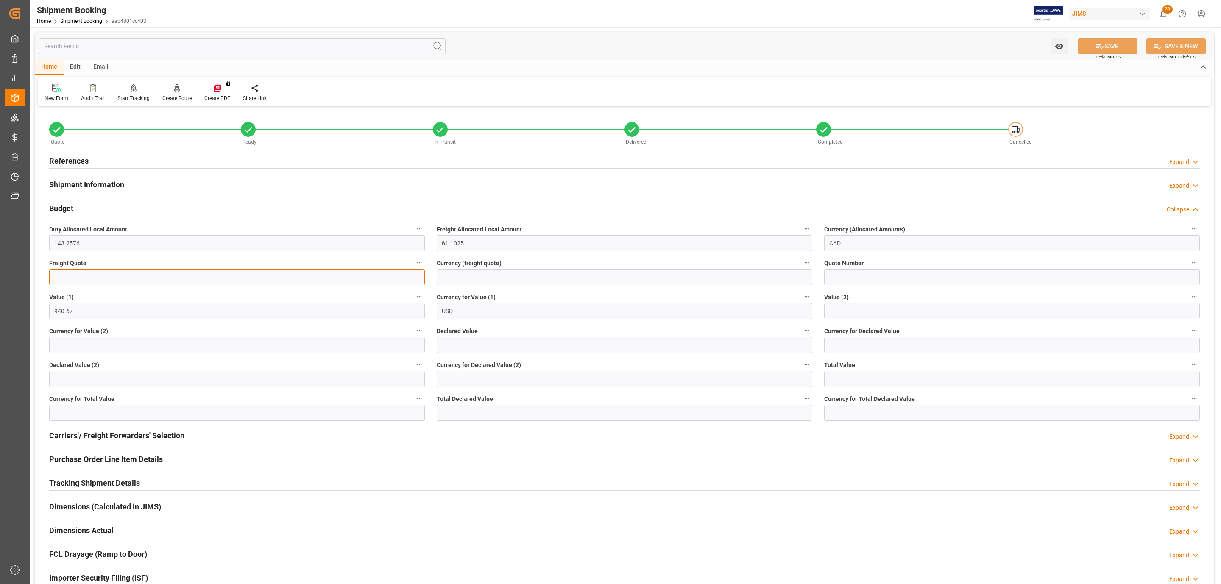
click at [99, 280] on input "text" at bounding box center [237, 277] width 376 height 16
type input "500"
type input "usd"
drag, startPoint x: 1092, startPoint y: 43, endPoint x: 889, endPoint y: 179, distance: 243.7
click at [1092, 43] on button "SAVE" at bounding box center [1107, 46] width 59 height 16
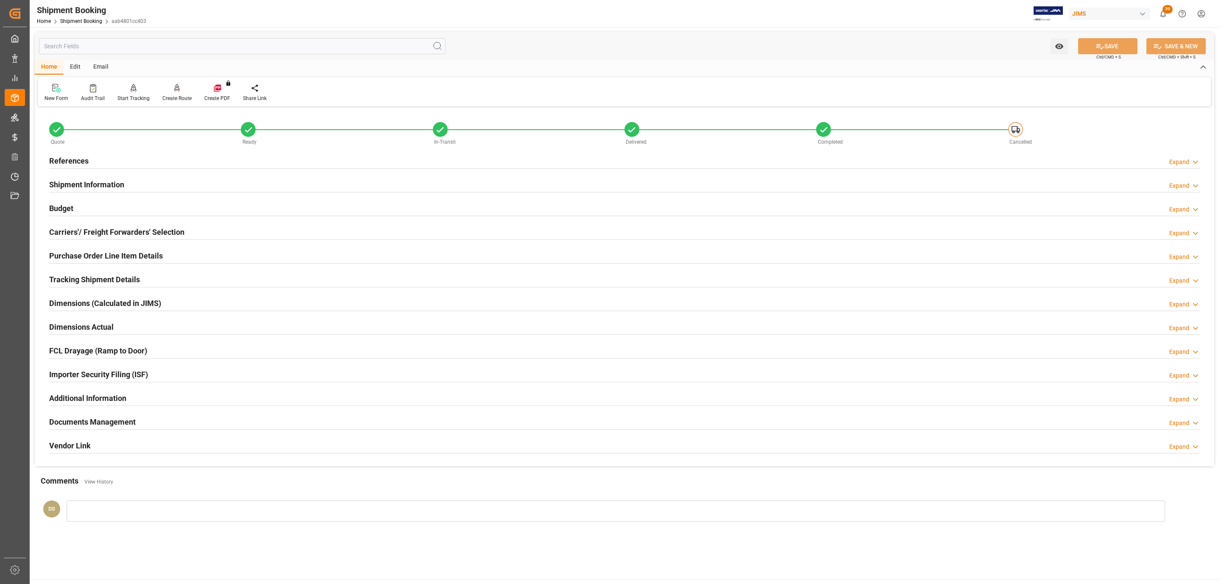
click at [101, 159] on div "References Expand" at bounding box center [624, 160] width 1151 height 16
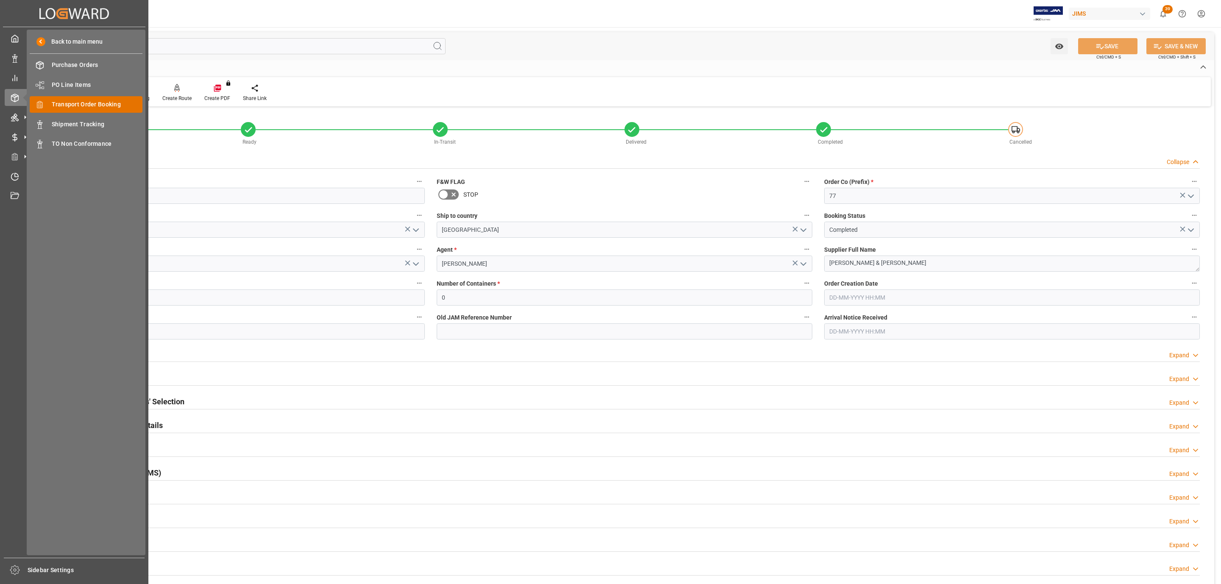
click at [116, 106] on span "Transport Order Booking" at bounding box center [97, 104] width 91 height 9
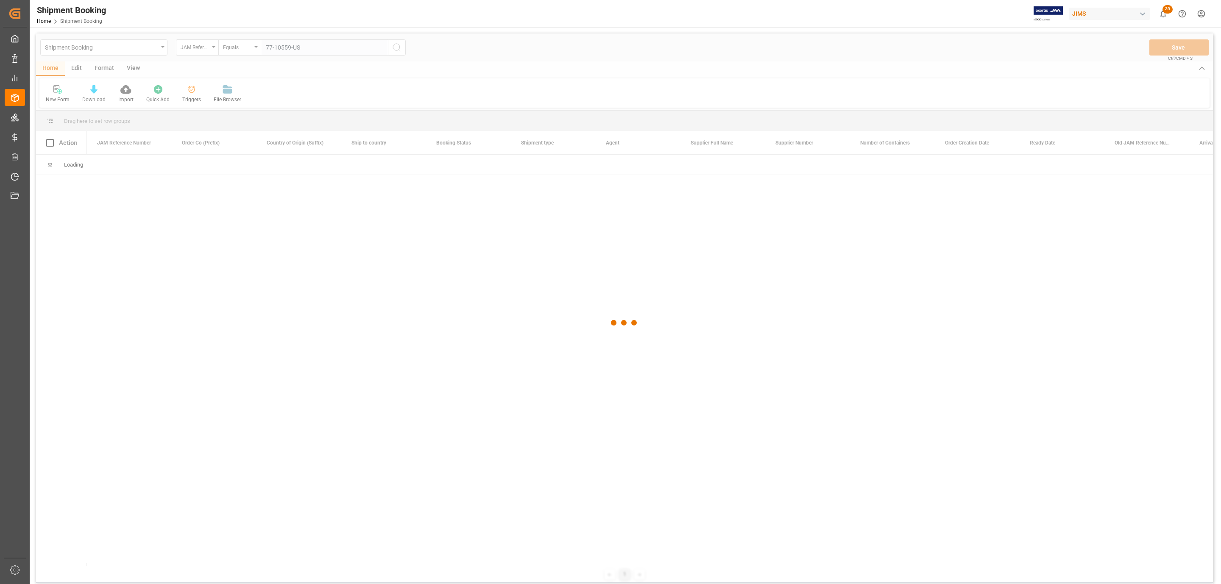
click at [270, 50] on div at bounding box center [624, 322] width 1177 height 579
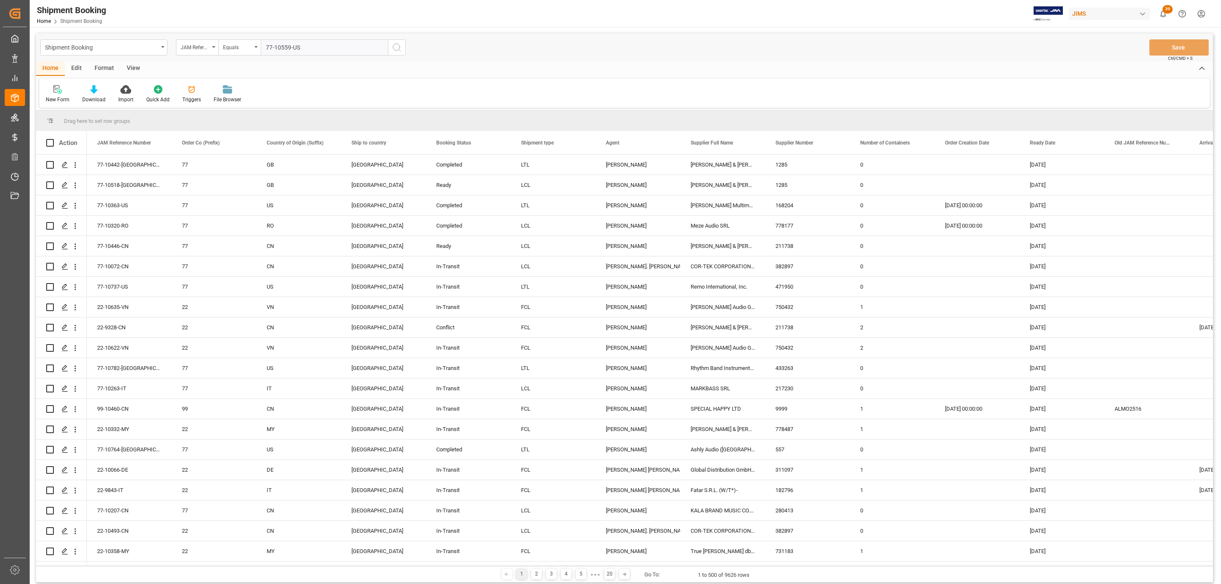
click at [266, 44] on input "77-10559-US" at bounding box center [324, 47] width 127 height 16
type input "77-10559-US"
click at [404, 47] on button "search button" at bounding box center [397, 47] width 18 height 16
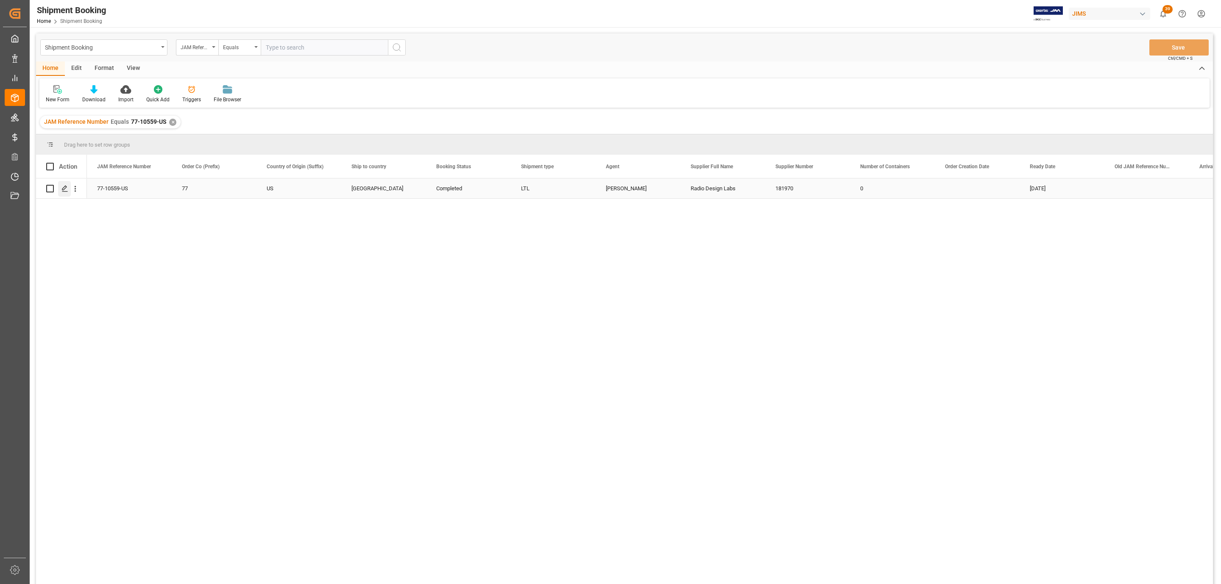
click at [63, 189] on icon "Press SPACE to select this row." at bounding box center [64, 188] width 7 height 7
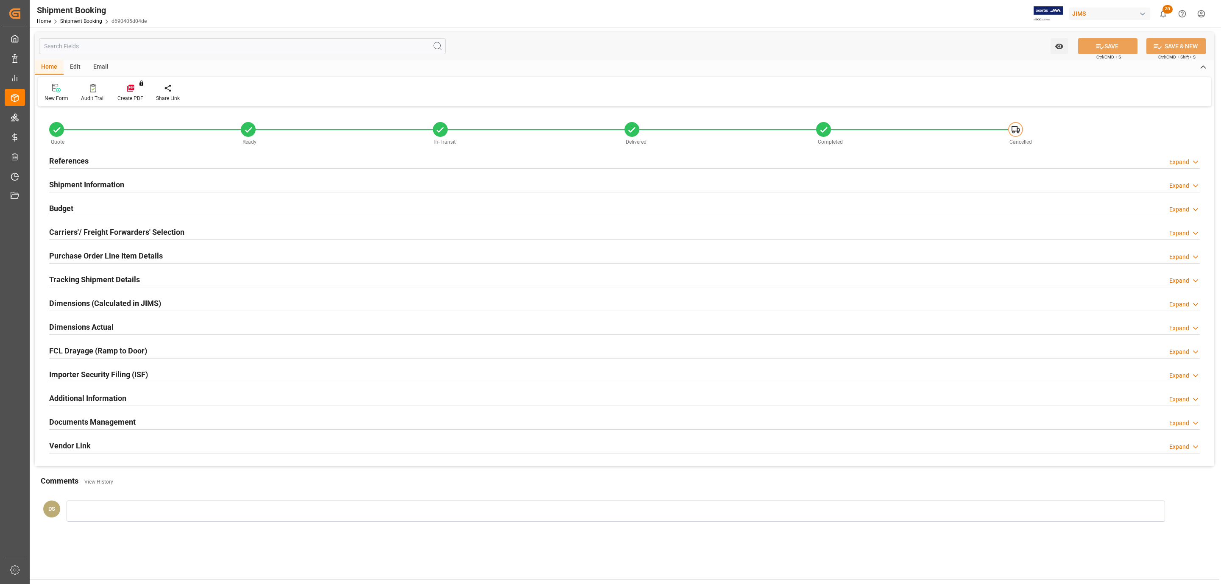
type input "0"
type input "209.2765"
type input "2093.77"
click at [78, 207] on div "Budget Expand" at bounding box center [624, 208] width 1151 height 16
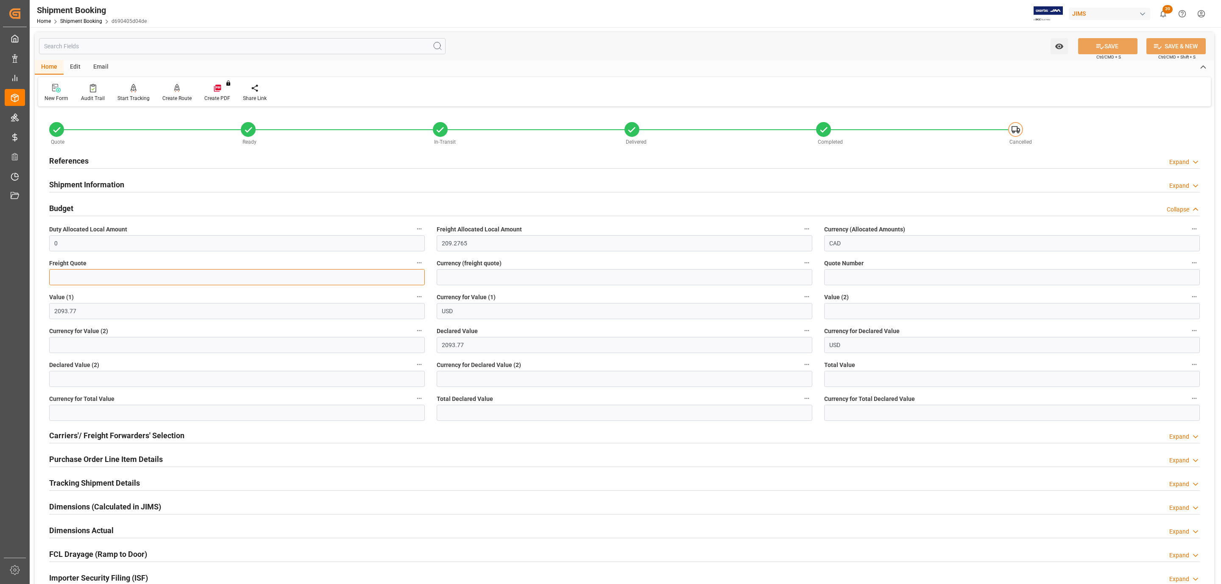
click at [85, 275] on input "text" at bounding box center [237, 277] width 376 height 16
type input "25"
type input "cad"
drag, startPoint x: 1108, startPoint y: 47, endPoint x: 1106, endPoint y: 154, distance: 107.3
click at [1108, 47] on button "SAVE" at bounding box center [1107, 46] width 59 height 16
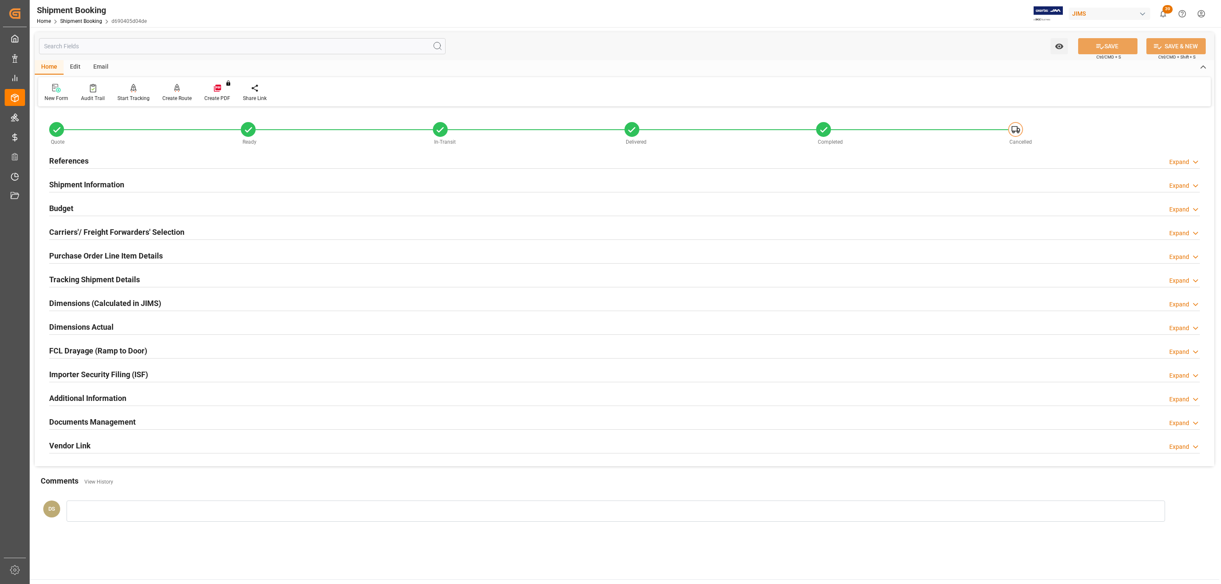
click at [74, 155] on h2 "References" at bounding box center [68, 160] width 39 height 11
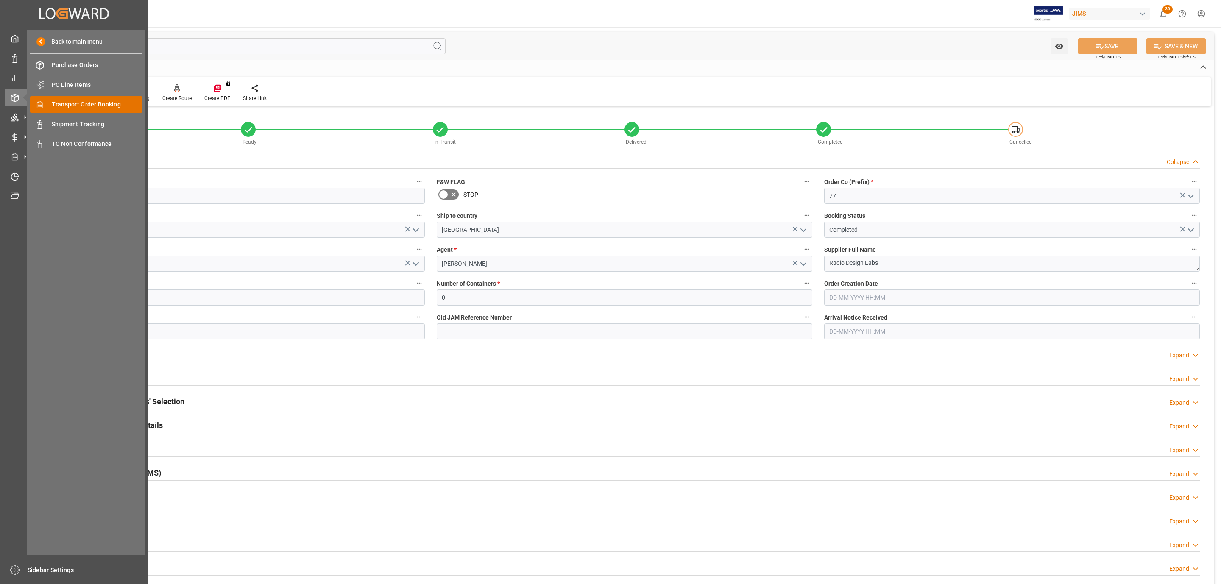
click at [56, 103] on span "Transport Order Booking" at bounding box center [97, 104] width 91 height 9
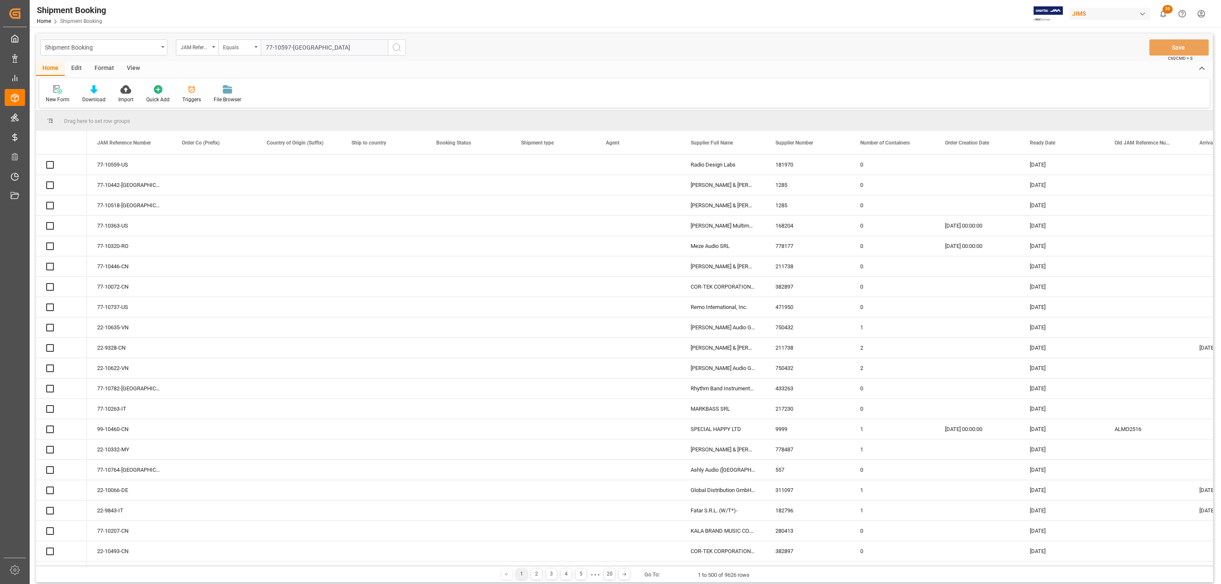
type input "77-10597-[GEOGRAPHIC_DATA]"
click at [397, 47] on icon "search button" at bounding box center [397, 47] width 10 height 10
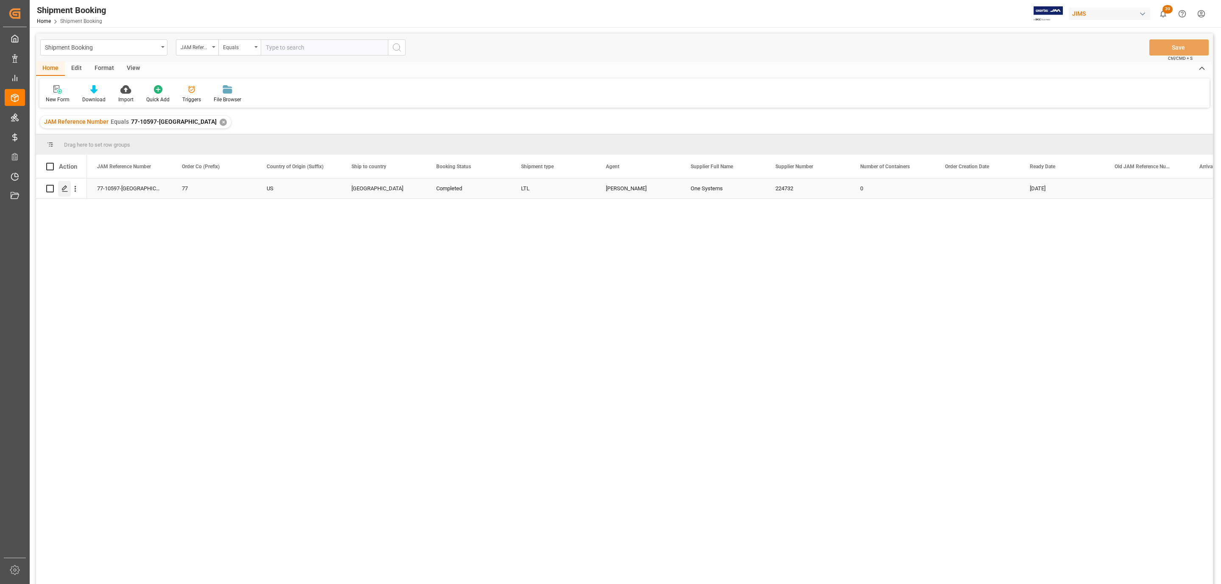
click at [61, 187] on icon "Press SPACE to select this row." at bounding box center [64, 188] width 7 height 7
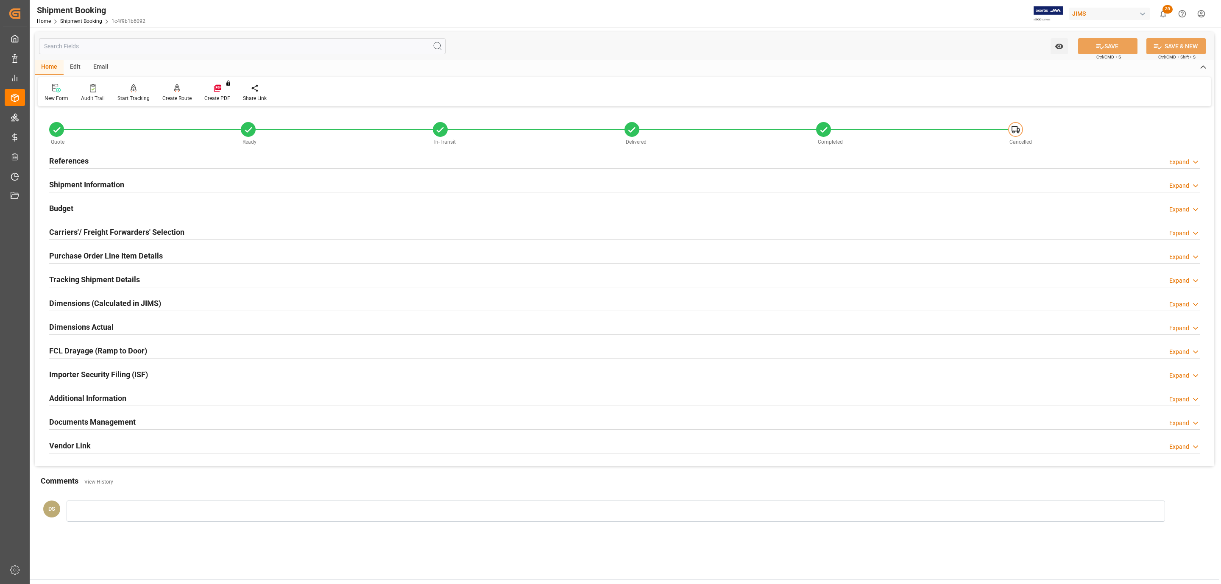
click at [63, 208] on h2 "Budget" at bounding box center [61, 208] width 24 height 11
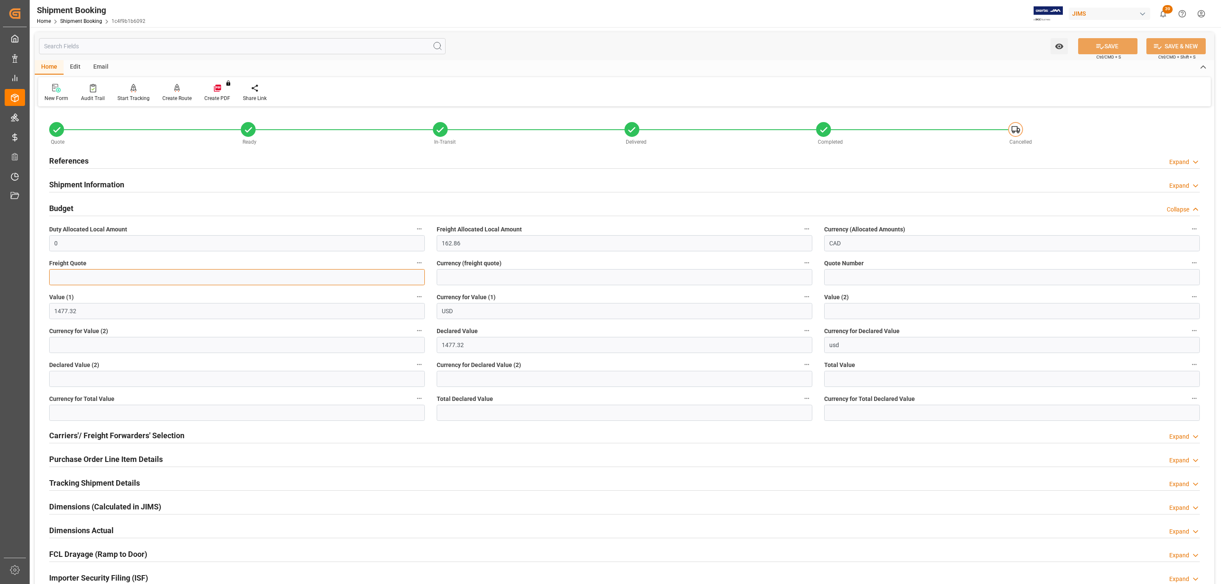
click at [90, 274] on input "text" at bounding box center [237, 277] width 376 height 16
type input "220"
type input "cad"
click at [1092, 46] on button "SAVE" at bounding box center [1107, 46] width 59 height 16
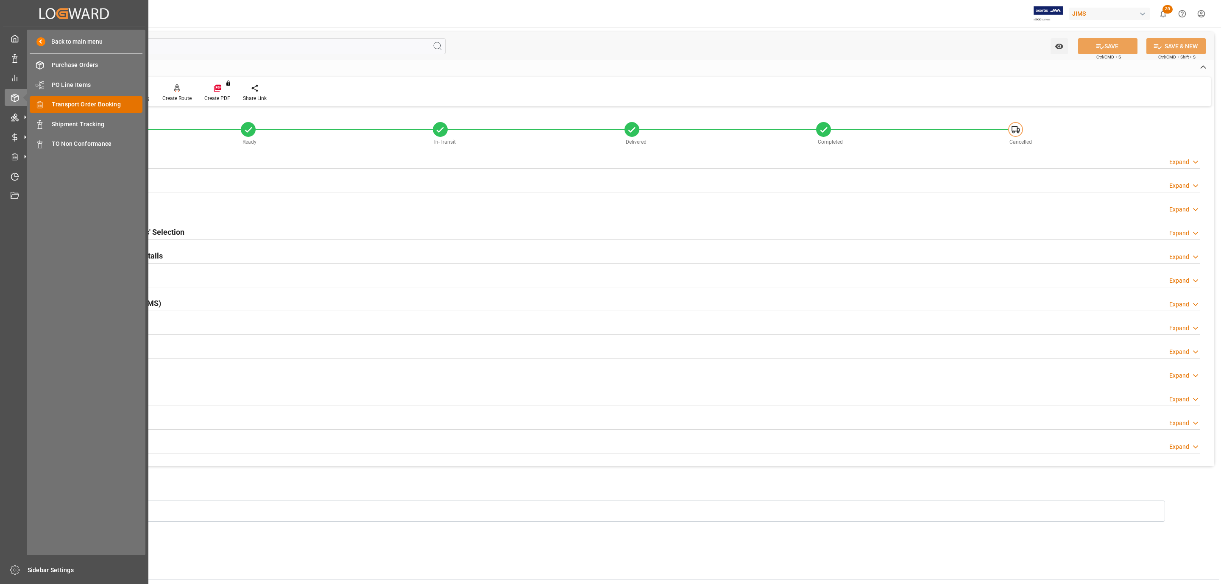
click at [112, 105] on span "Transport Order Booking" at bounding box center [97, 104] width 91 height 9
